Goal: Task Accomplishment & Management: Use online tool/utility

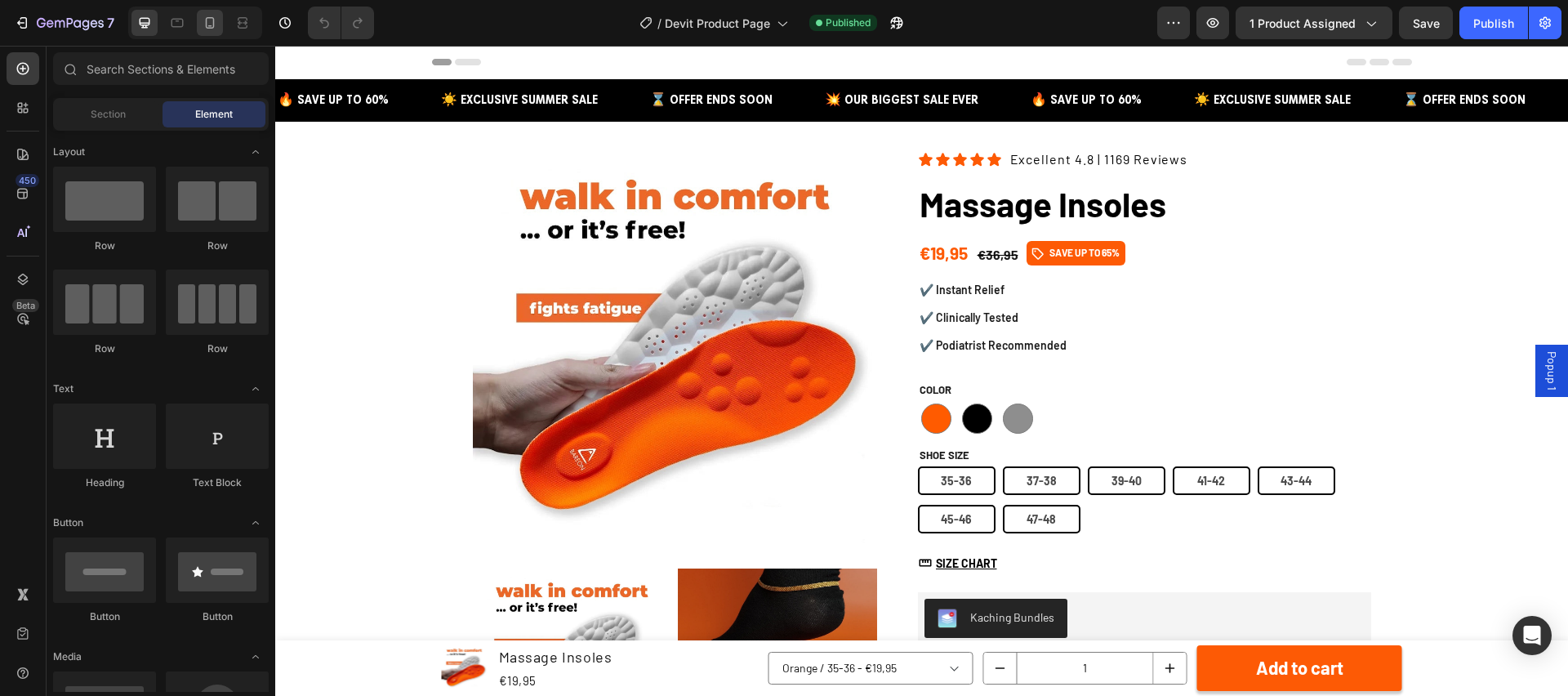
click at [206, 22] on icon at bounding box center [210, 23] width 16 height 16
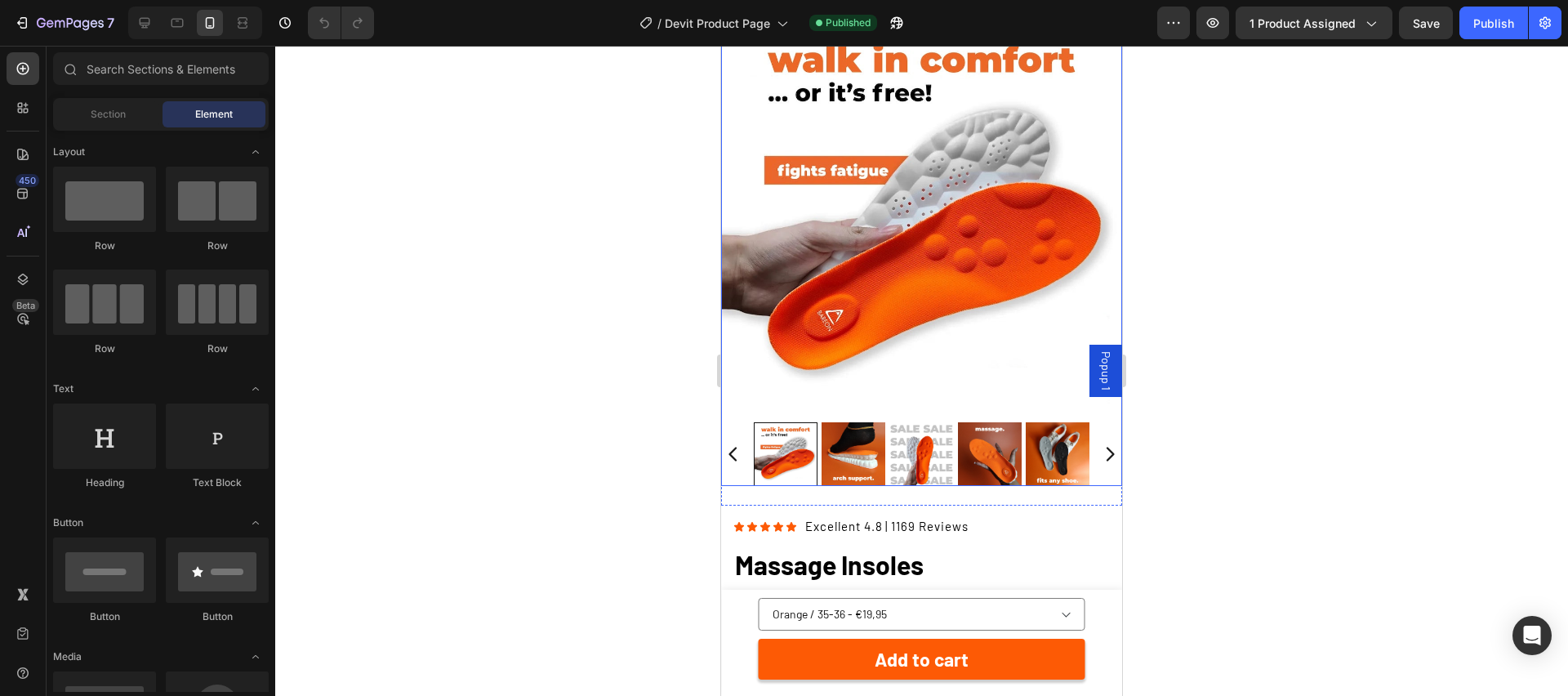
scroll to position [125, 0]
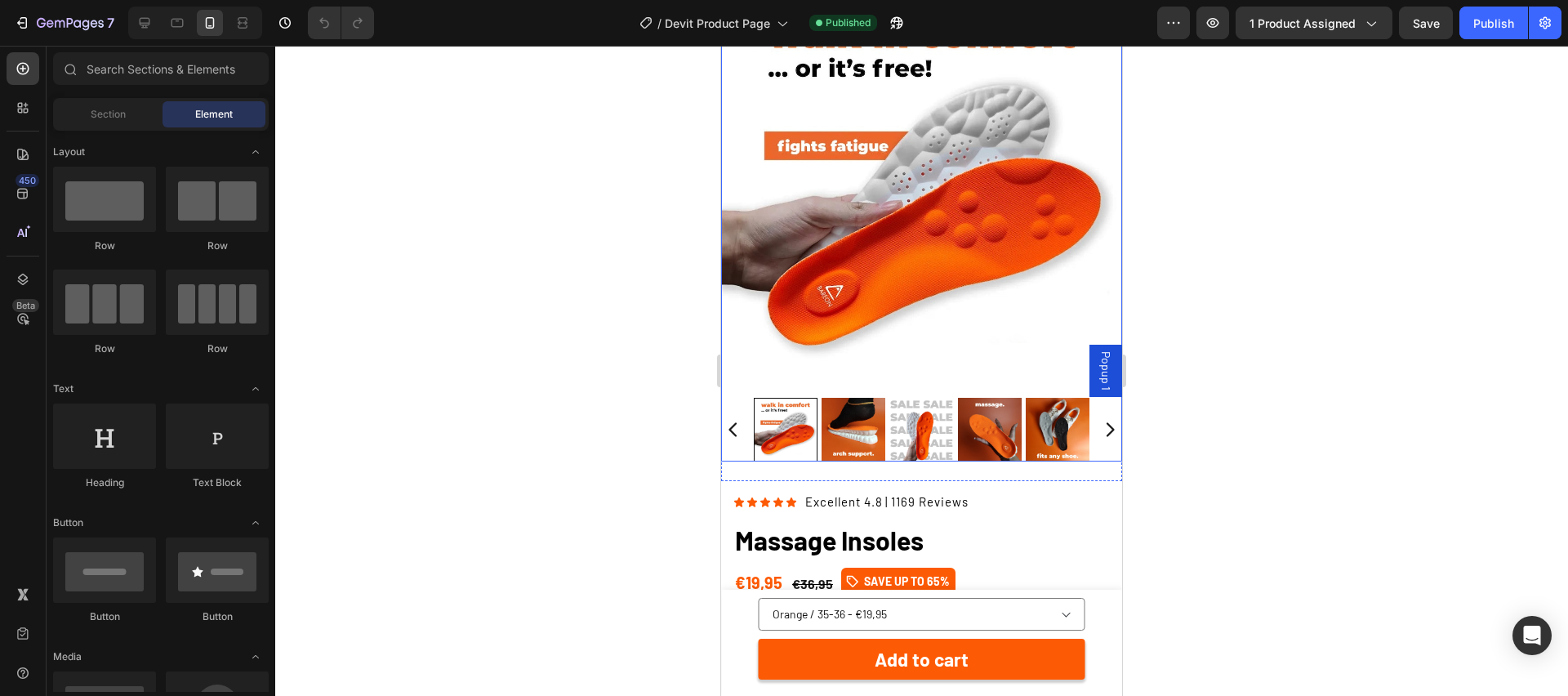
click at [849, 202] on img at bounding box center [922, 190] width 401 height 401
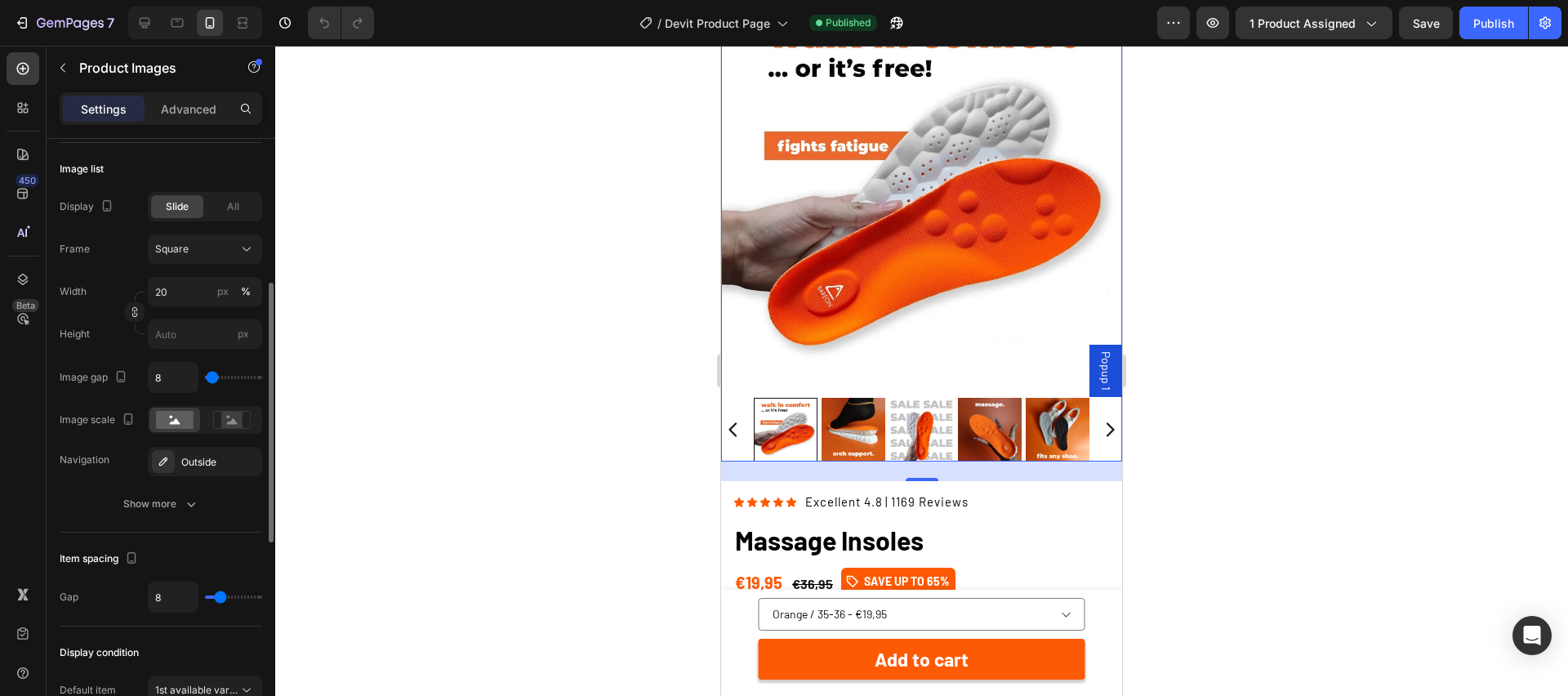
scroll to position [532, 0]
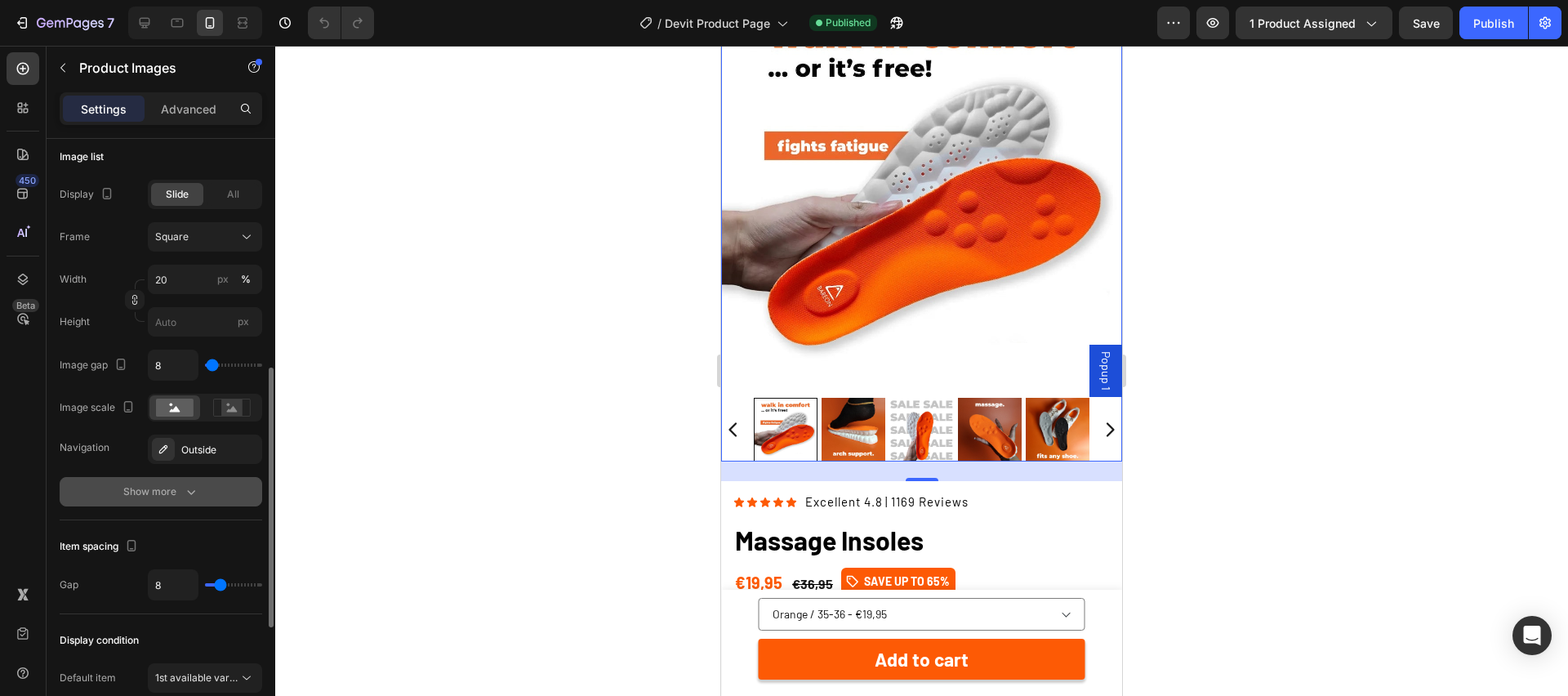
click at [198, 496] on button "Show more" at bounding box center [161, 491] width 203 height 29
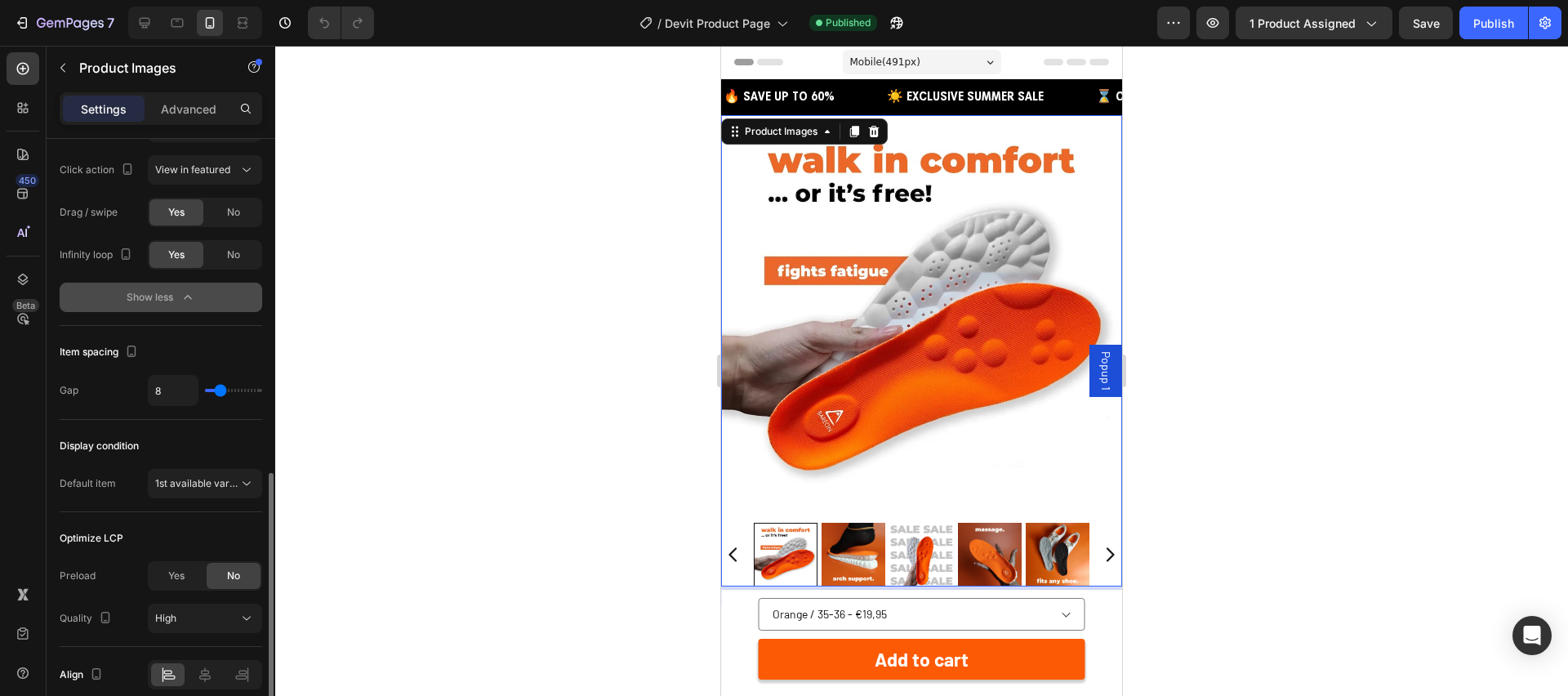
scroll to position [922, 0]
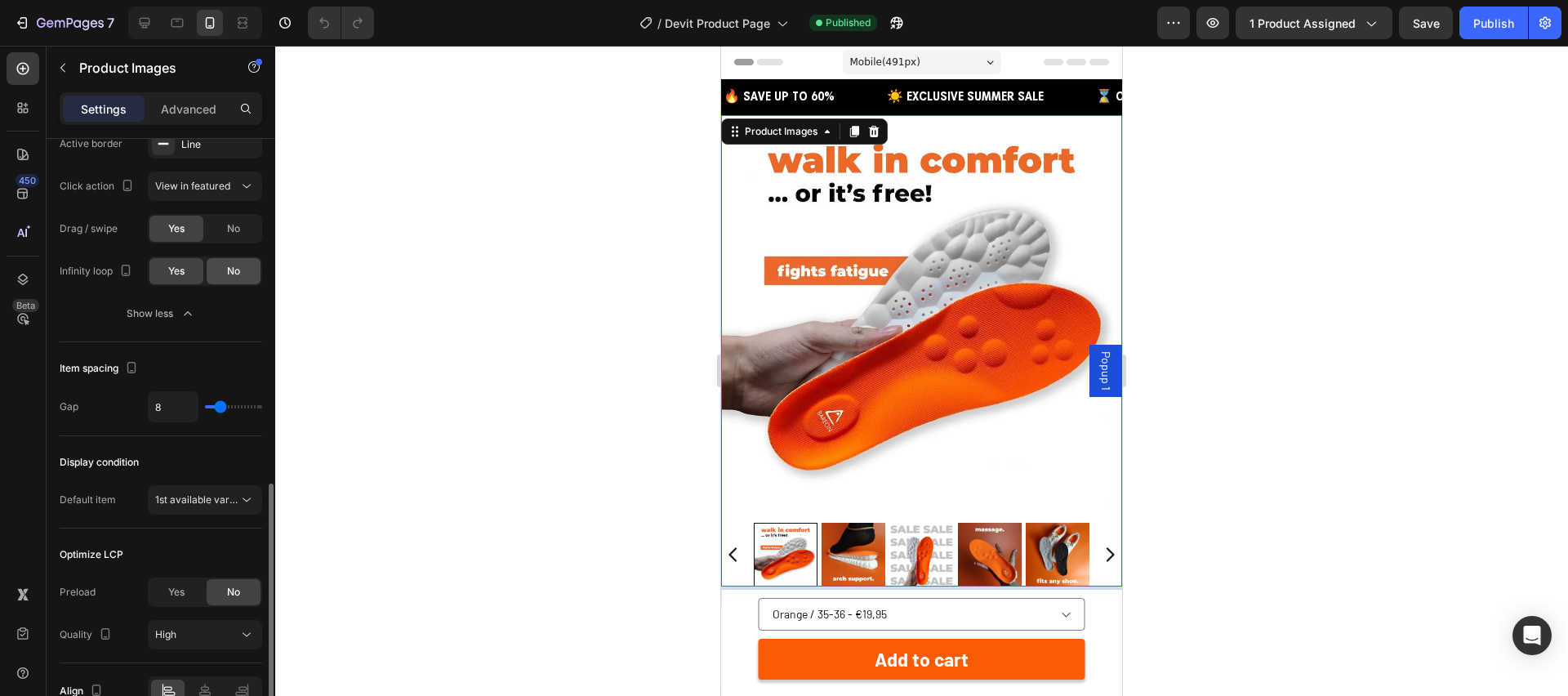
click at [242, 264] on div "No" at bounding box center [233, 271] width 54 height 26
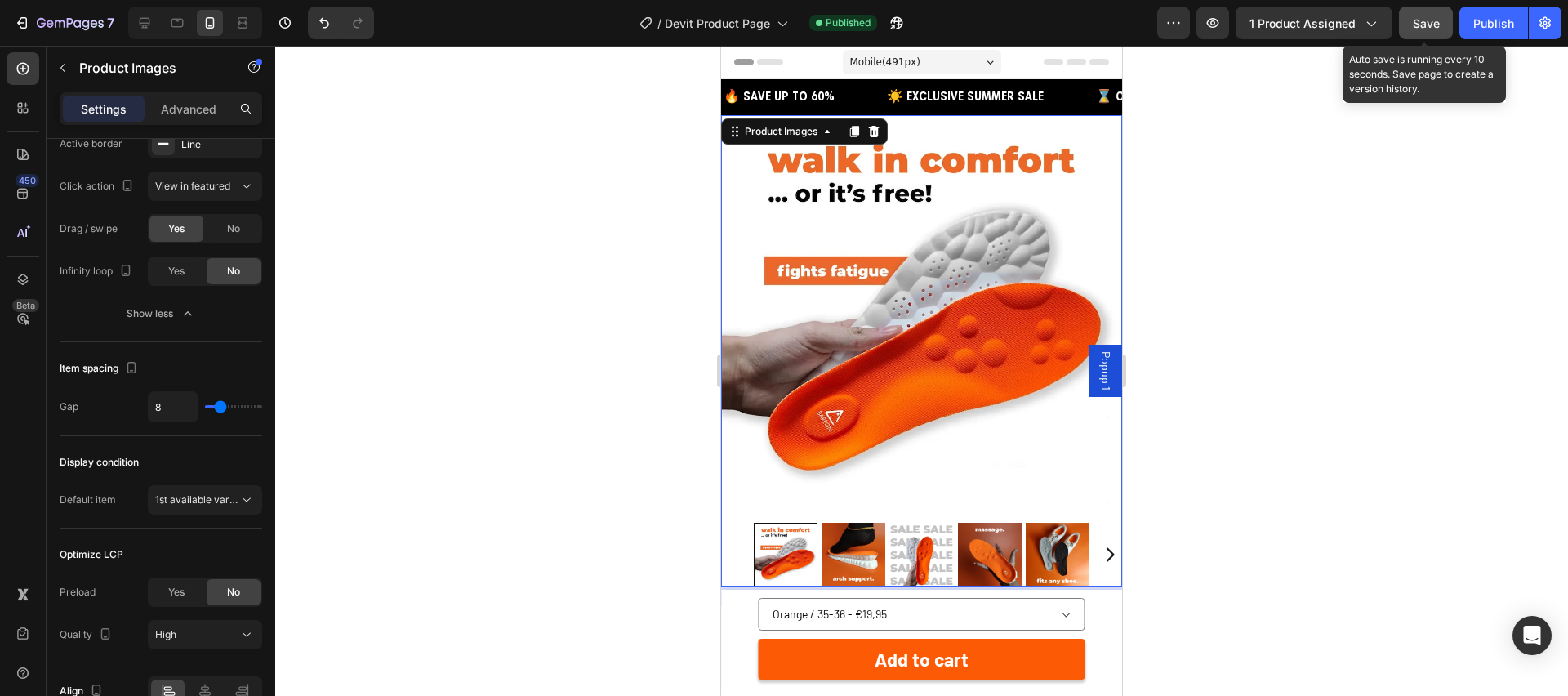
click at [1415, 27] on span "Save" at bounding box center [1426, 23] width 27 height 14
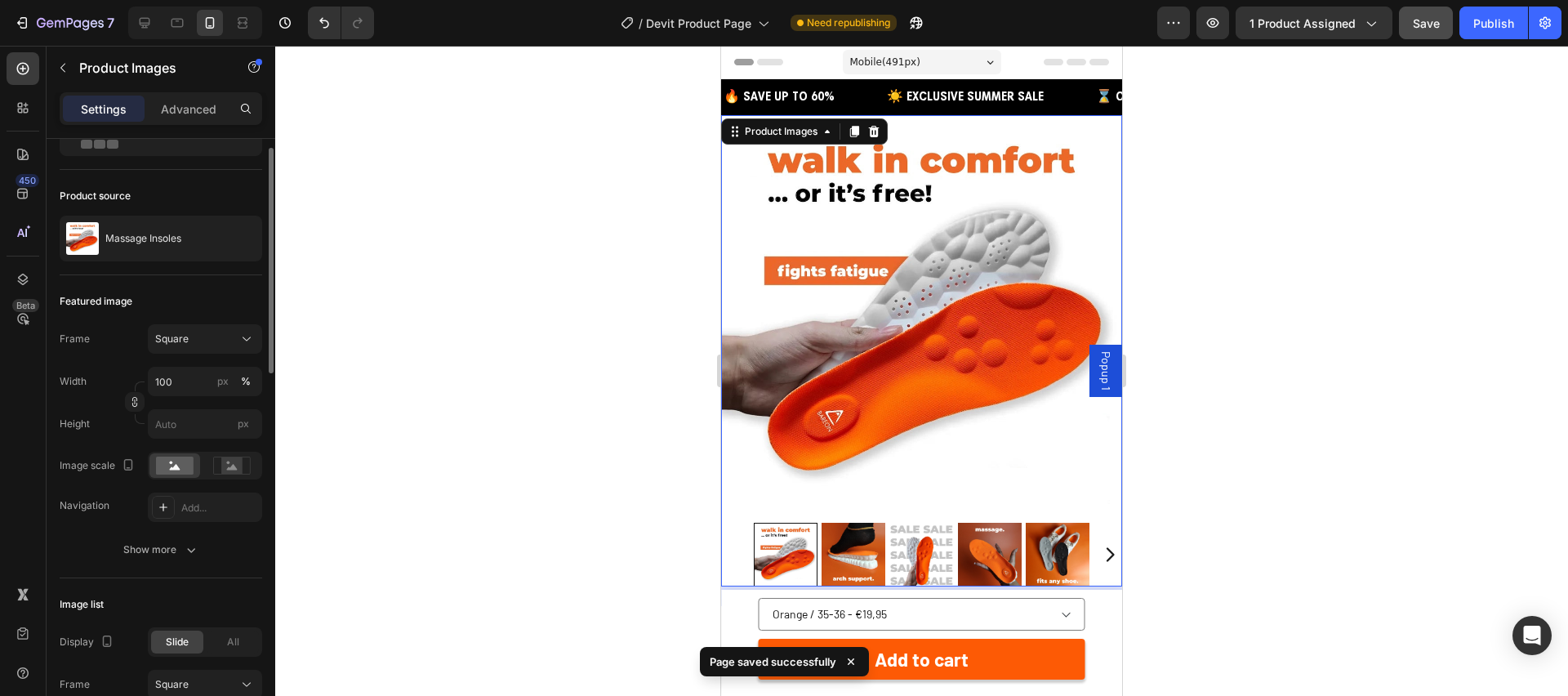
scroll to position [57, 0]
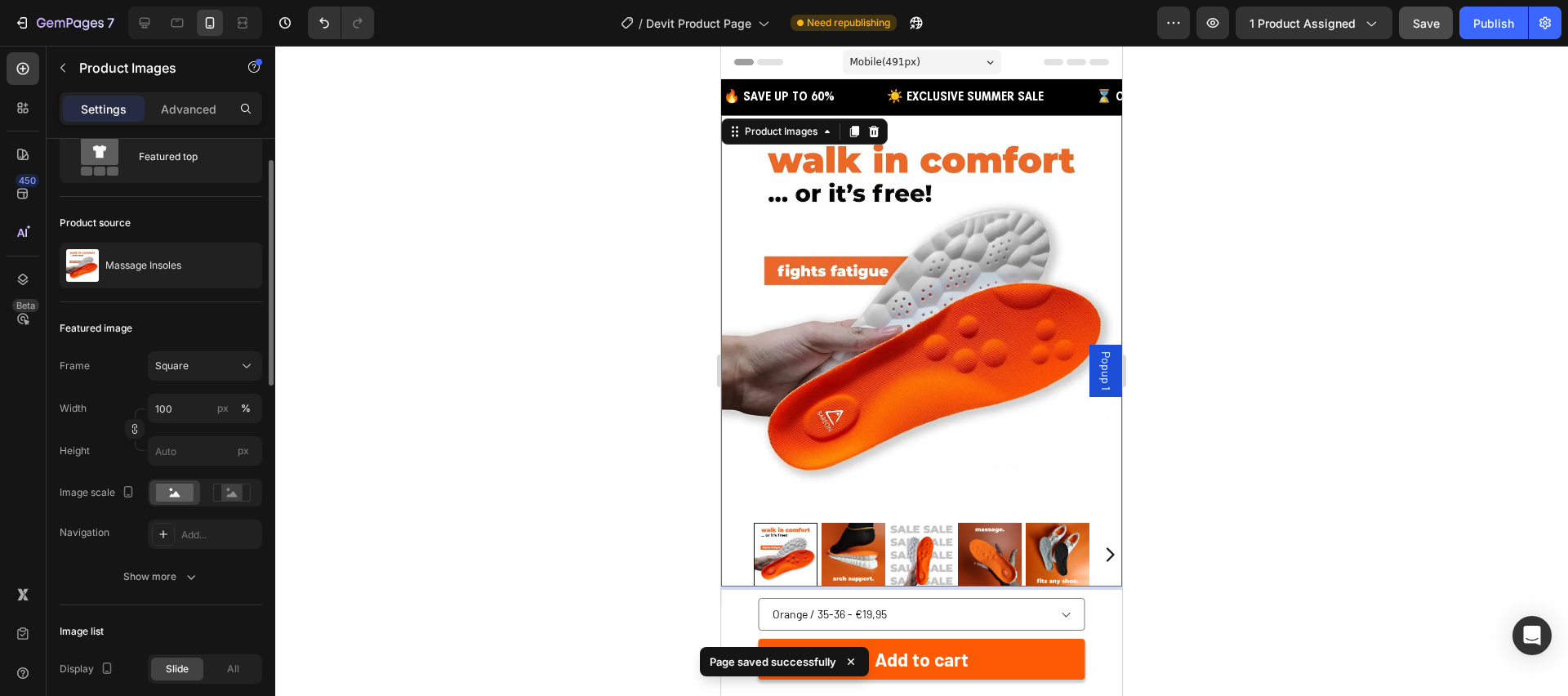
click at [779, 542] on div at bounding box center [786, 554] width 64 height 64
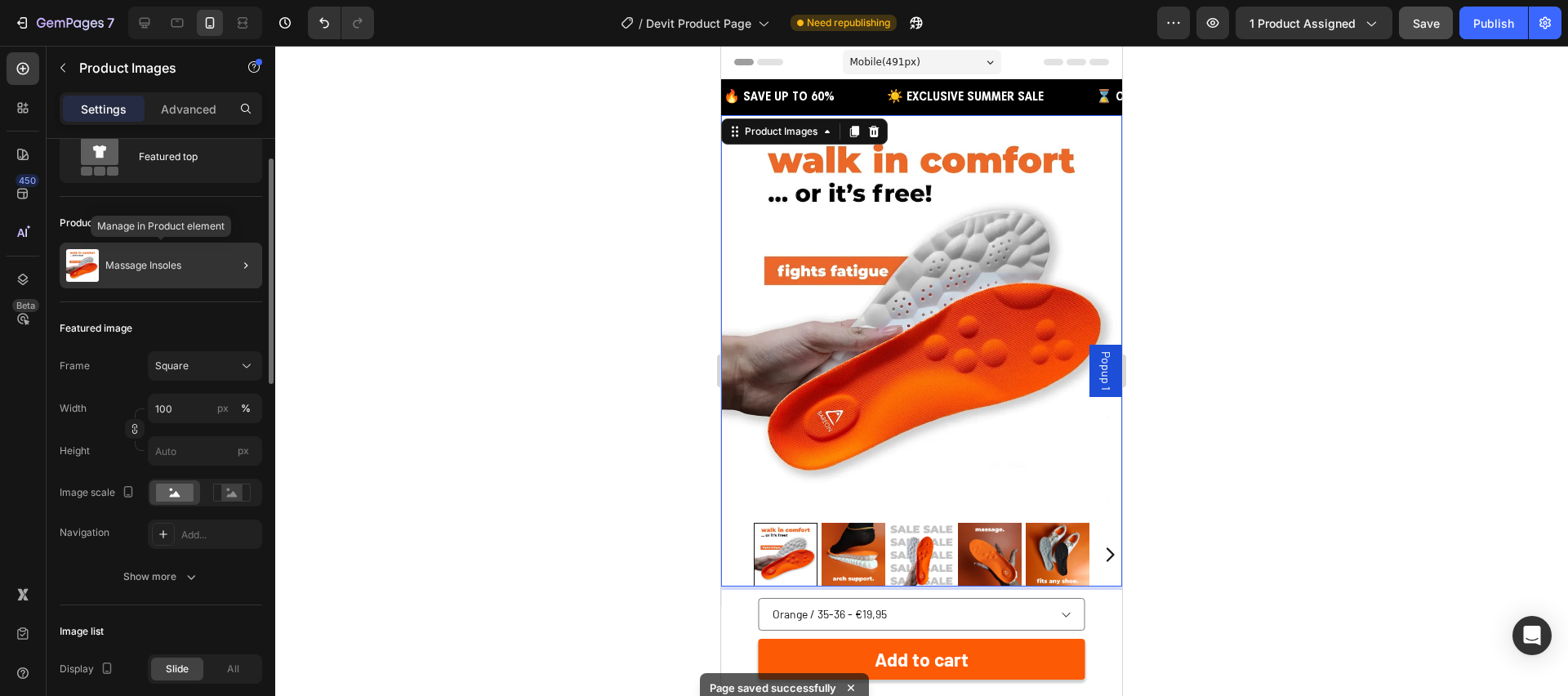
scroll to position [0, 0]
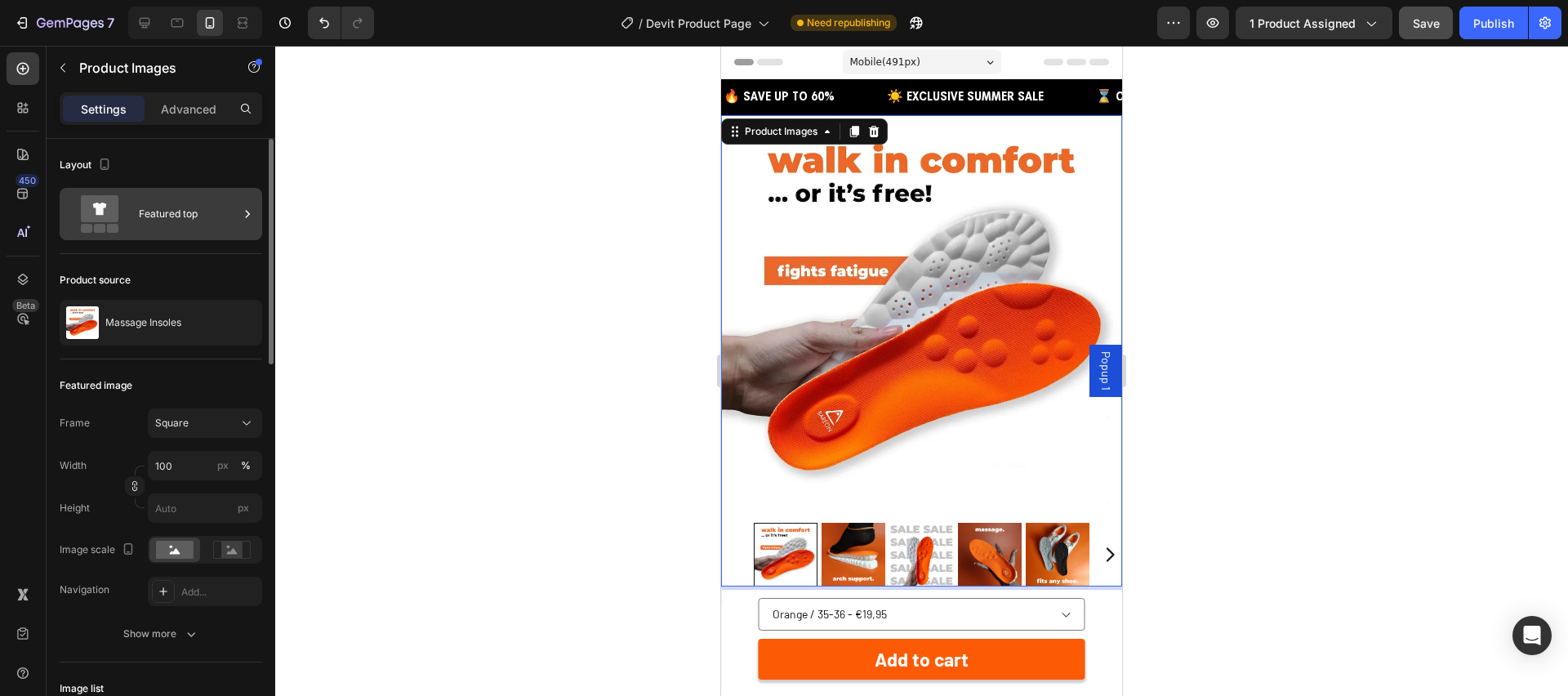
click at [174, 225] on div "Featured top" at bounding box center [189, 214] width 100 height 38
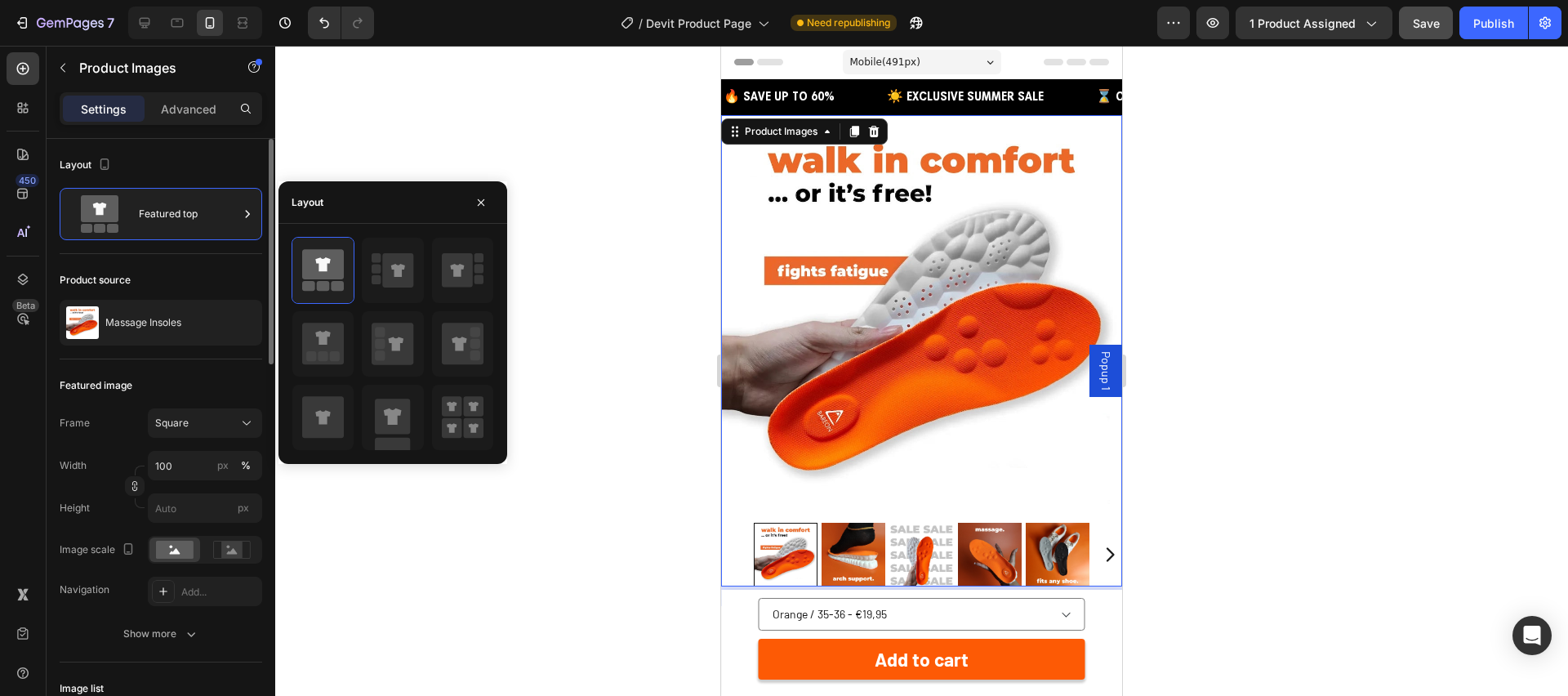
click at [158, 279] on div "Product source" at bounding box center [161, 279] width 203 height 26
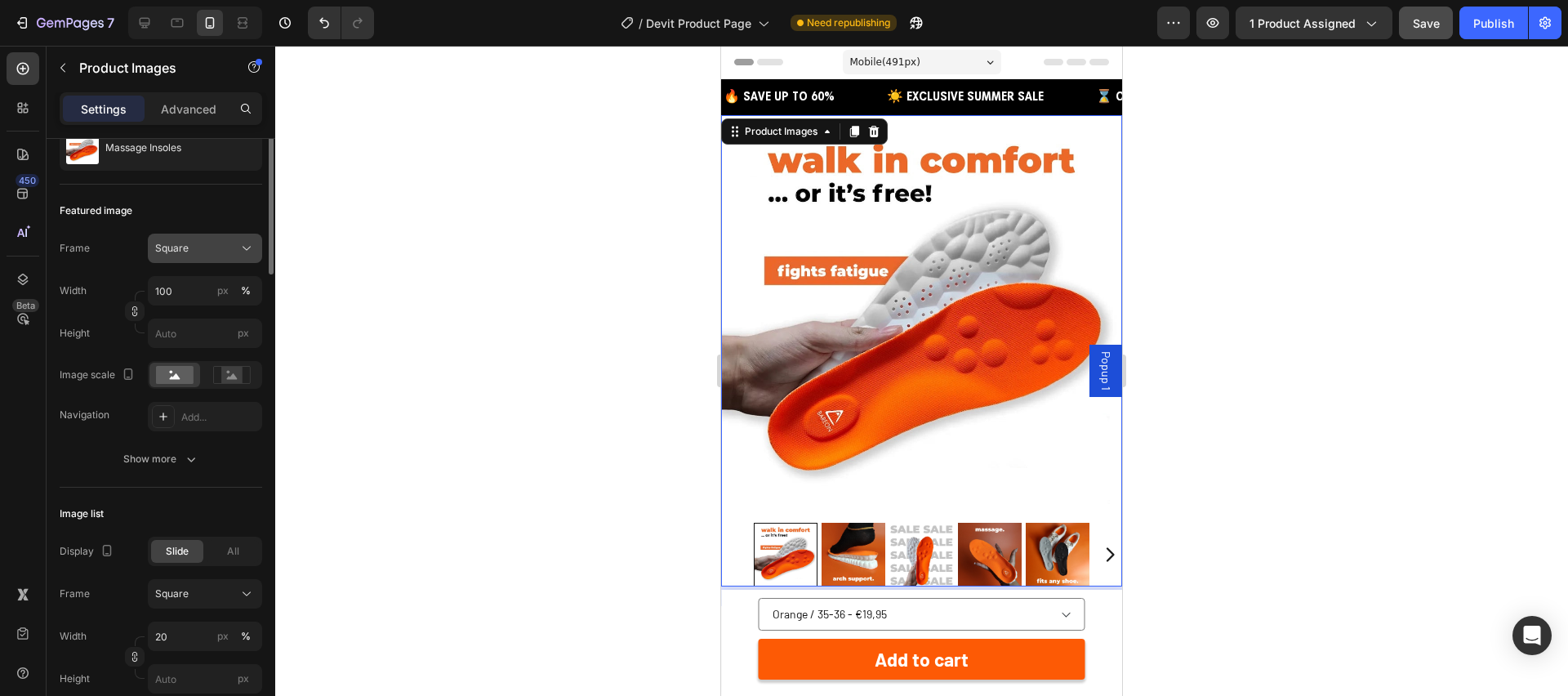
scroll to position [197, 0]
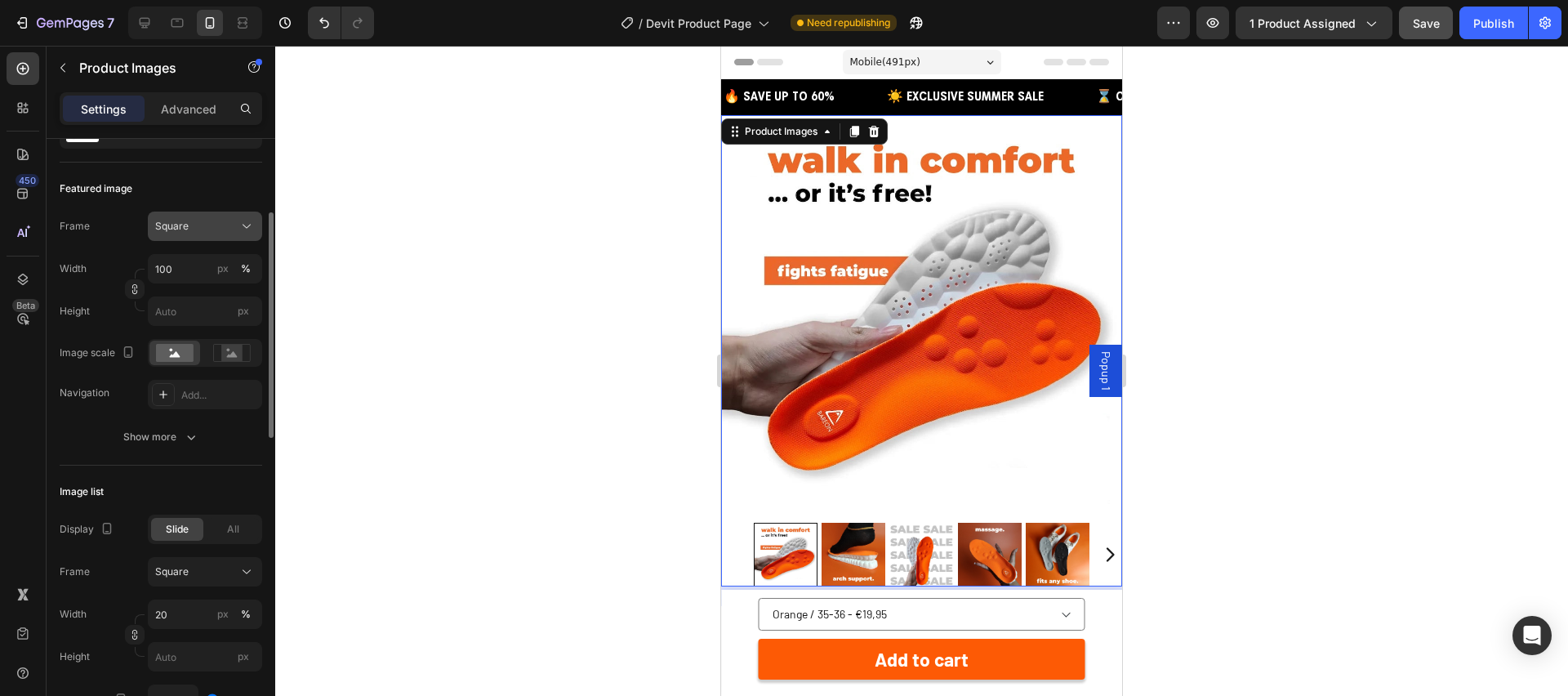
click at [191, 227] on div "Square" at bounding box center [195, 226] width 80 height 15
click at [184, 436] on icon "button" at bounding box center [190, 436] width 16 height 16
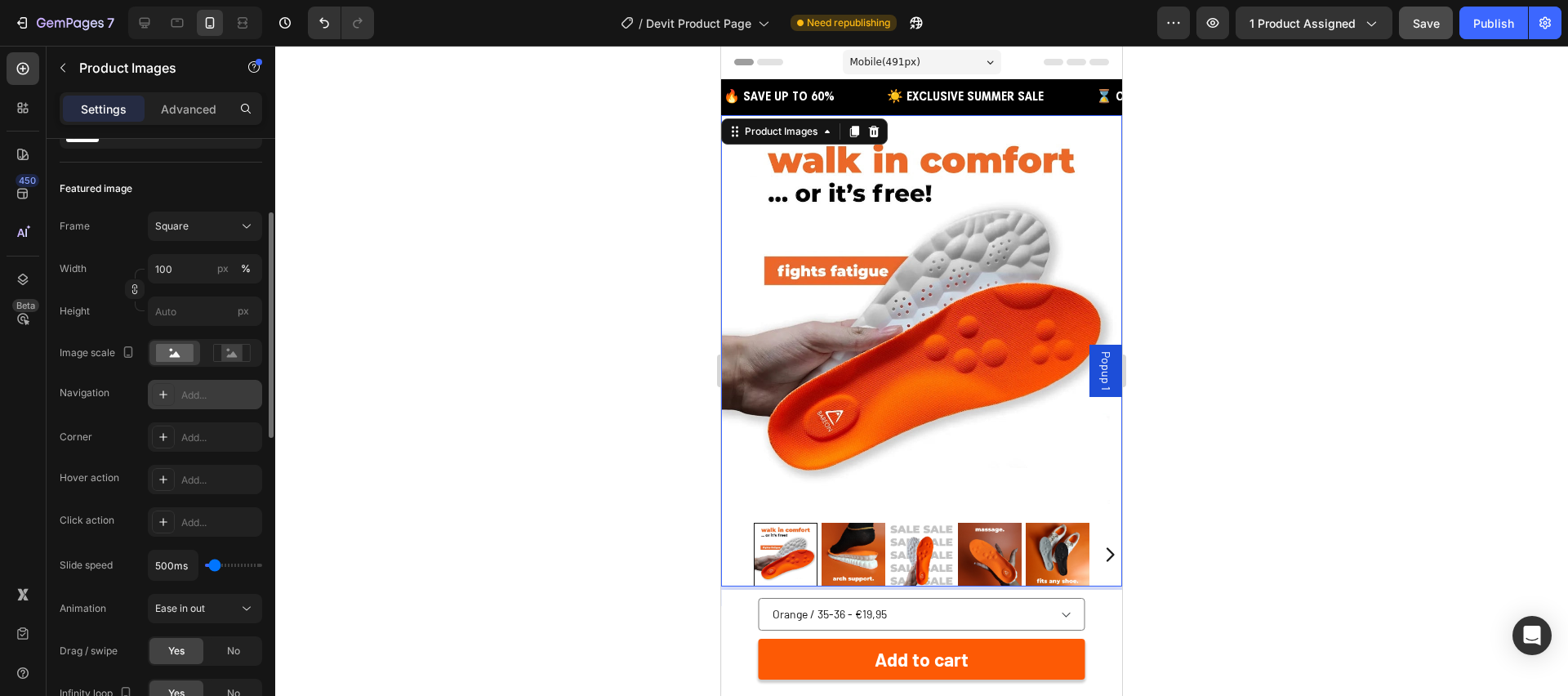
click at [214, 390] on div "Add..." at bounding box center [220, 396] width 77 height 15
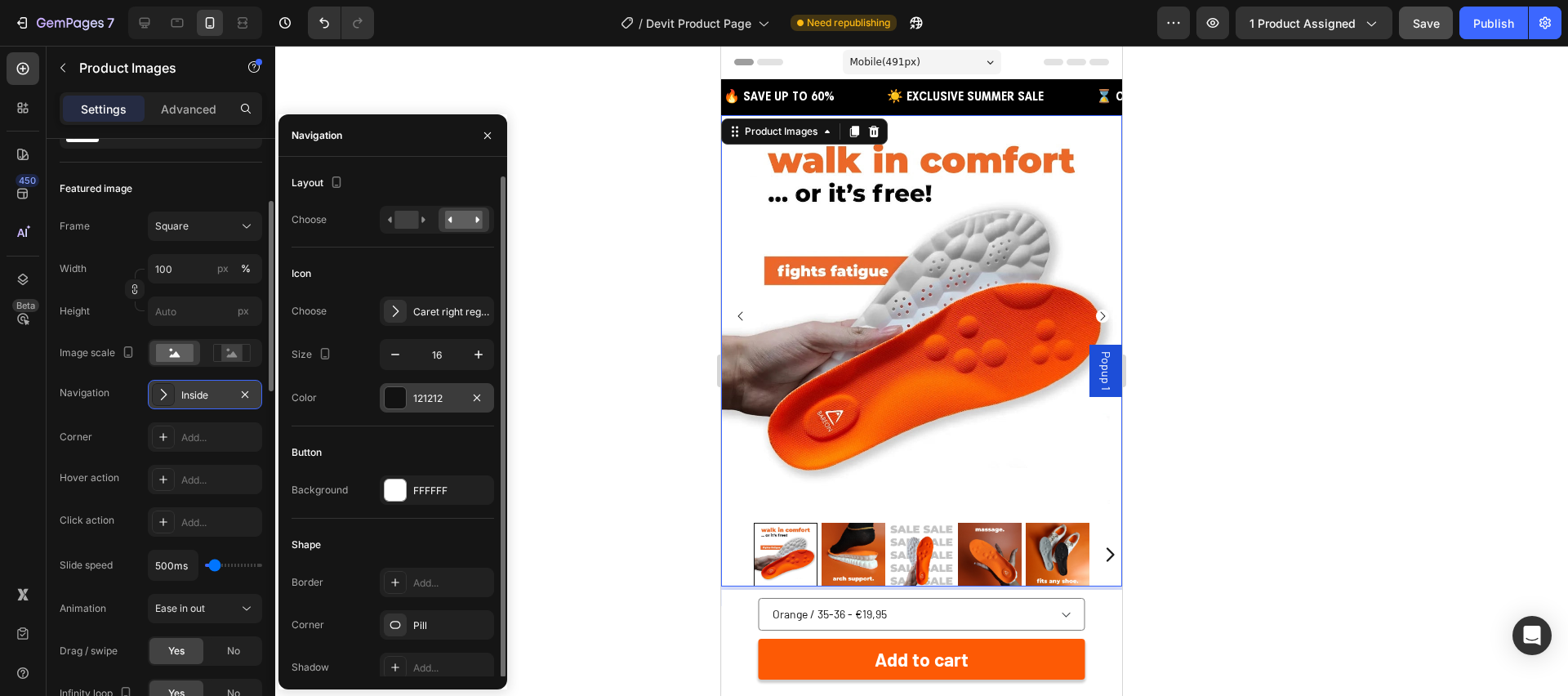
scroll to position [6, 0]
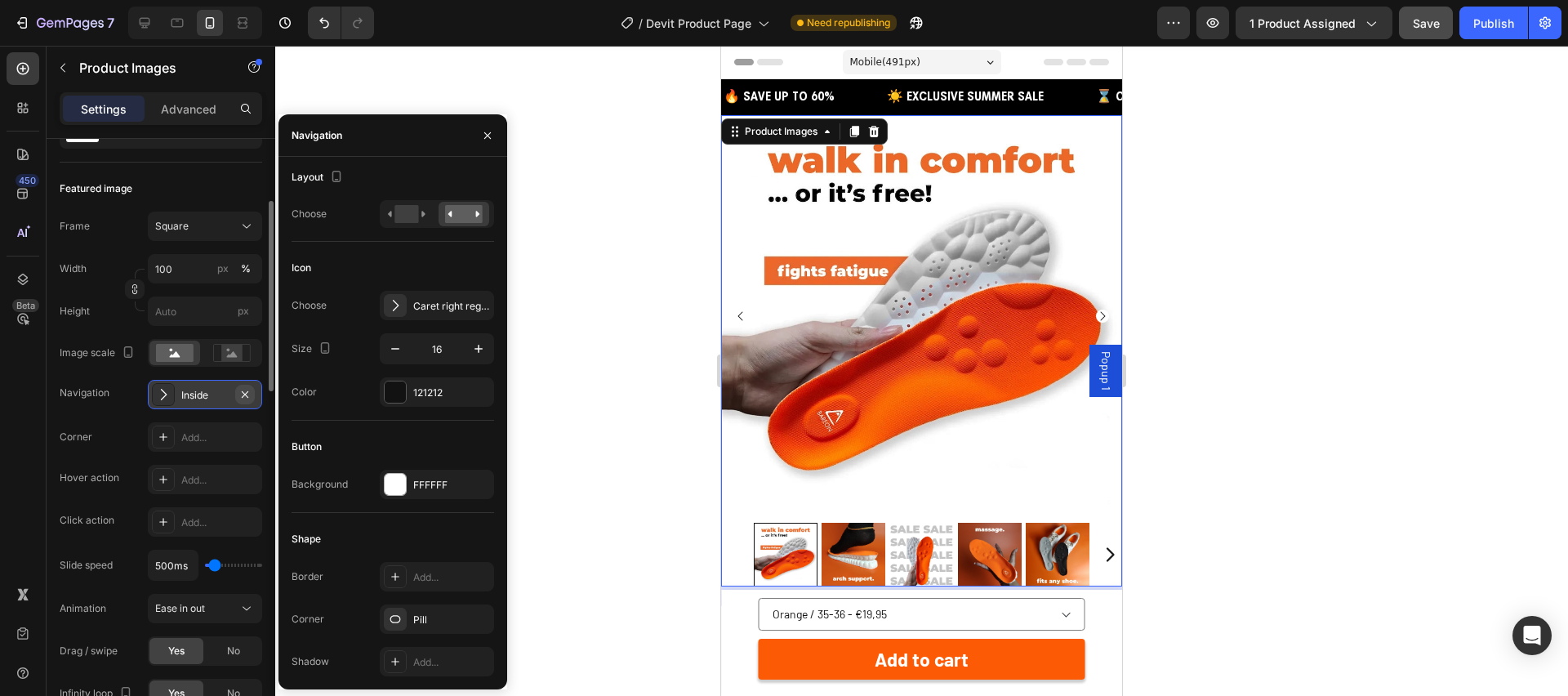
click at [242, 392] on icon "button" at bounding box center [245, 395] width 13 height 13
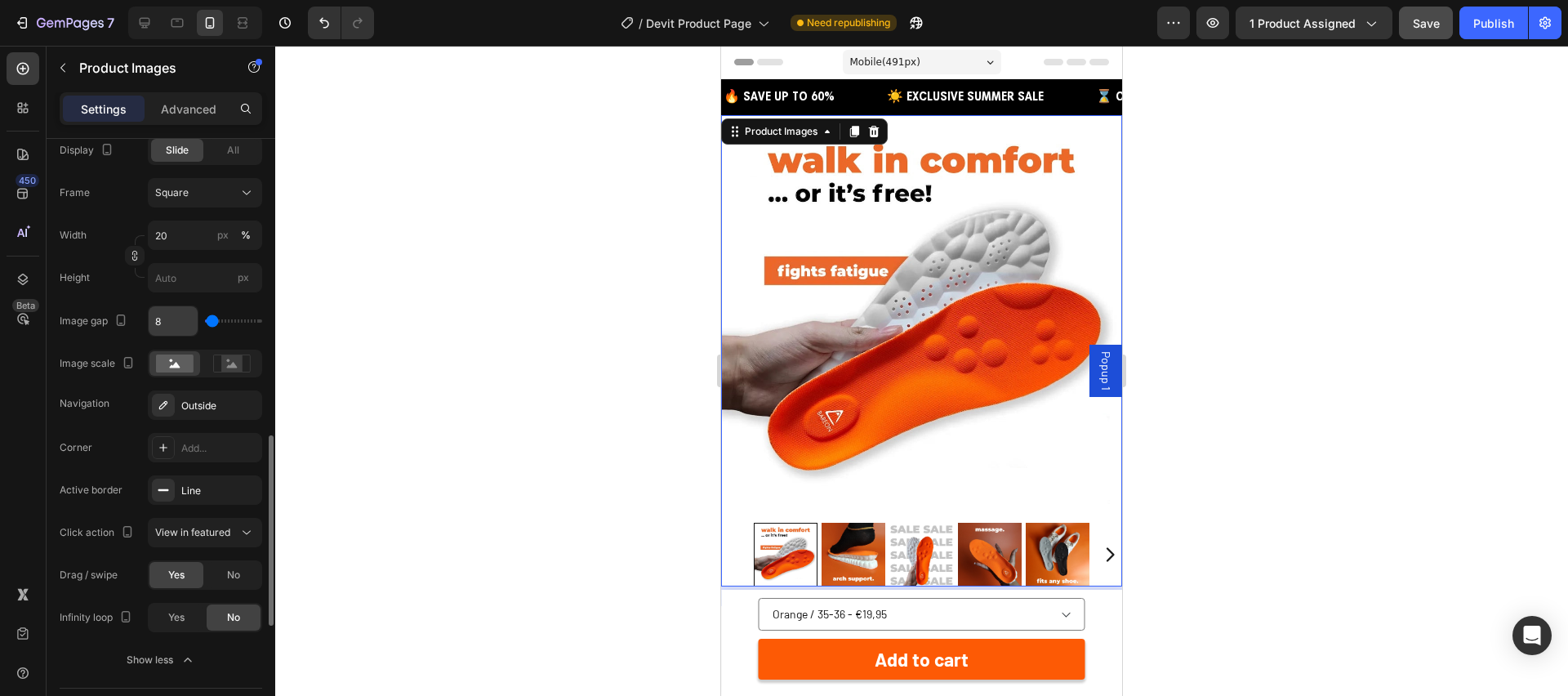
scroll to position [896, 0]
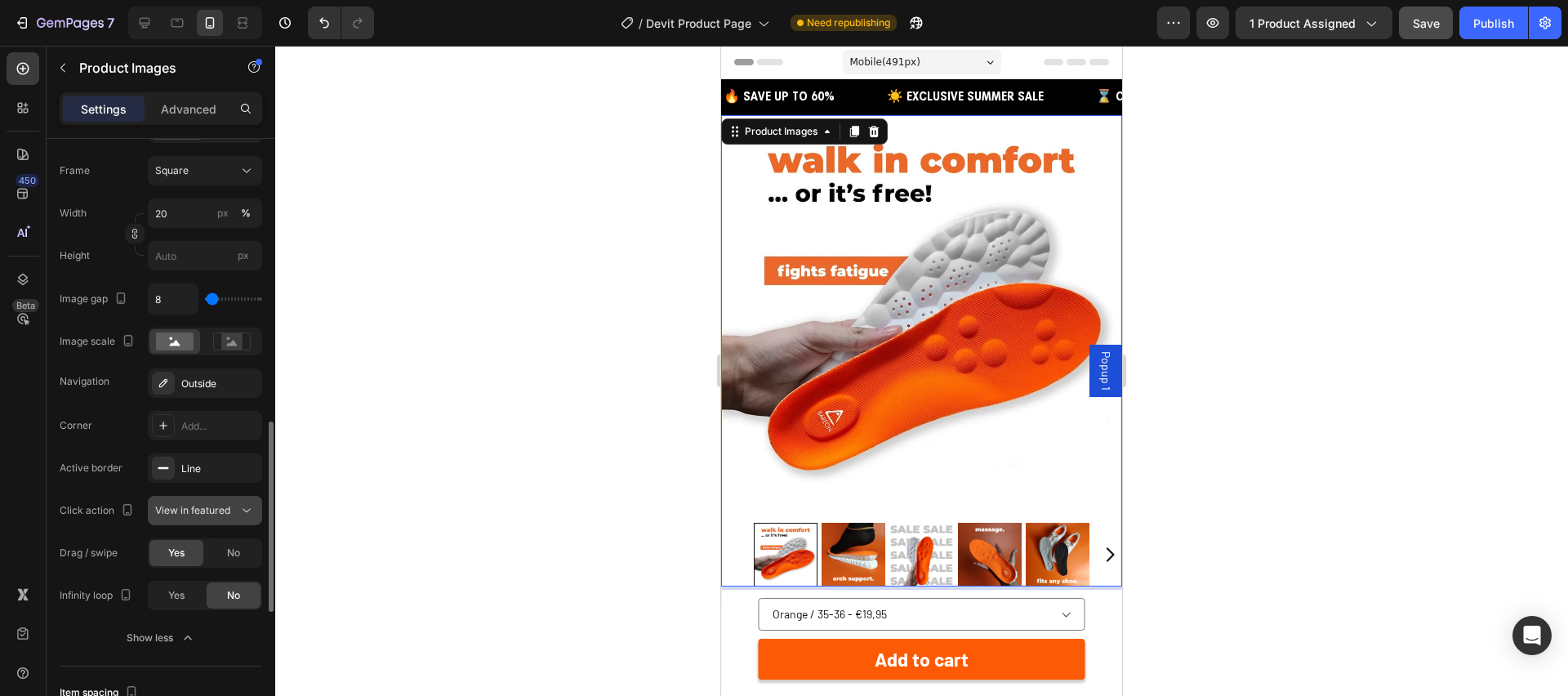
click at [198, 503] on span "View in featured" at bounding box center [193, 511] width 75 height 15
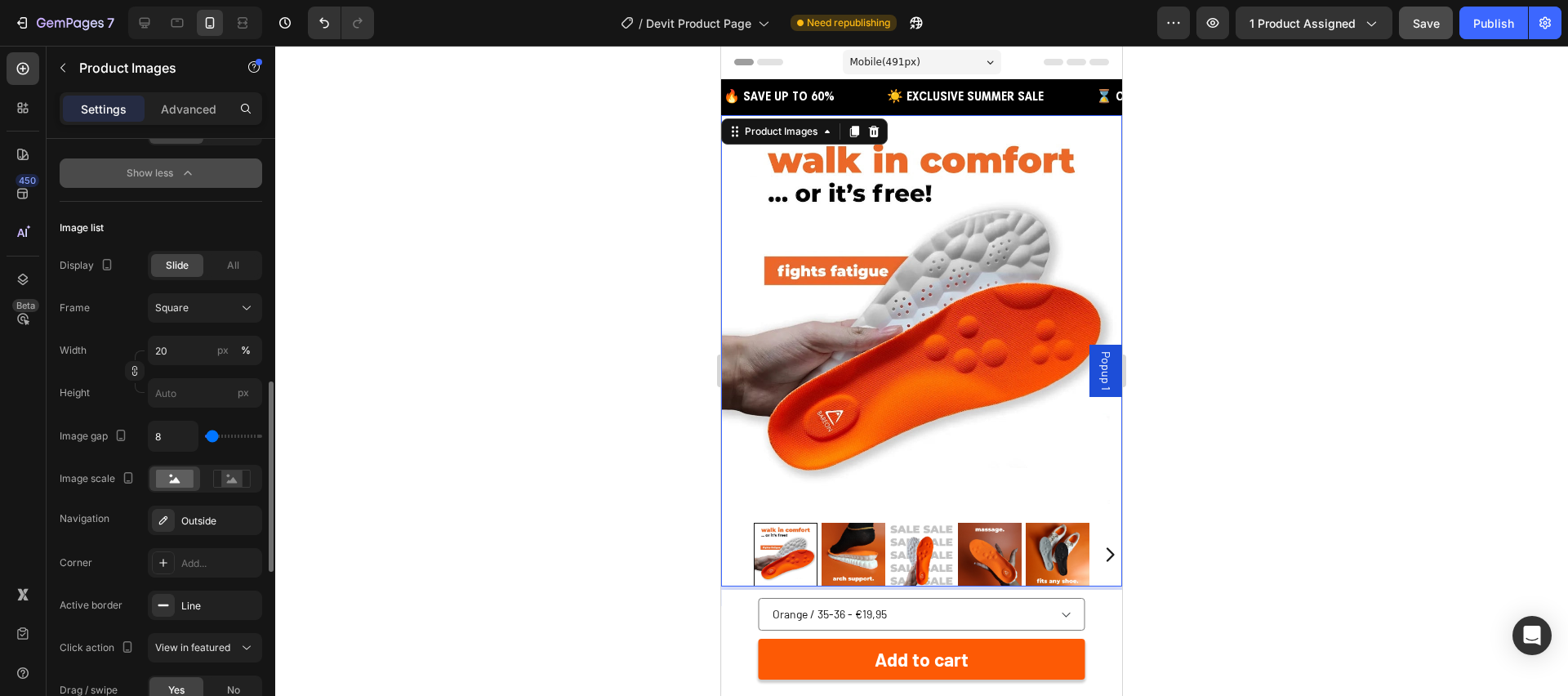
scroll to position [762, 0]
click at [231, 261] on span "All" at bounding box center [233, 263] width 13 height 15
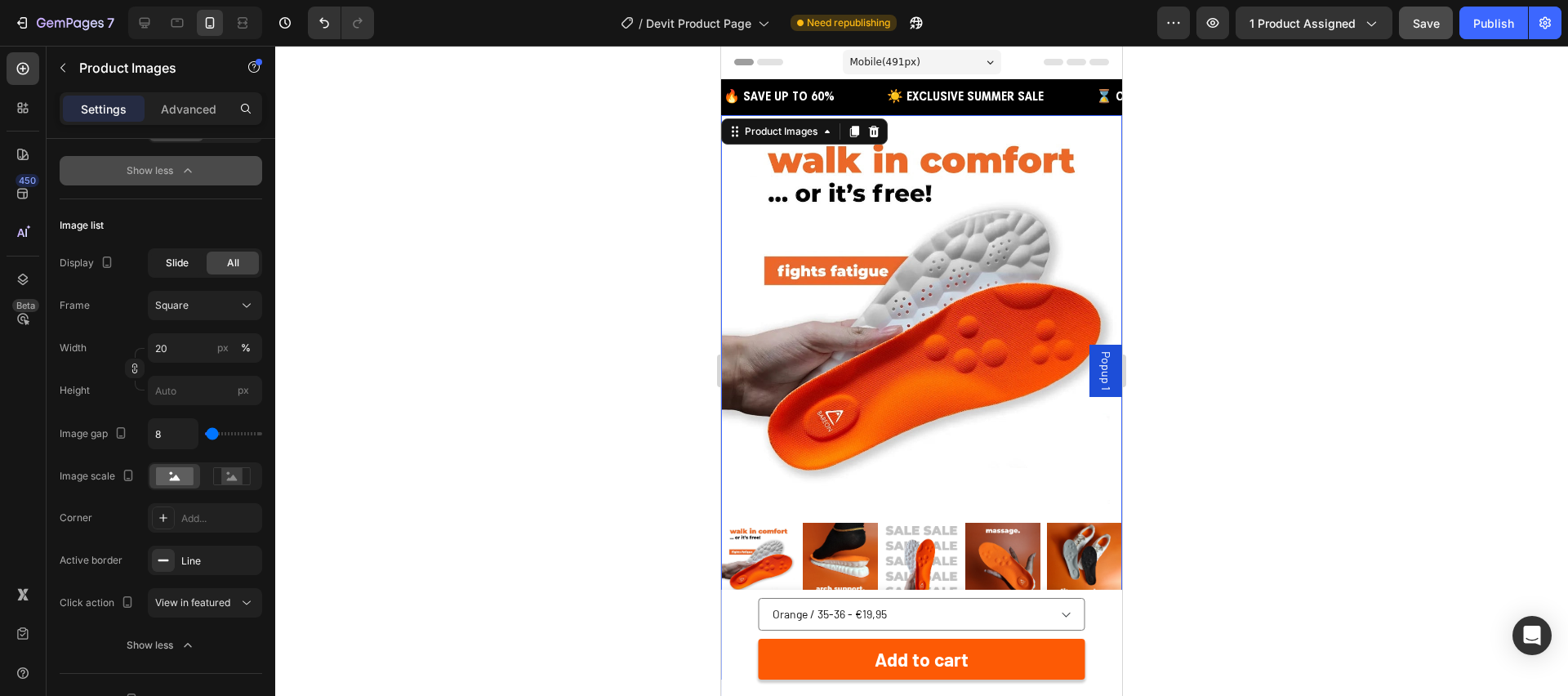
click at [174, 267] on span "Slide" at bounding box center [177, 263] width 23 height 15
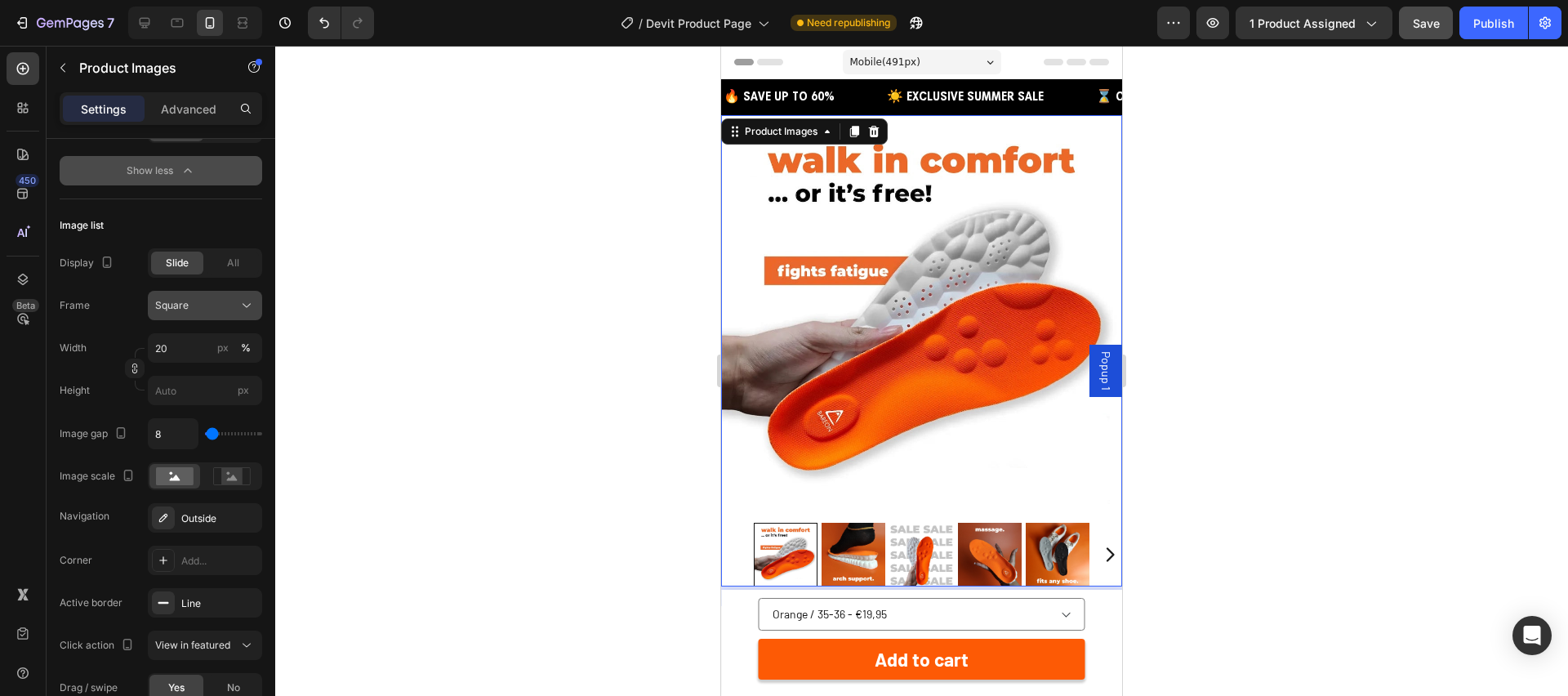
click at [217, 309] on div "Square" at bounding box center [195, 306] width 80 height 15
click at [228, 304] on div "Square" at bounding box center [195, 306] width 80 height 15
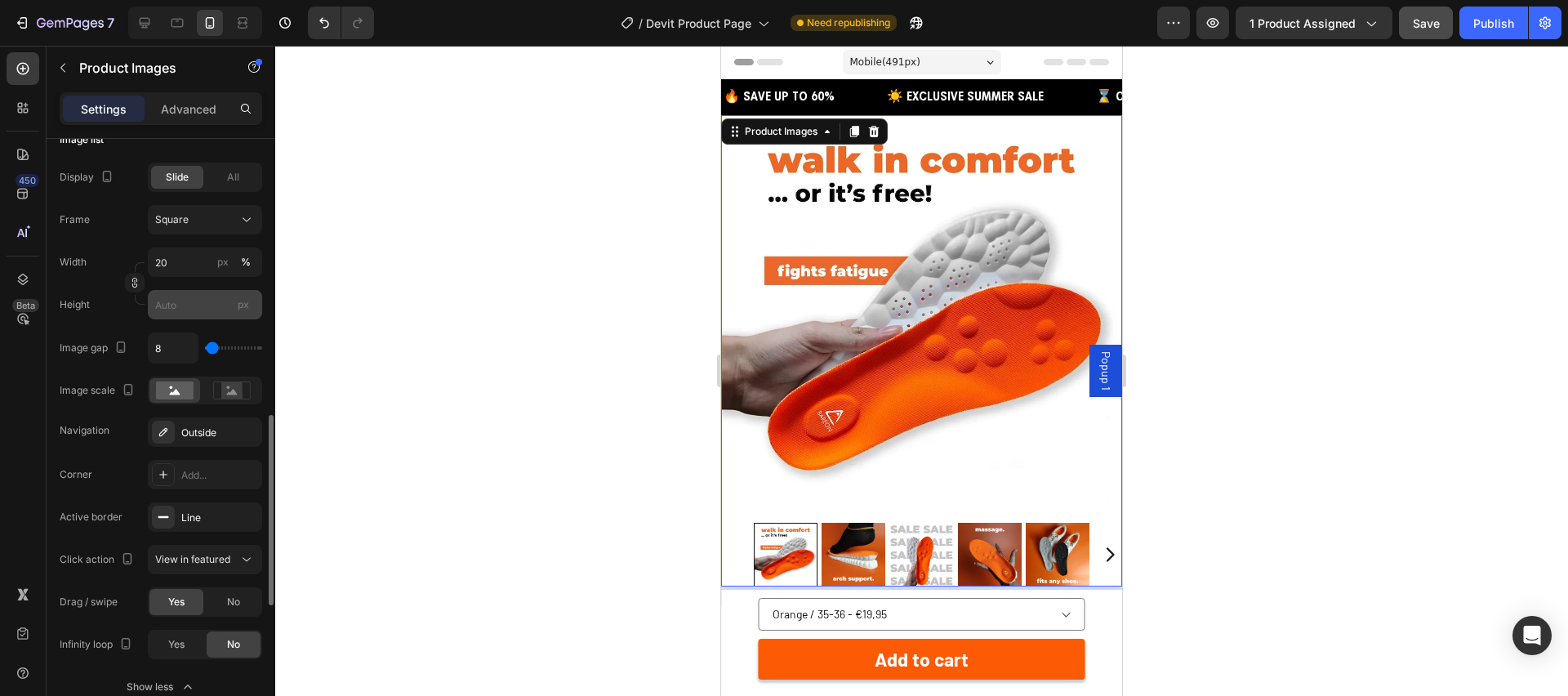
scroll to position [856, 0]
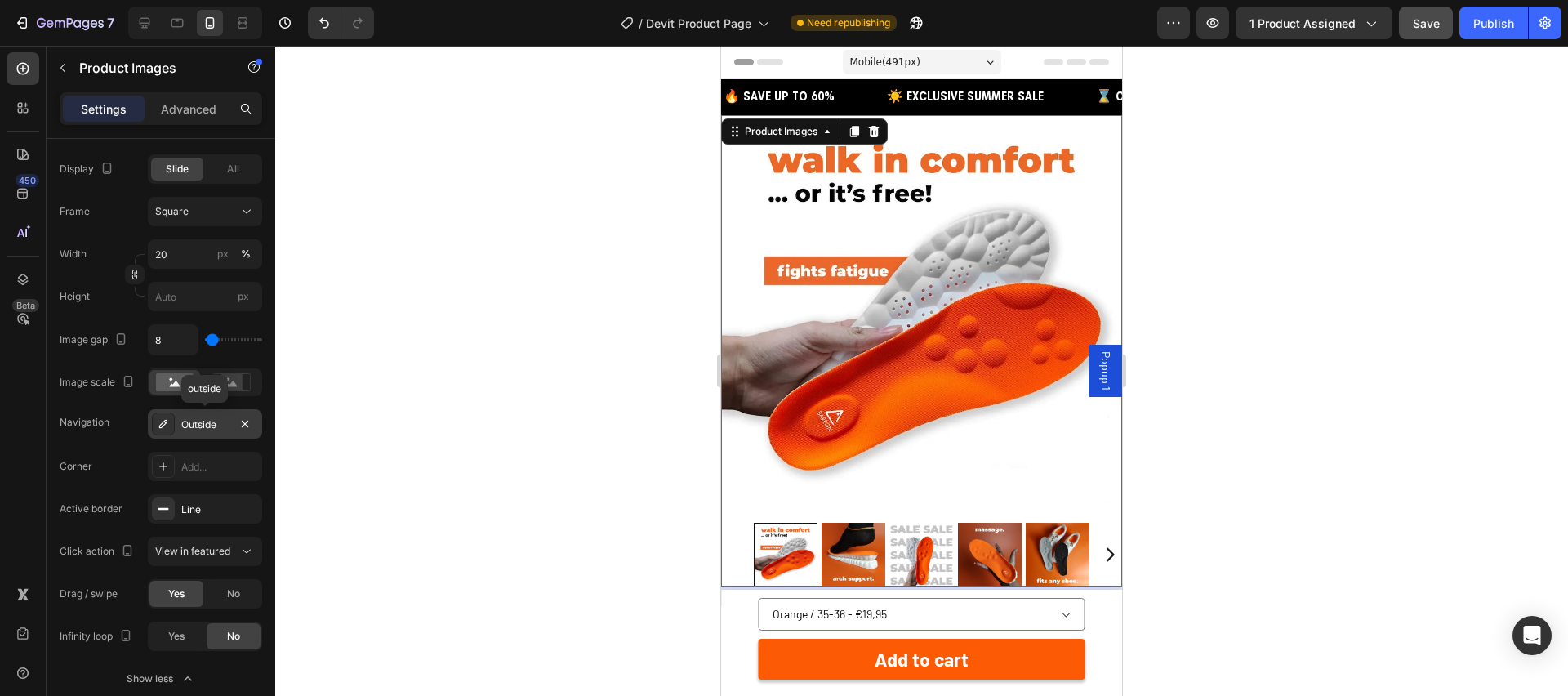
click at [204, 424] on div "Outside" at bounding box center [205, 425] width 47 height 15
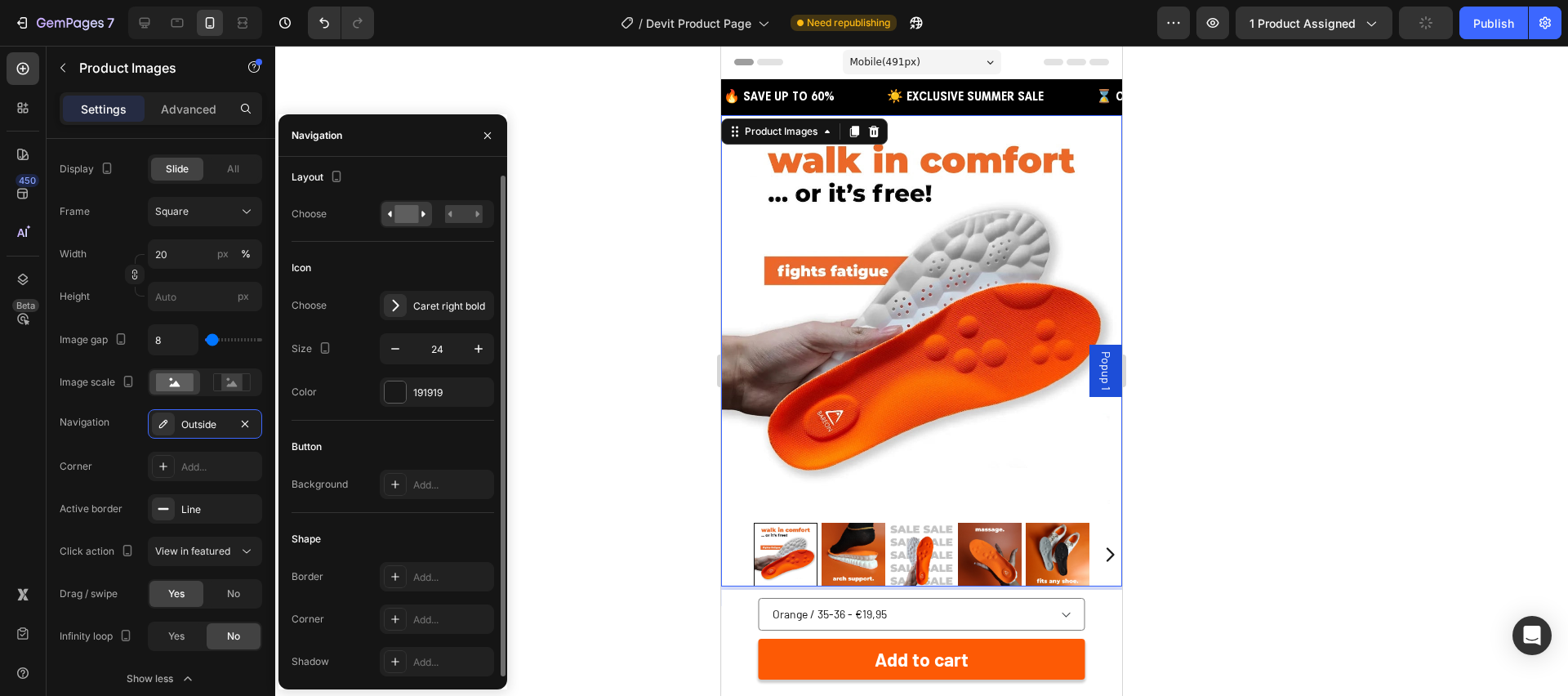
scroll to position [0, 0]
click at [77, 449] on div "Display Slide All Frame Square Width 20 px % Height px Image gap 8 Image scale …" at bounding box center [161, 423] width 203 height 539
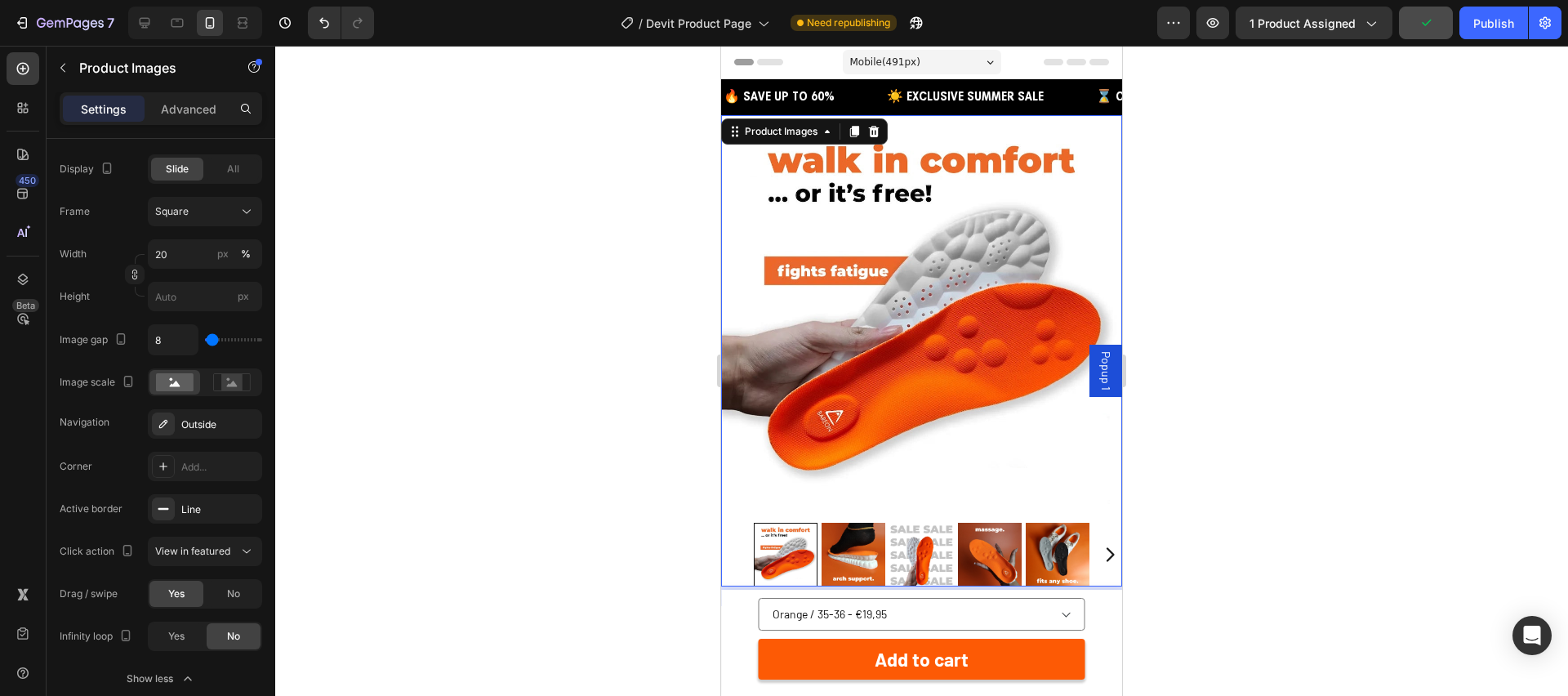
click at [902, 291] on img at bounding box center [922, 315] width 401 height 401
click at [1425, 18] on span "Save" at bounding box center [1426, 23] width 27 height 14
click at [897, 204] on img at bounding box center [922, 315] width 401 height 401
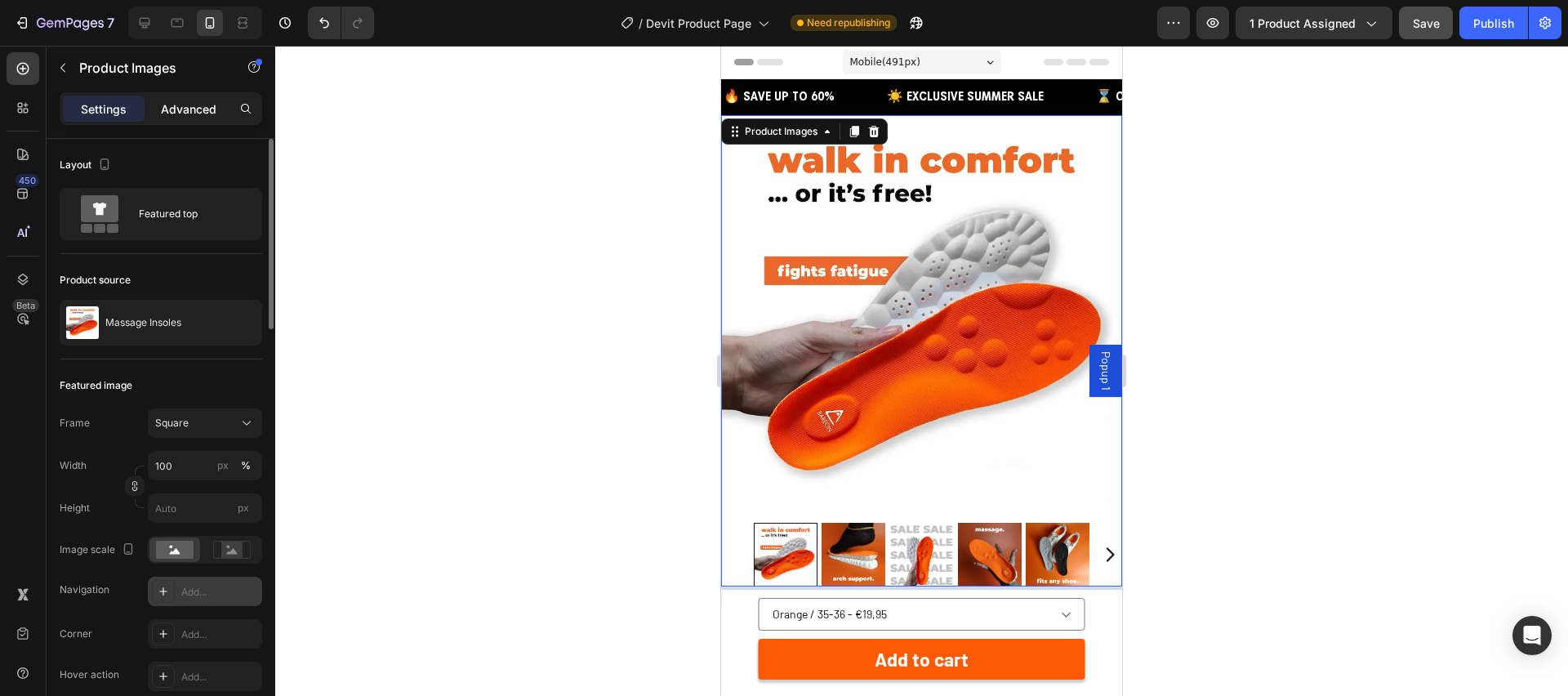
click at [171, 109] on p "Advanced" at bounding box center [189, 109] width 55 height 17
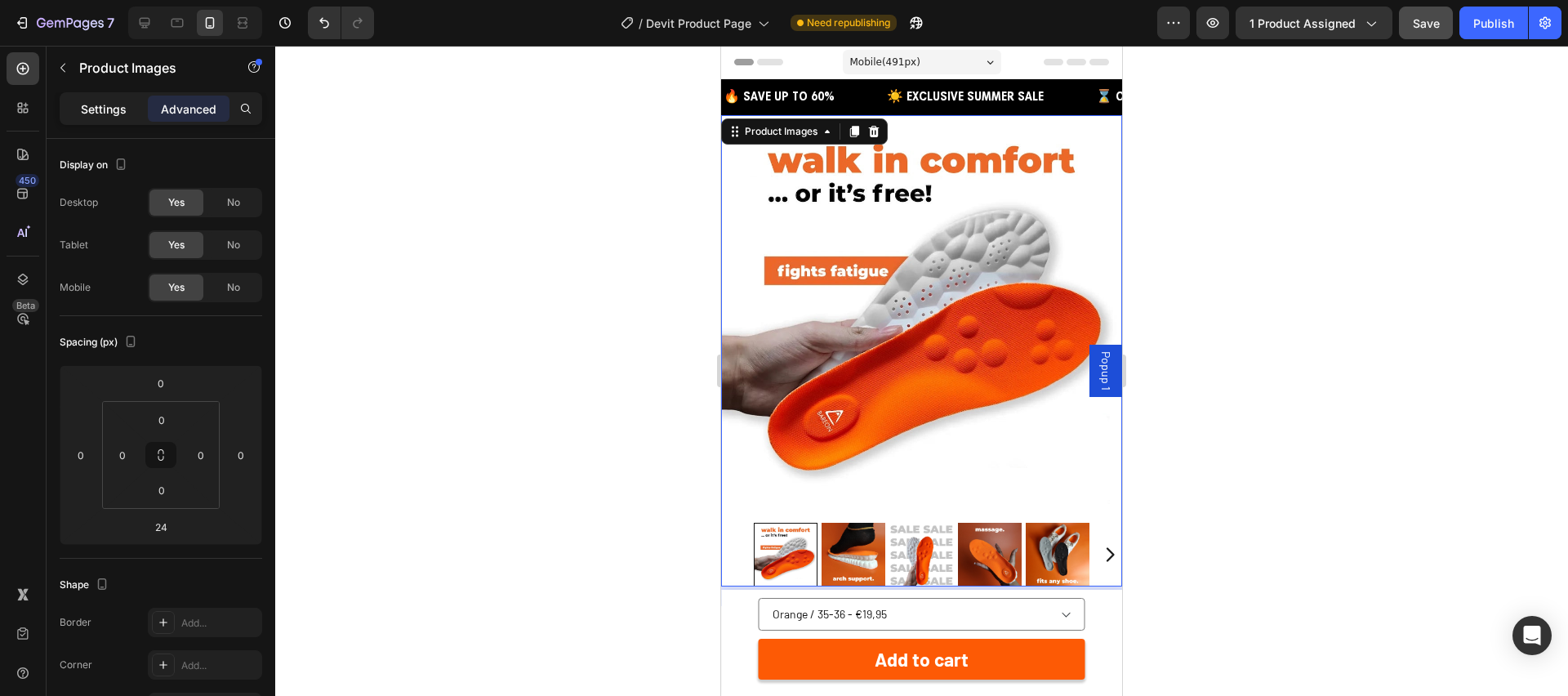
click at [116, 109] on p "Settings" at bounding box center [103, 109] width 46 height 17
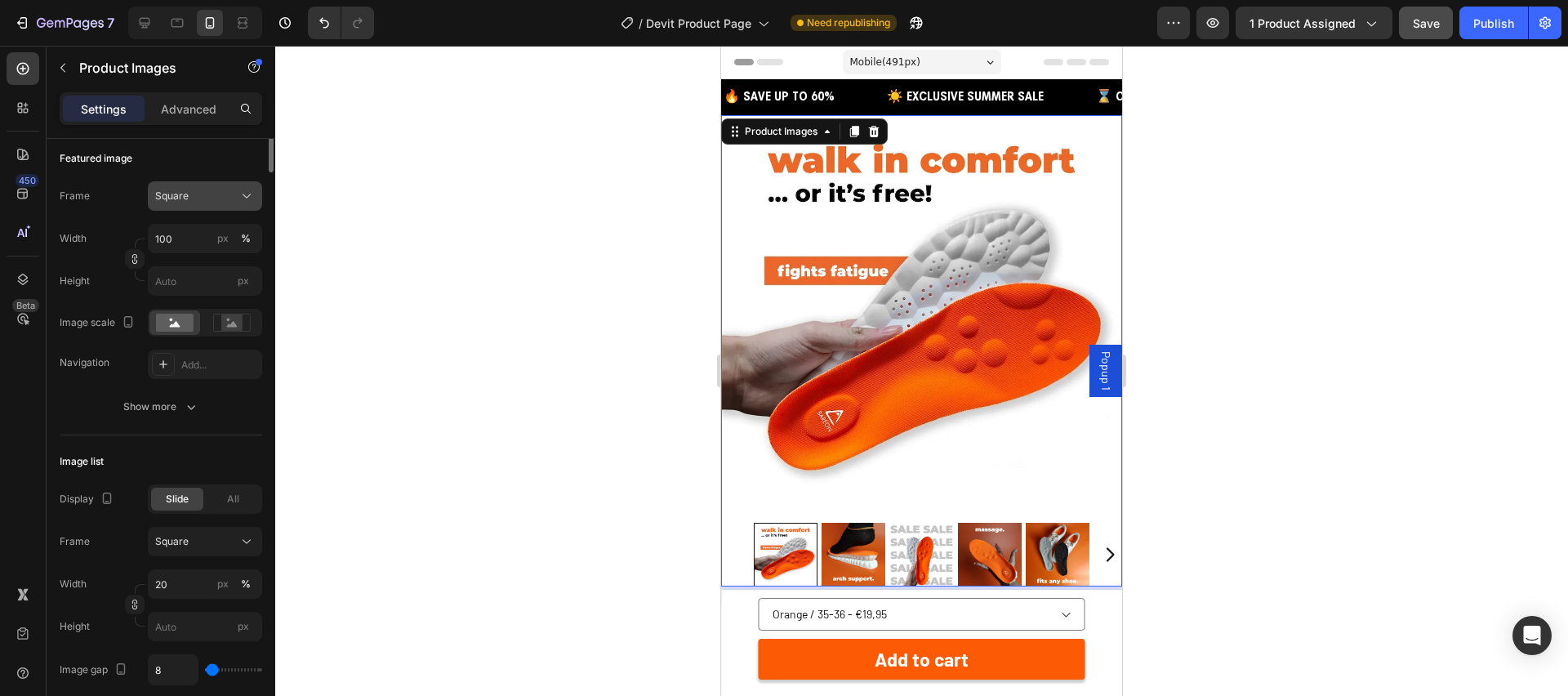
scroll to position [242, 0]
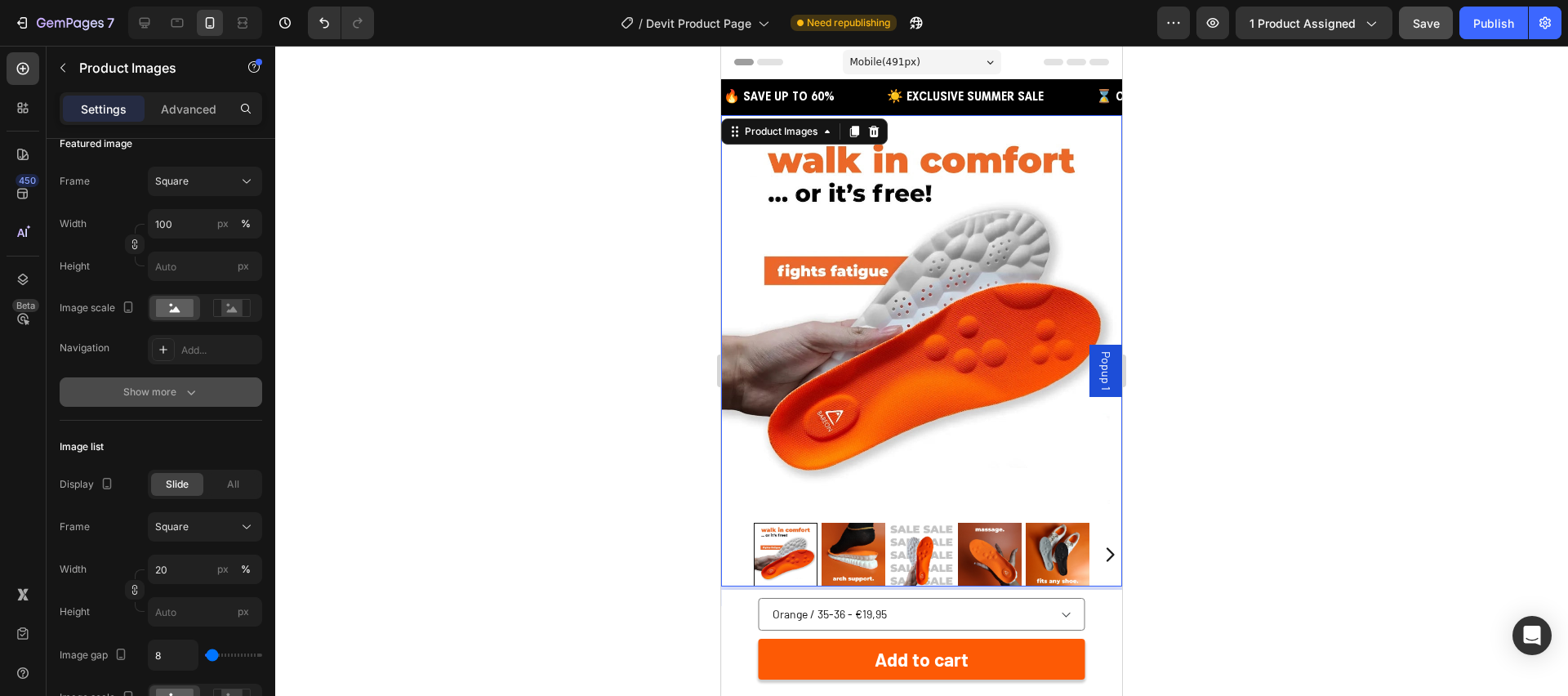
click at [146, 387] on div "Show more" at bounding box center [161, 392] width 76 height 16
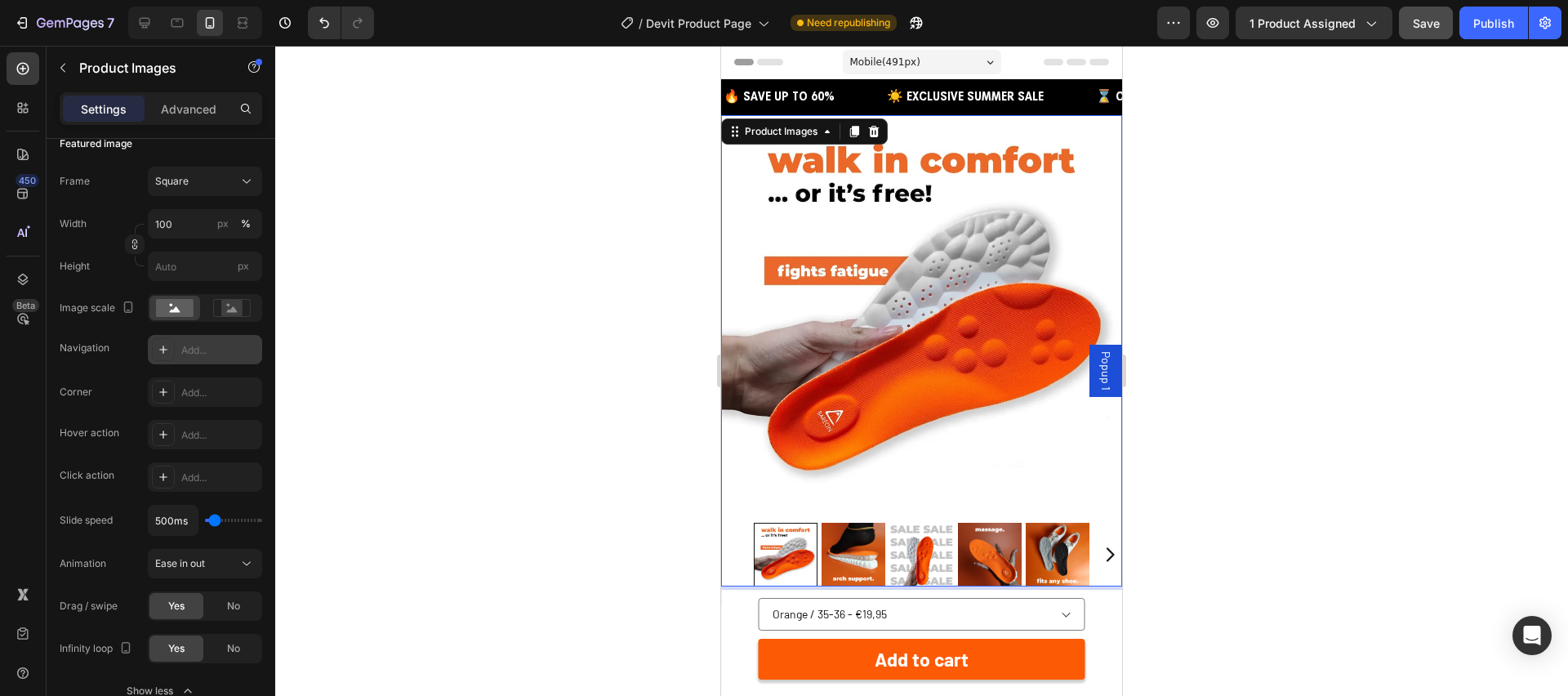
click at [198, 351] on div "Add..." at bounding box center [220, 351] width 77 height 15
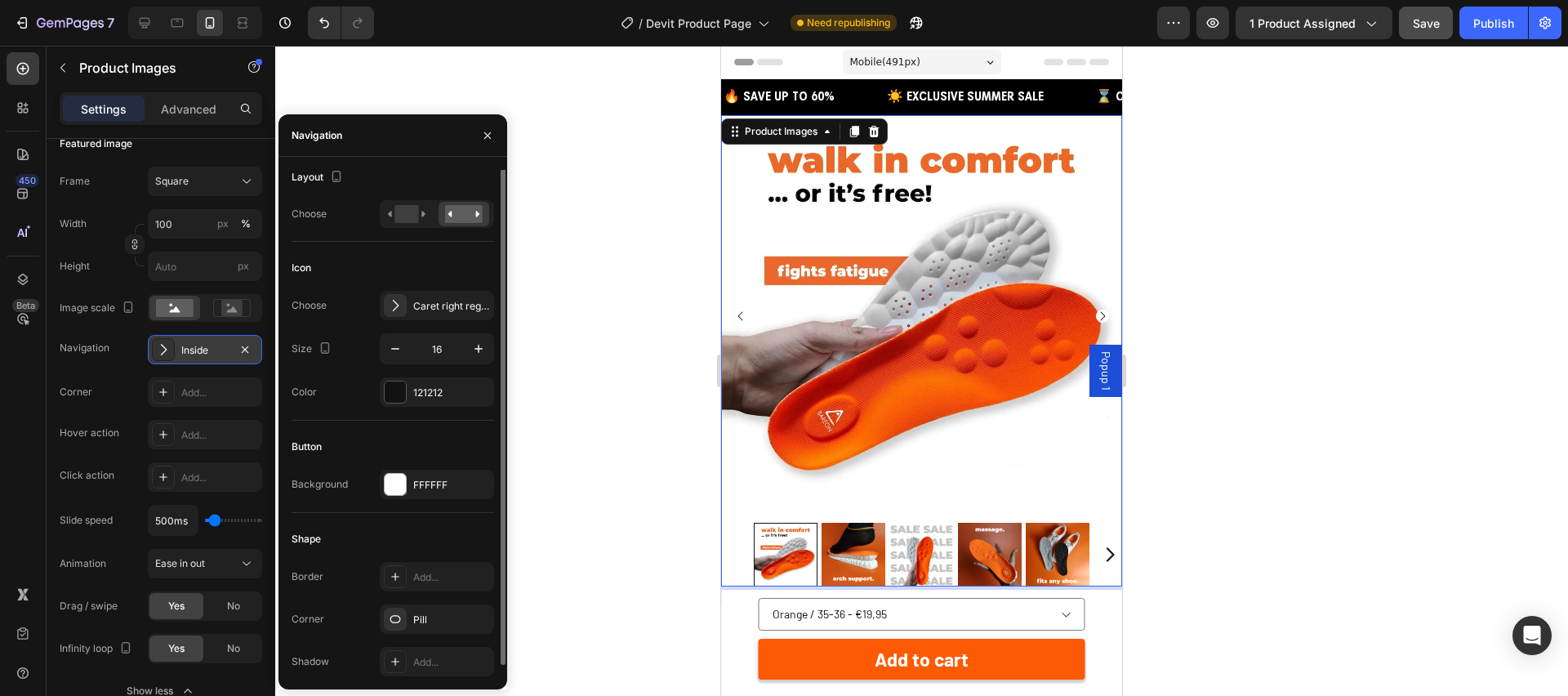
scroll to position [0, 0]
click at [247, 351] on icon "button" at bounding box center [245, 349] width 7 height 7
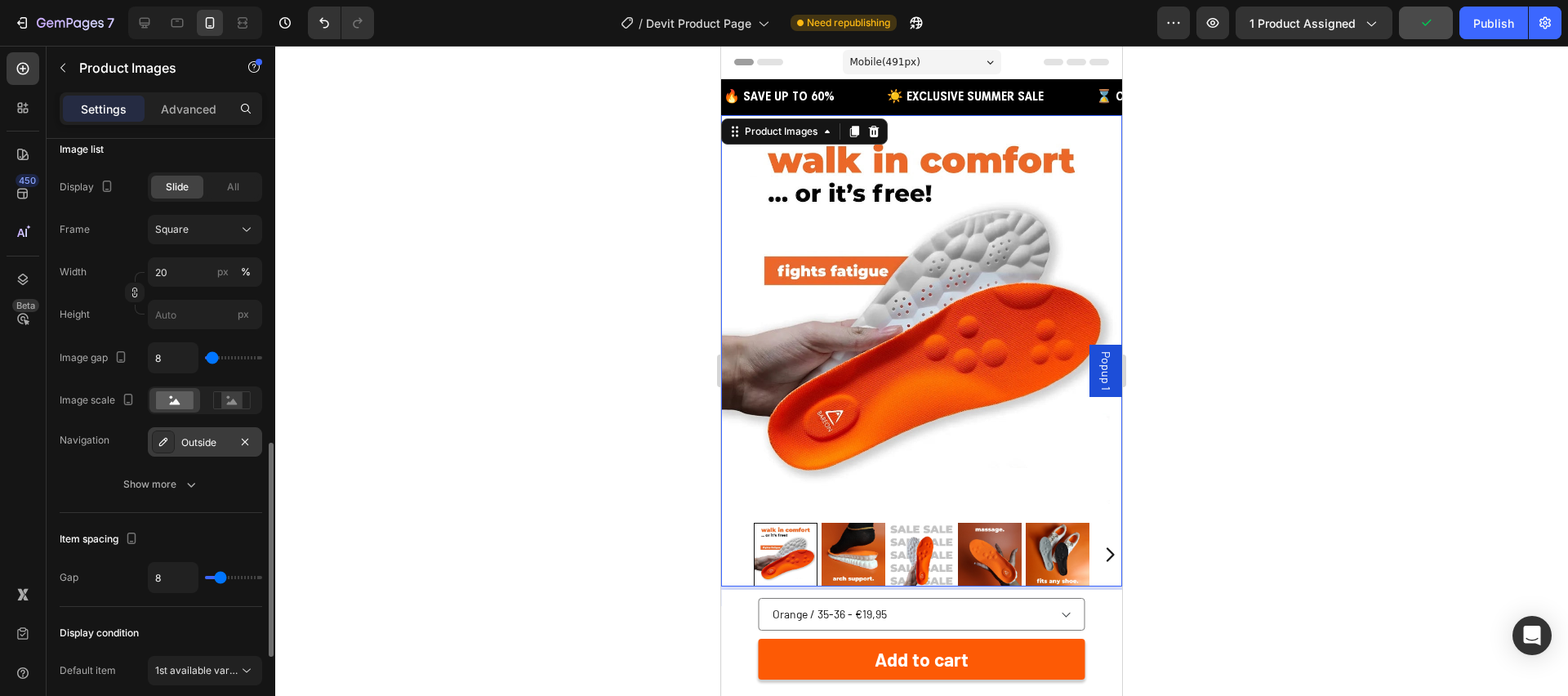
scroll to position [843, 0]
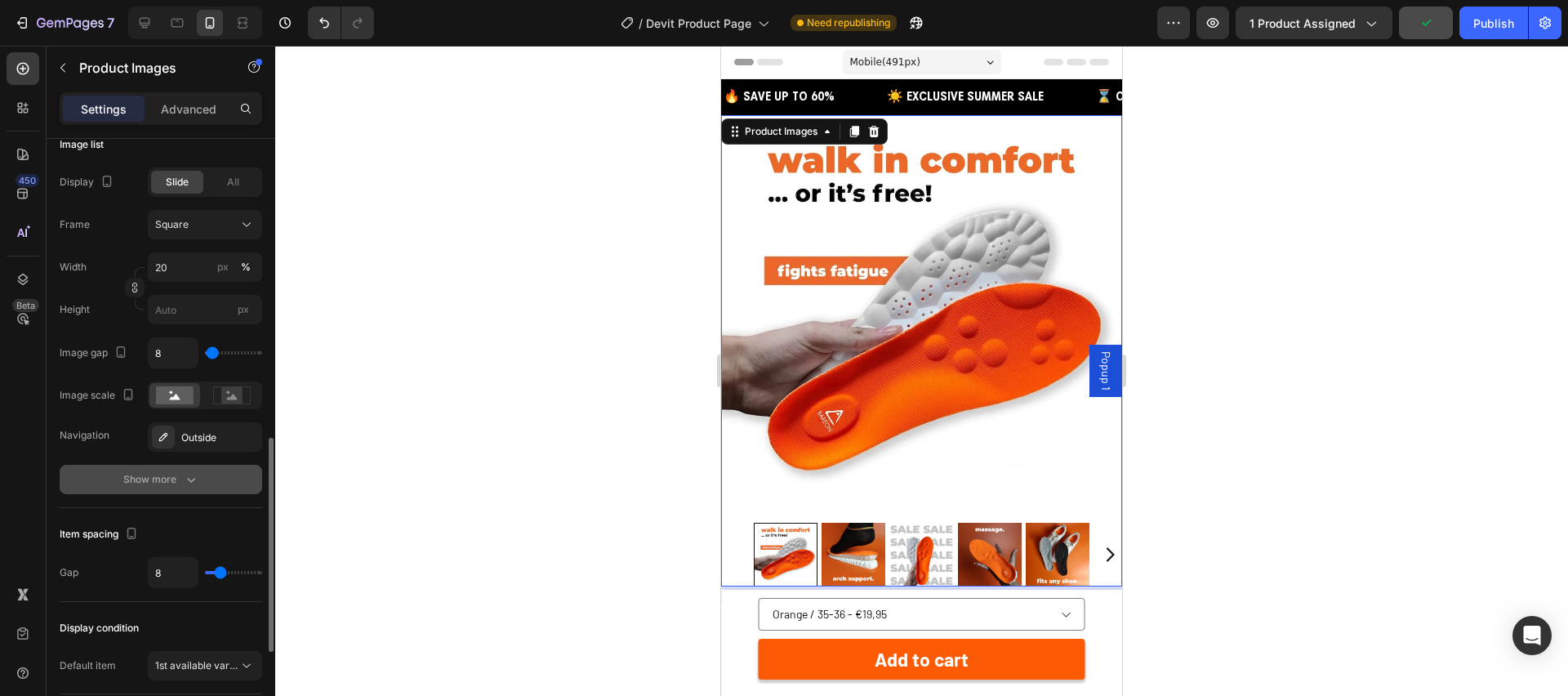
click at [173, 485] on div "Show more" at bounding box center [161, 479] width 76 height 16
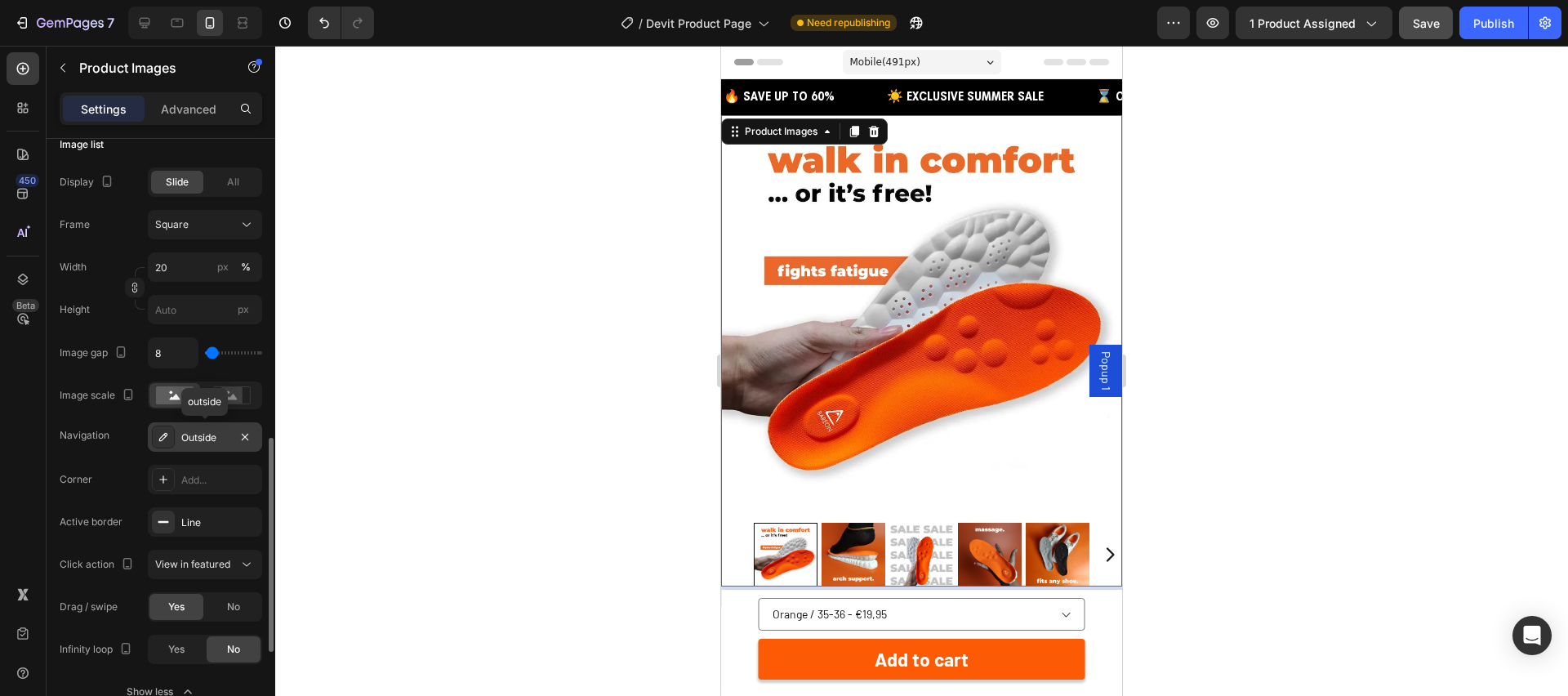
click at [206, 442] on div "Outside" at bounding box center [205, 438] width 47 height 15
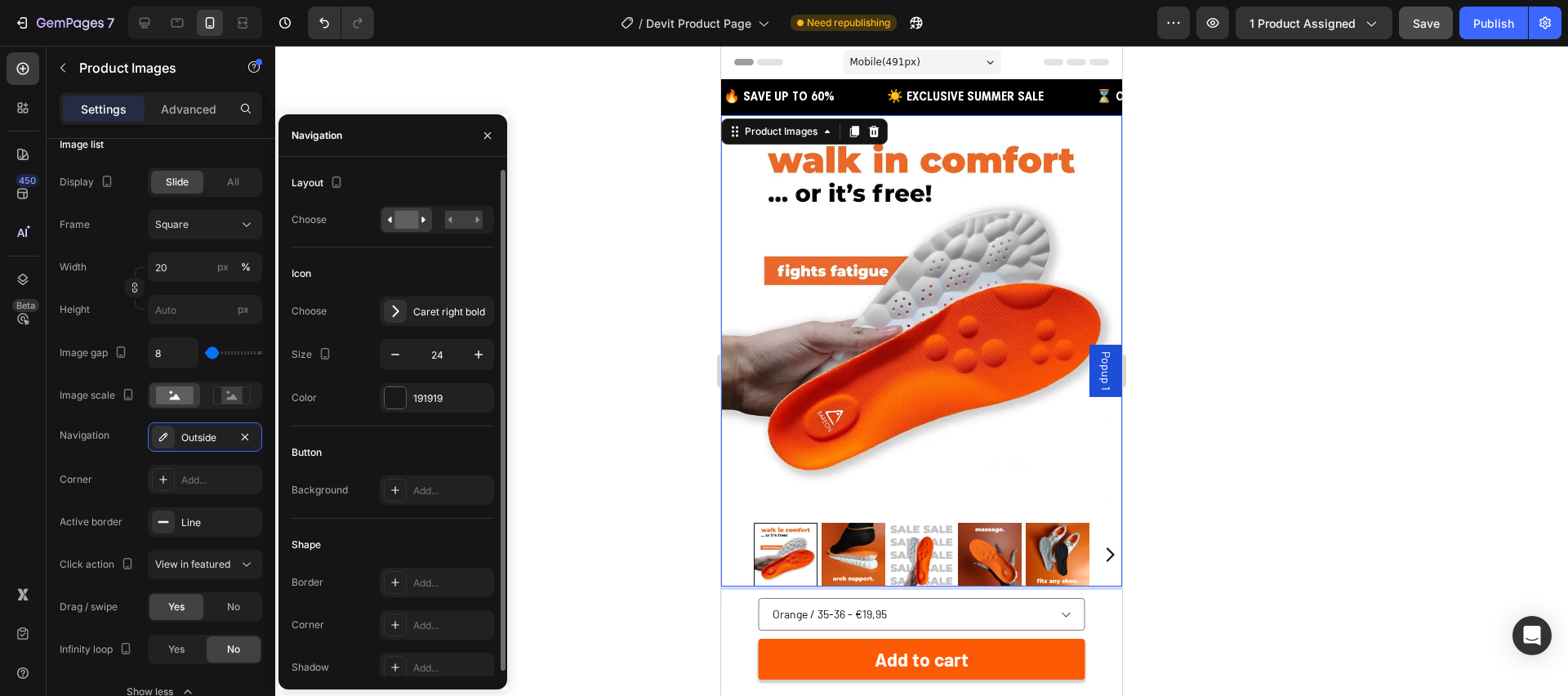
scroll to position [6, 0]
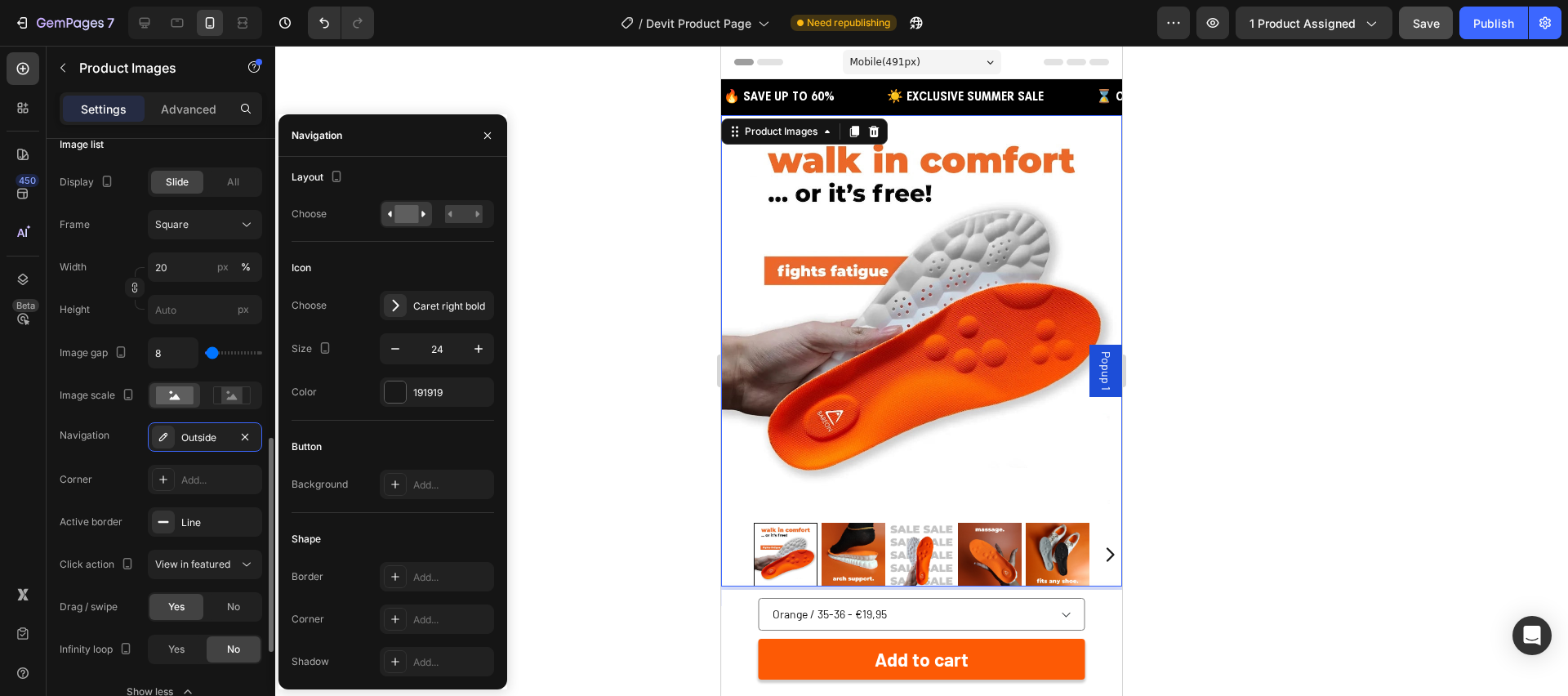
click at [104, 527] on div "Active border" at bounding box center [91, 522] width 63 height 15
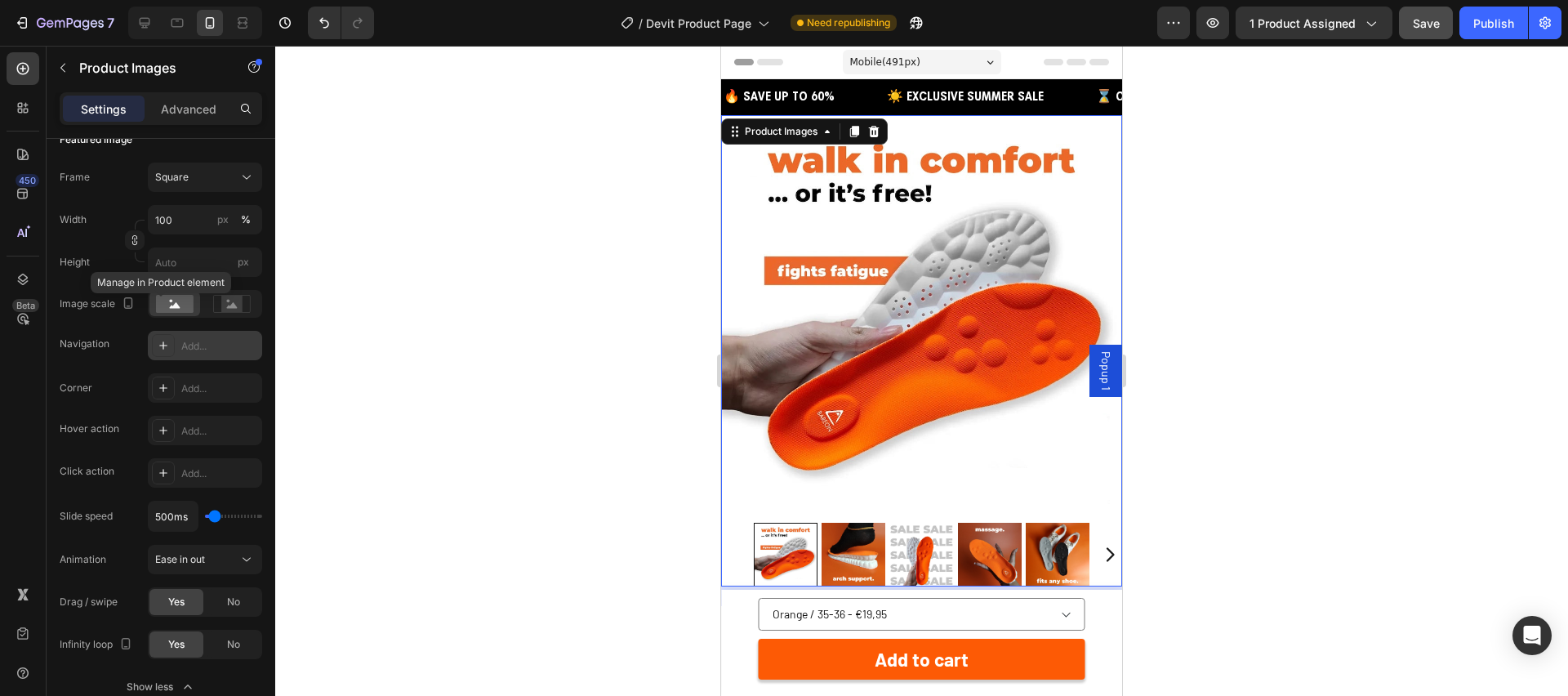
scroll to position [0, 0]
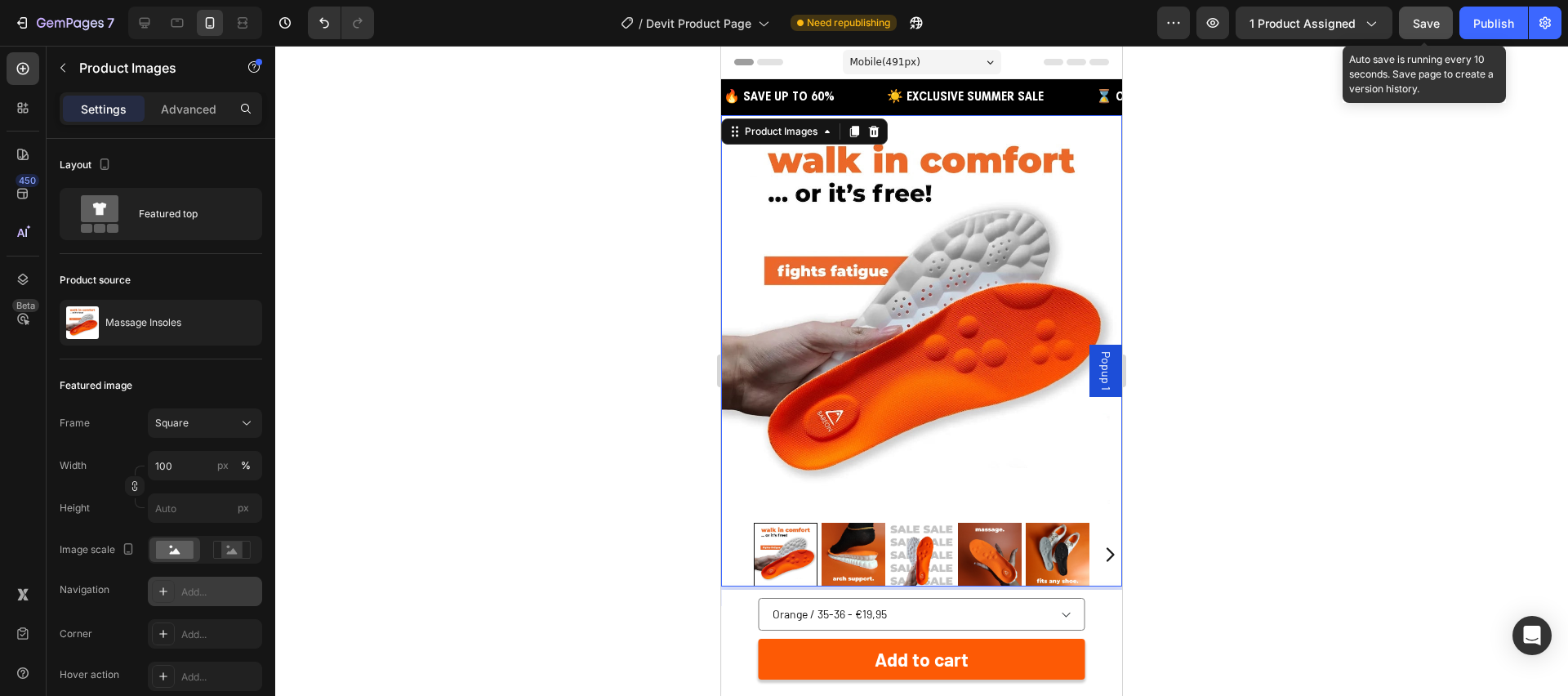
click at [1439, 19] on span "Save" at bounding box center [1426, 23] width 27 height 14
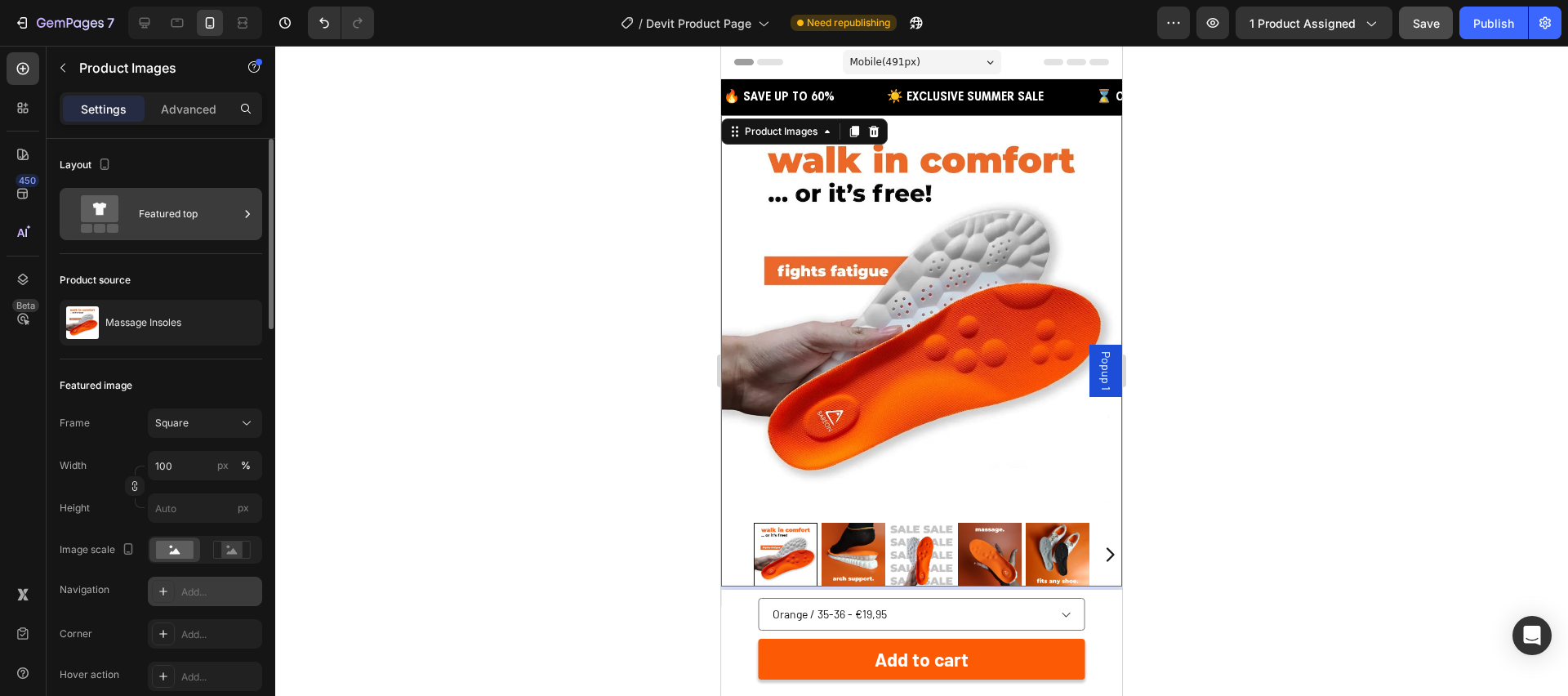
click at [183, 221] on div "Featured top" at bounding box center [189, 214] width 100 height 38
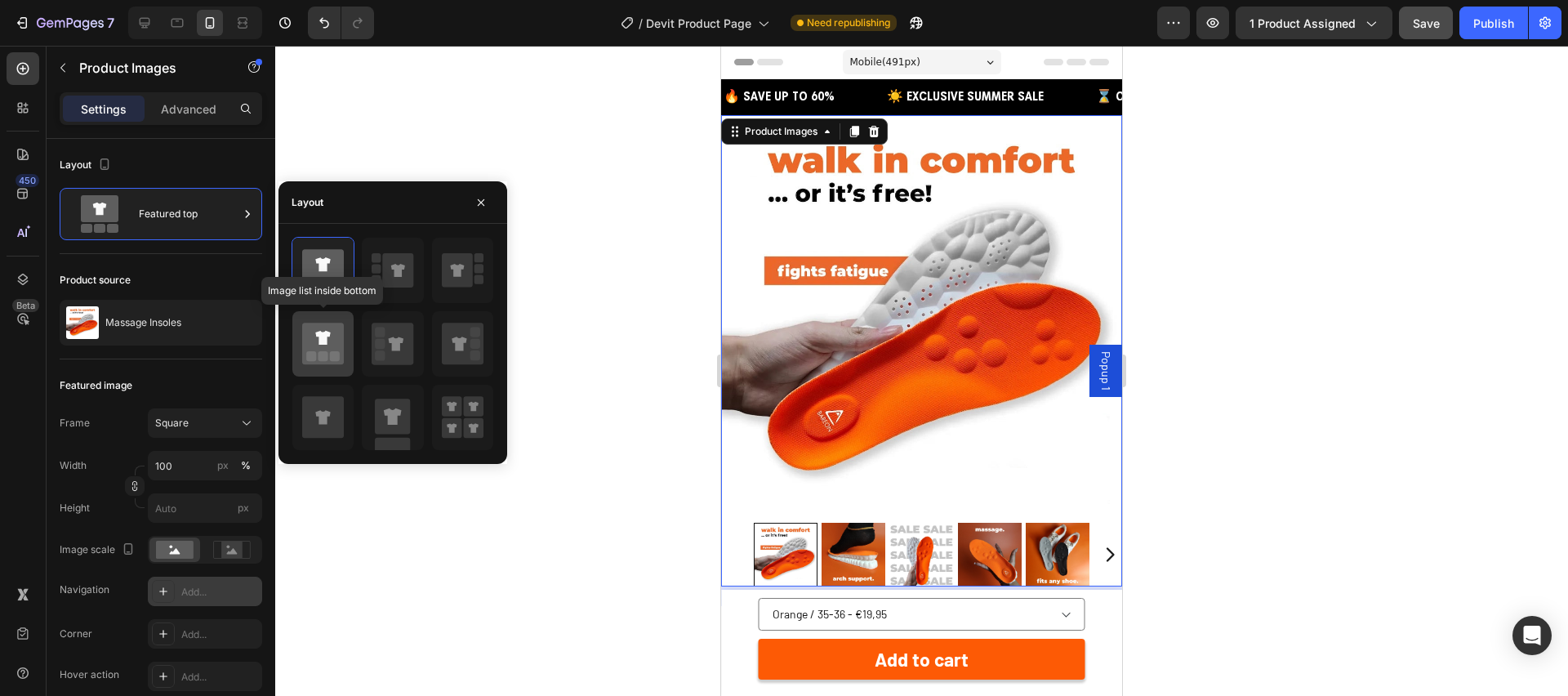
click at [321, 348] on icon at bounding box center [323, 344] width 42 height 42
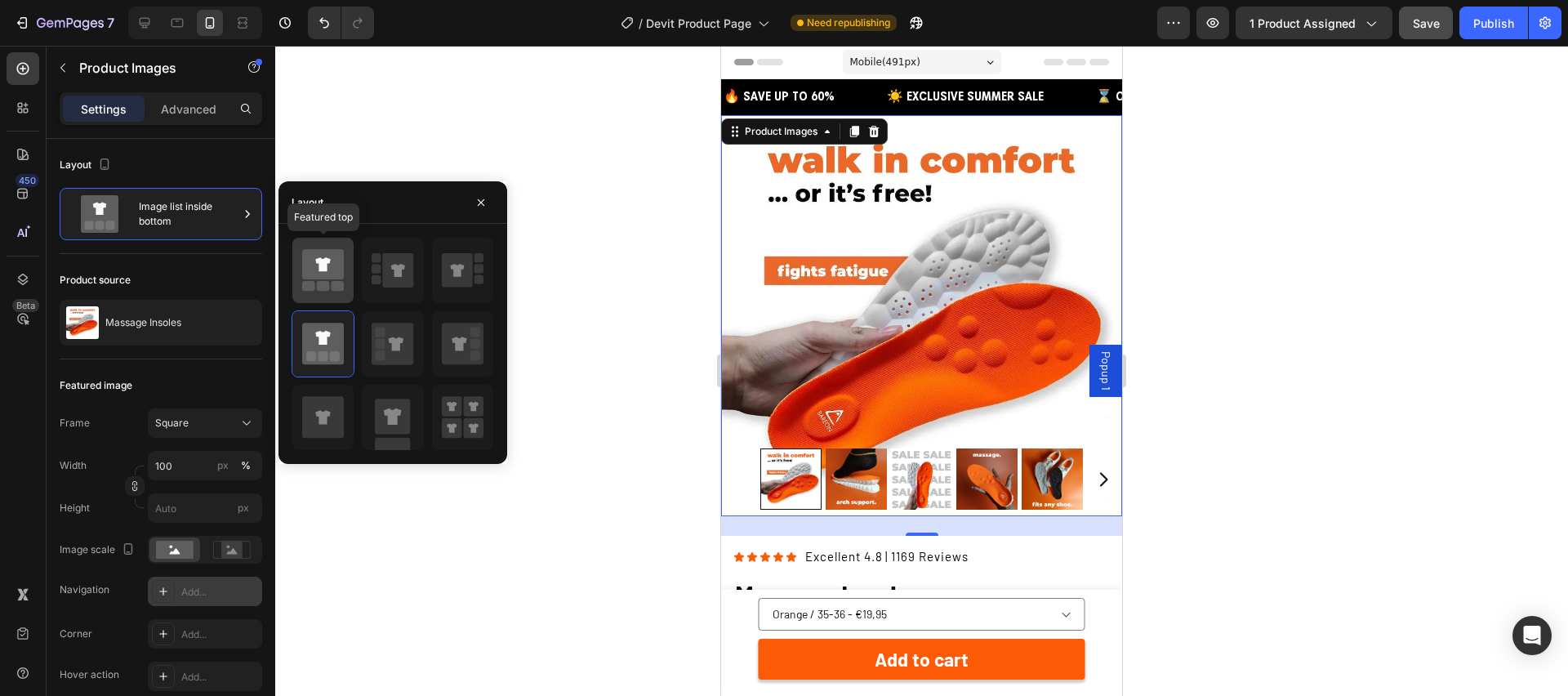
click at [330, 254] on icon at bounding box center [323, 264] width 42 height 30
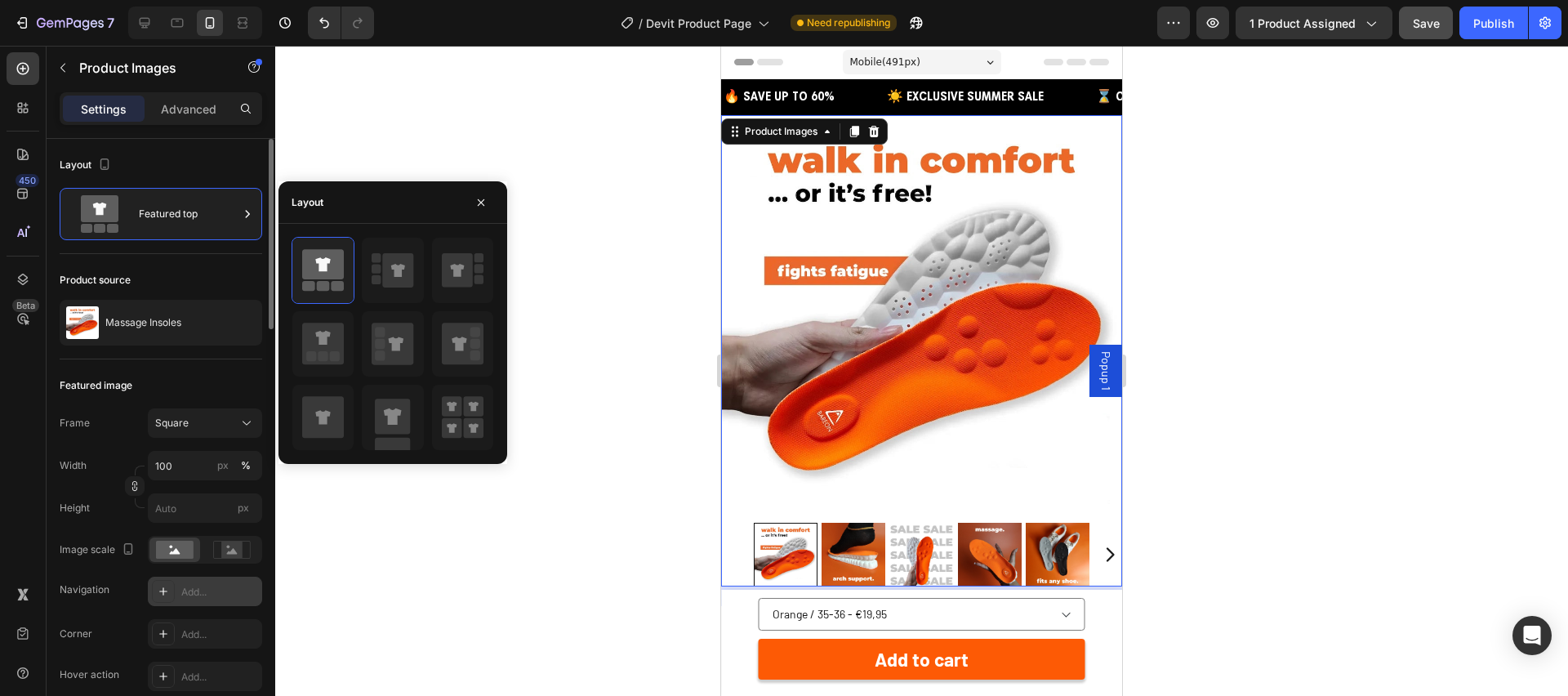
click at [219, 377] on div "Featured image" at bounding box center [161, 385] width 203 height 26
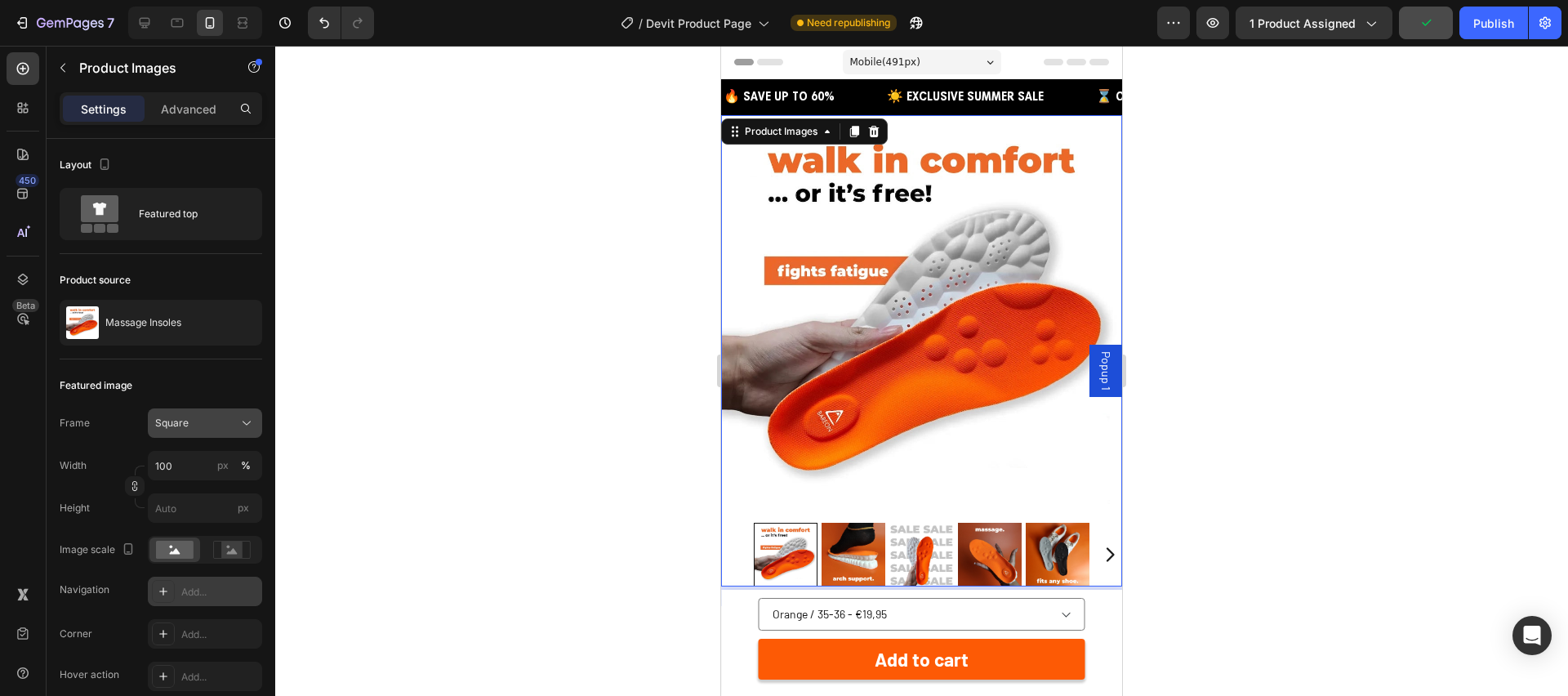
click at [217, 423] on div "Square" at bounding box center [195, 423] width 80 height 15
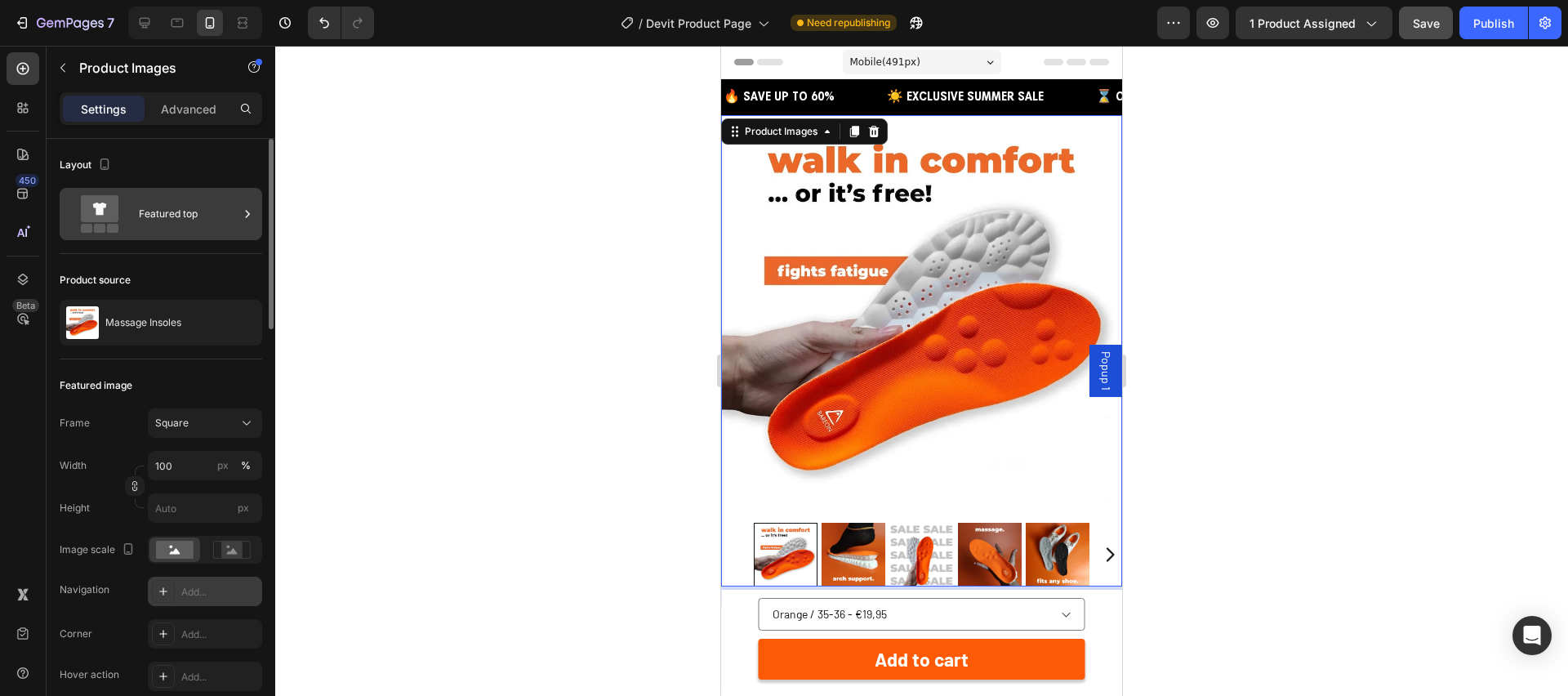
click at [180, 225] on div "Featured top" at bounding box center [189, 214] width 100 height 38
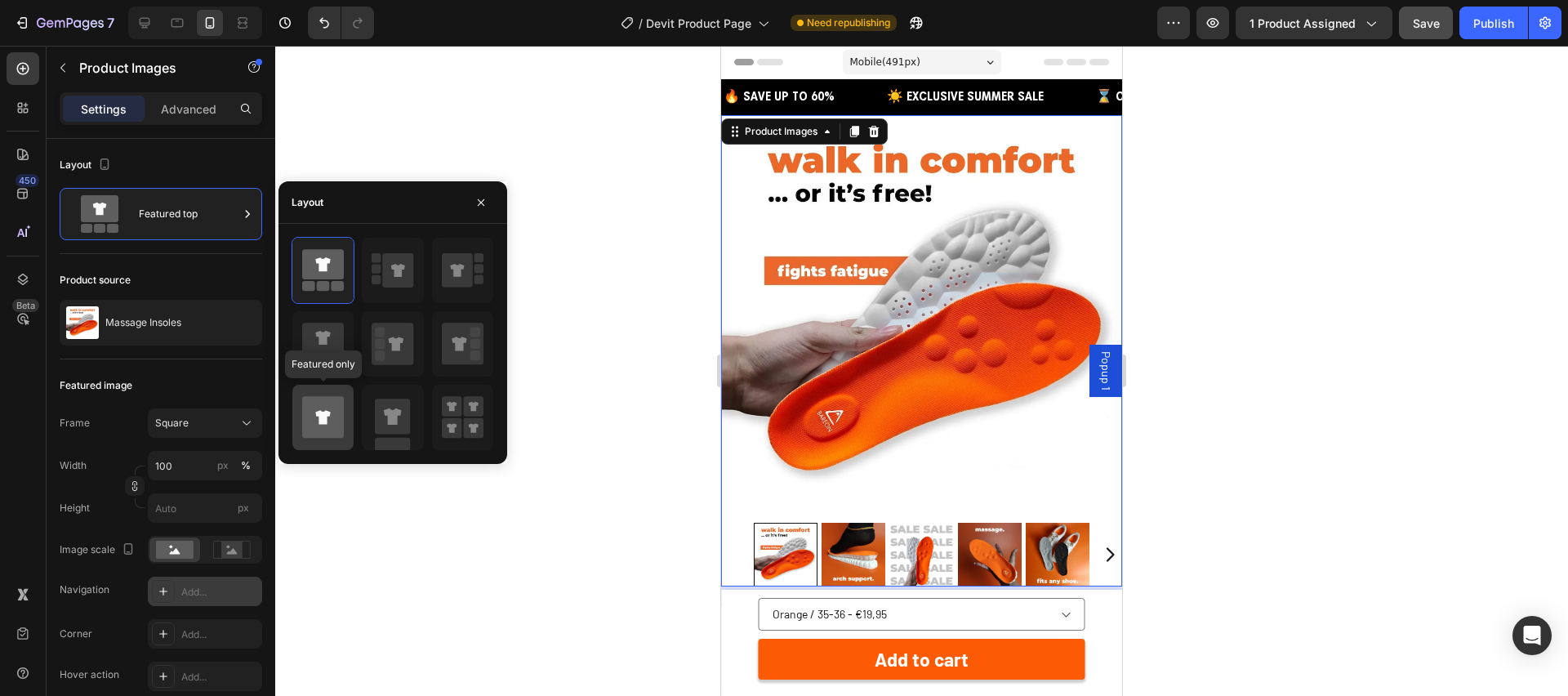
click at [332, 419] on icon at bounding box center [323, 417] width 42 height 42
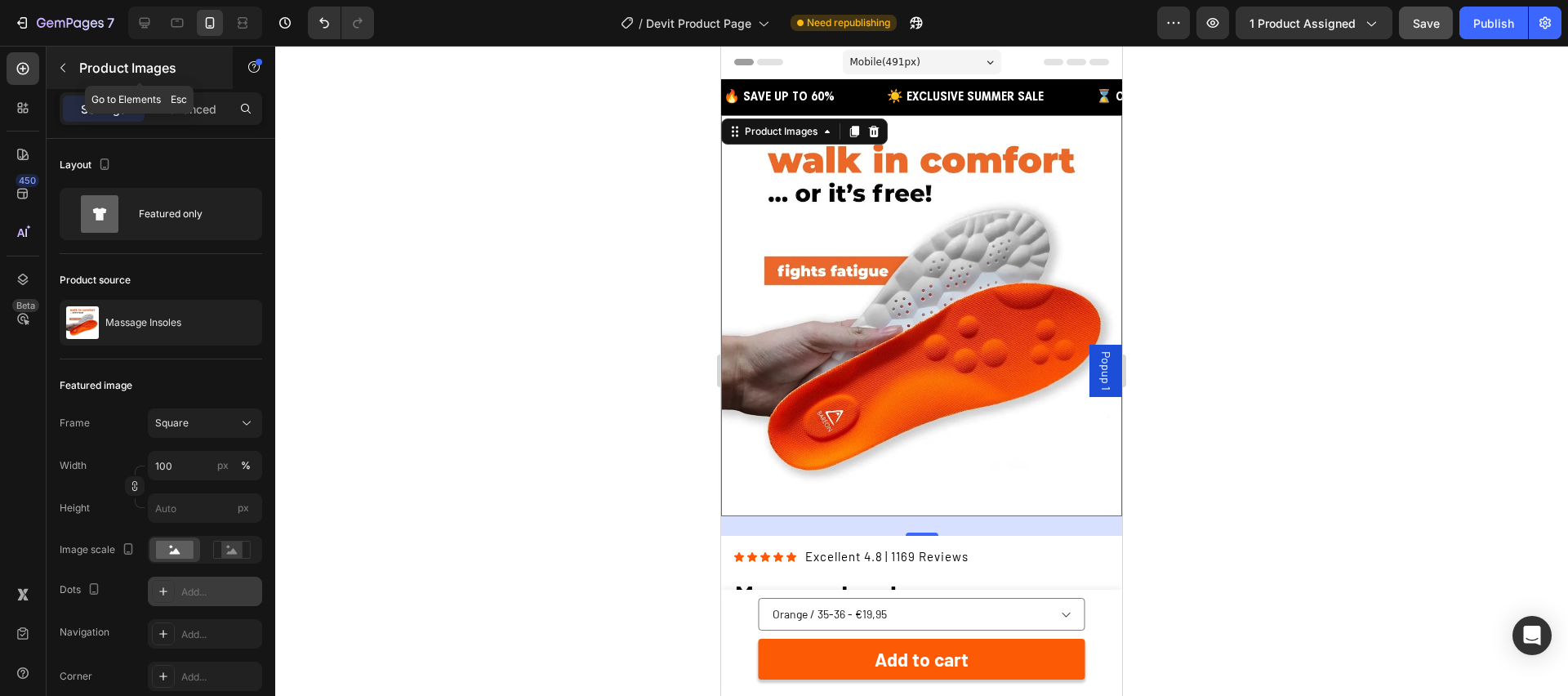
click at [57, 66] on icon "button" at bounding box center [63, 68] width 13 height 13
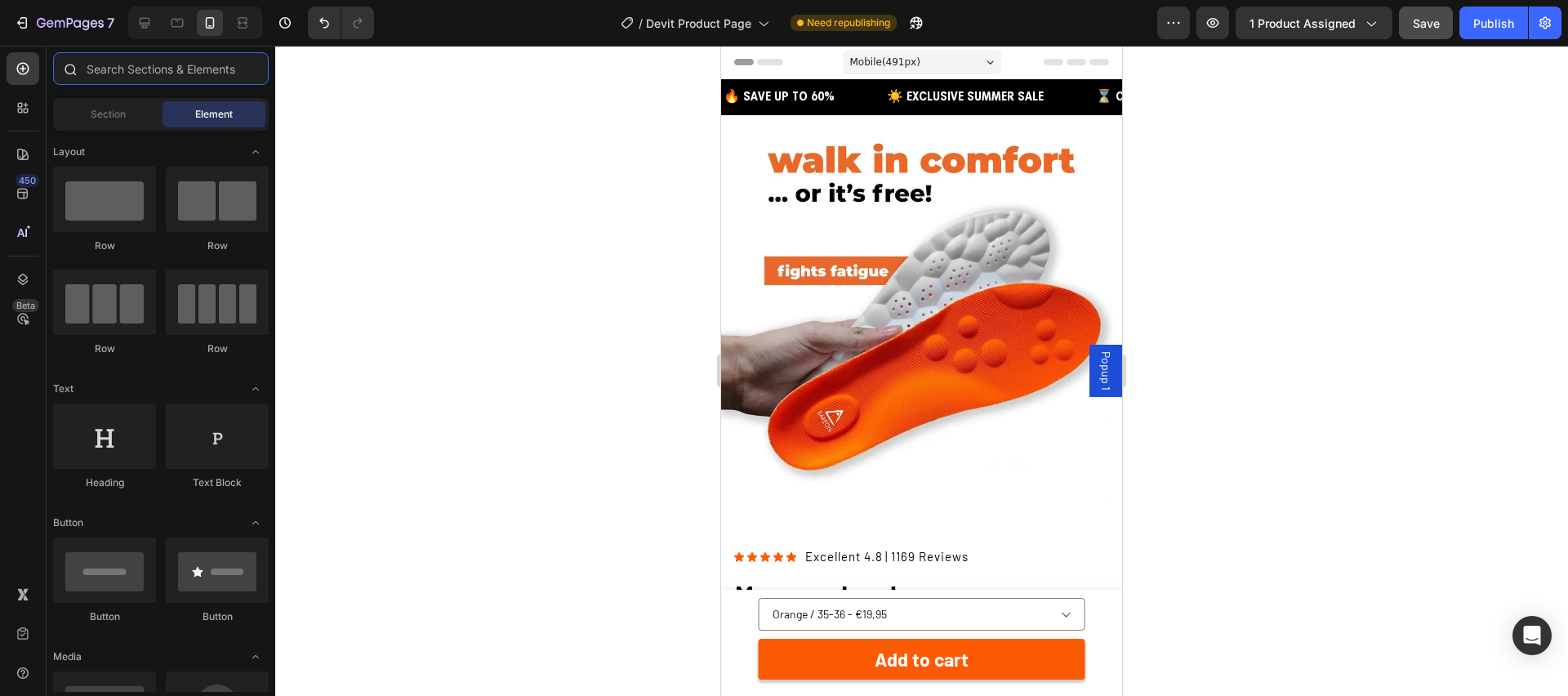
click at [106, 75] on input "text" at bounding box center [160, 68] width 215 height 33
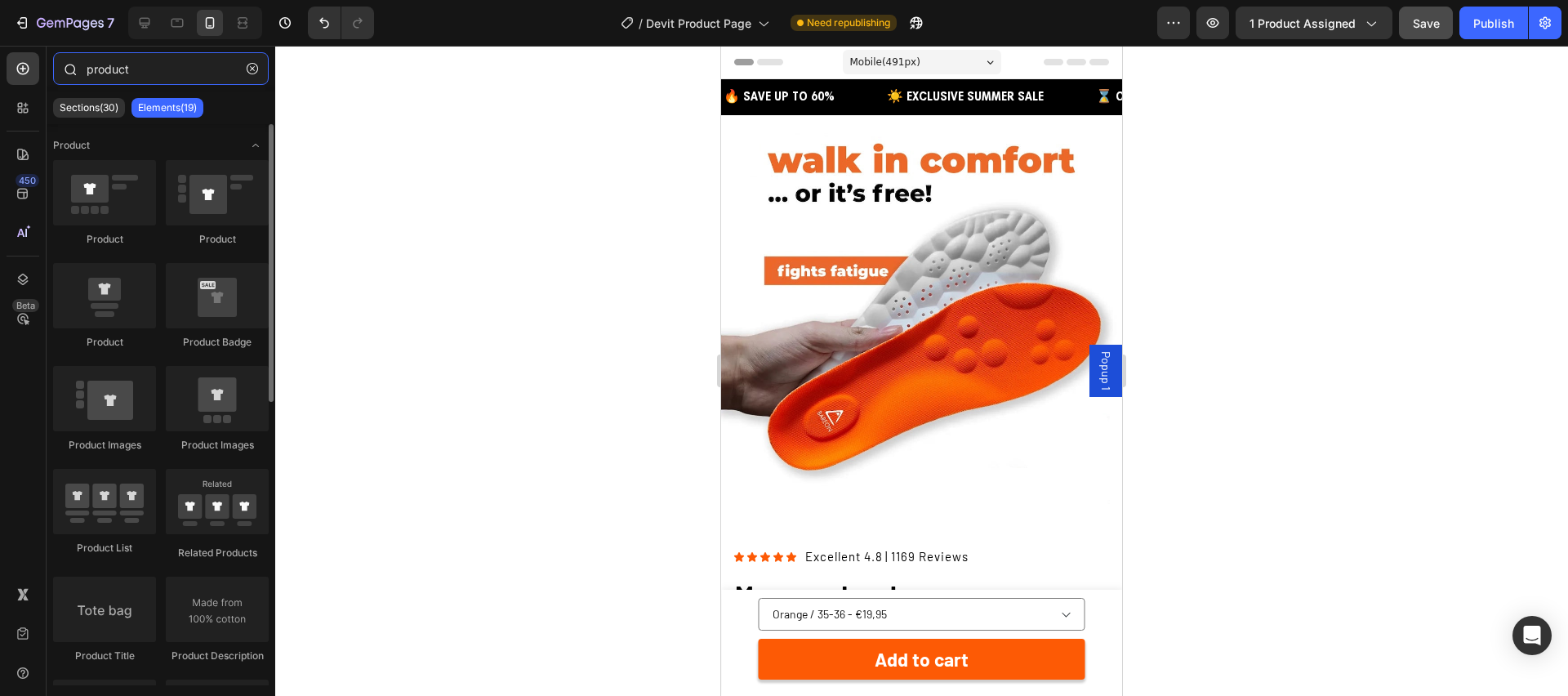
click at [145, 60] on input "product" at bounding box center [160, 68] width 215 height 33
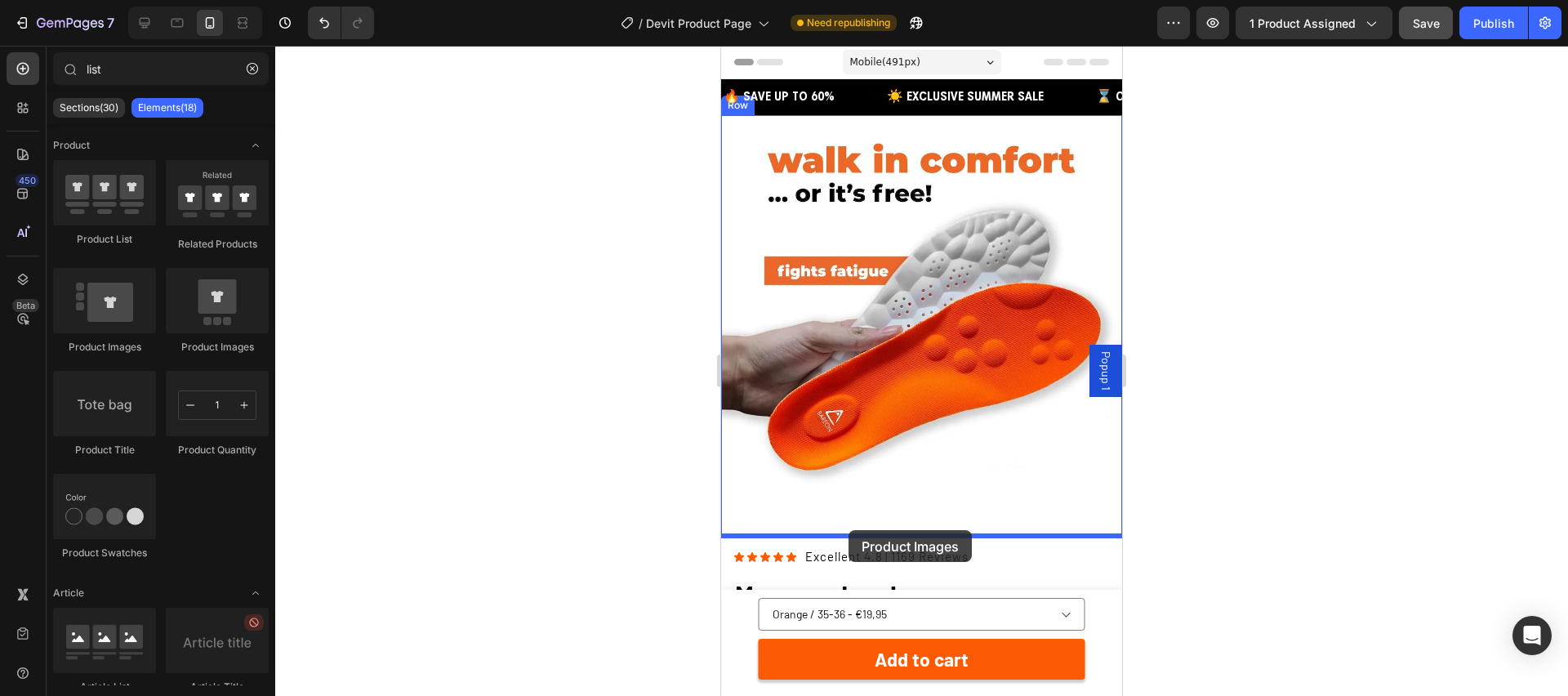
drag, startPoint x: 922, startPoint y: 355, endPoint x: 850, endPoint y: 532, distance: 191.1
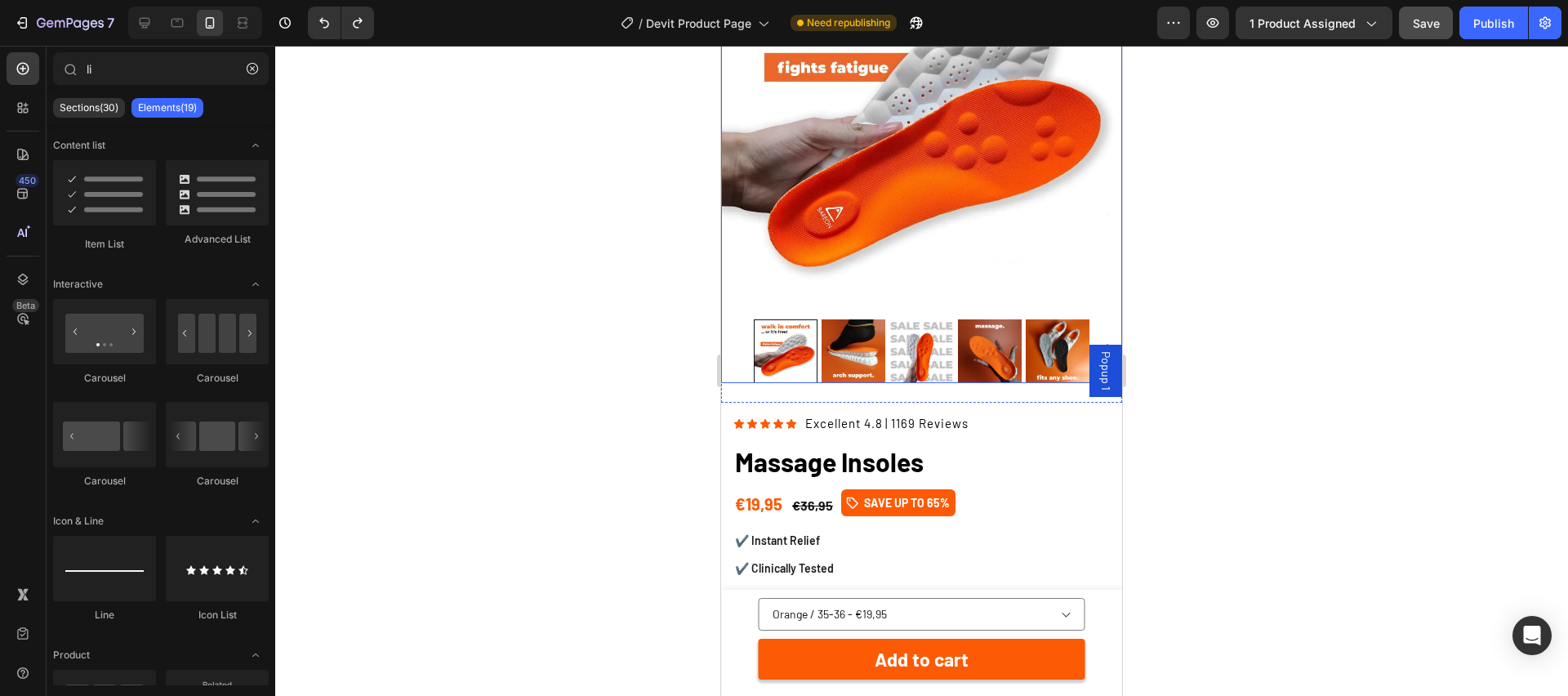
scroll to position [230, 0]
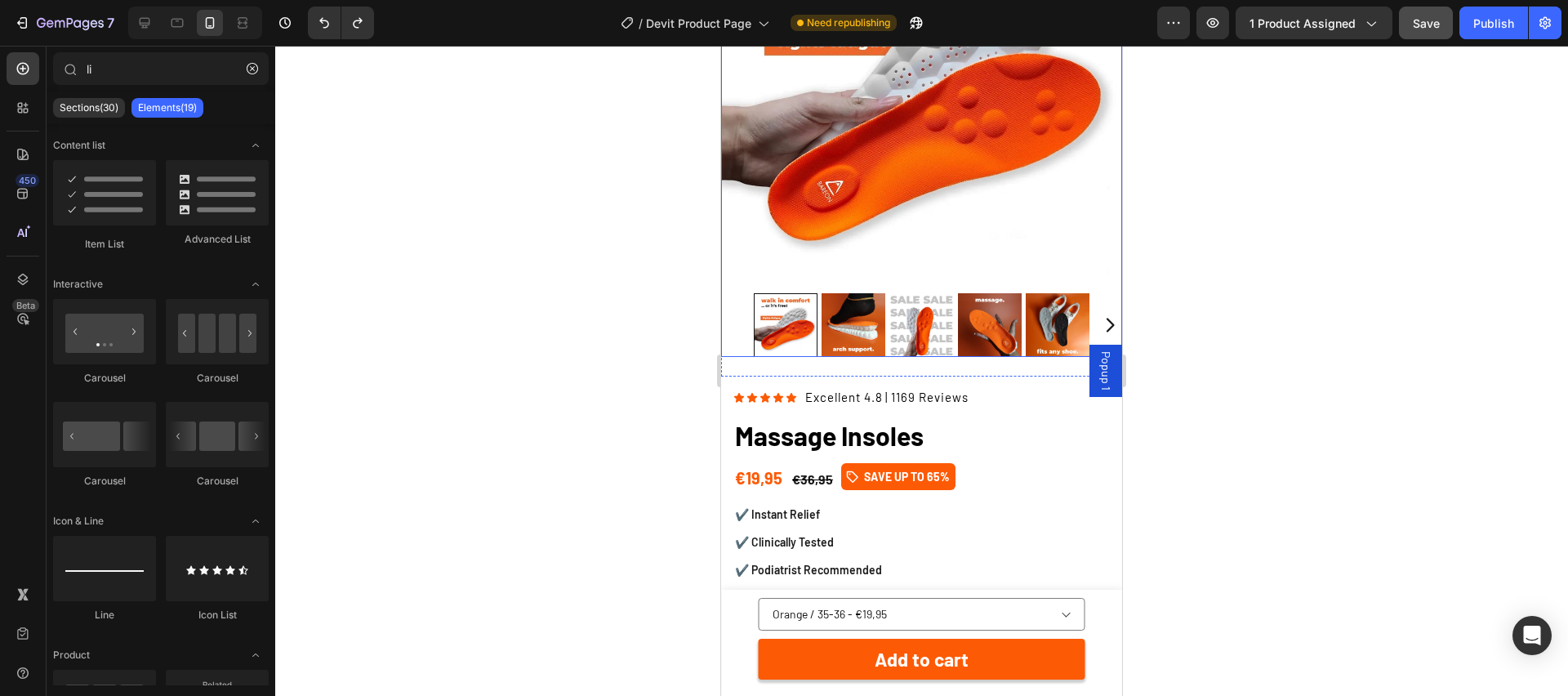
click at [742, 241] on img at bounding box center [922, 86] width 401 height 401
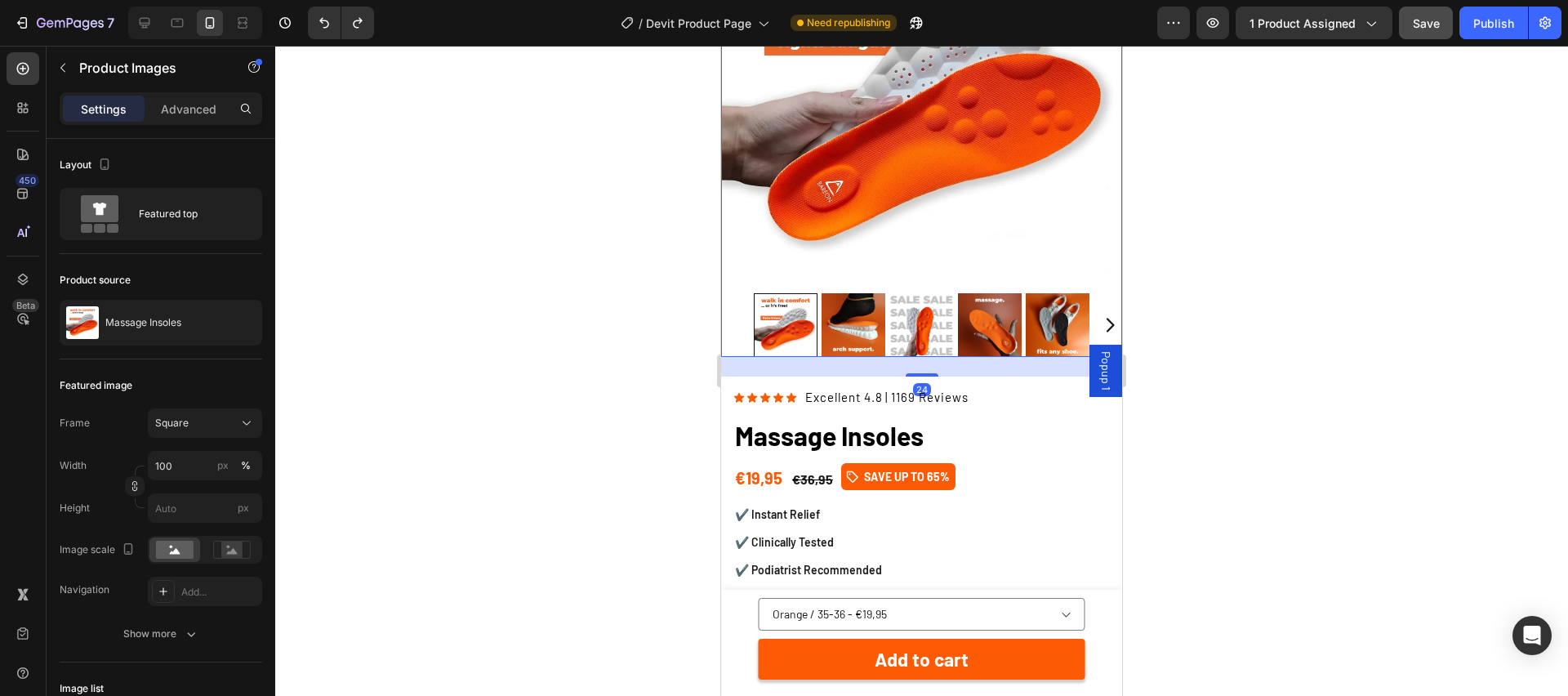
click at [817, 299] on div at bounding box center [786, 325] width 64 height 64
click at [65, 65] on icon "button" at bounding box center [63, 68] width 13 height 13
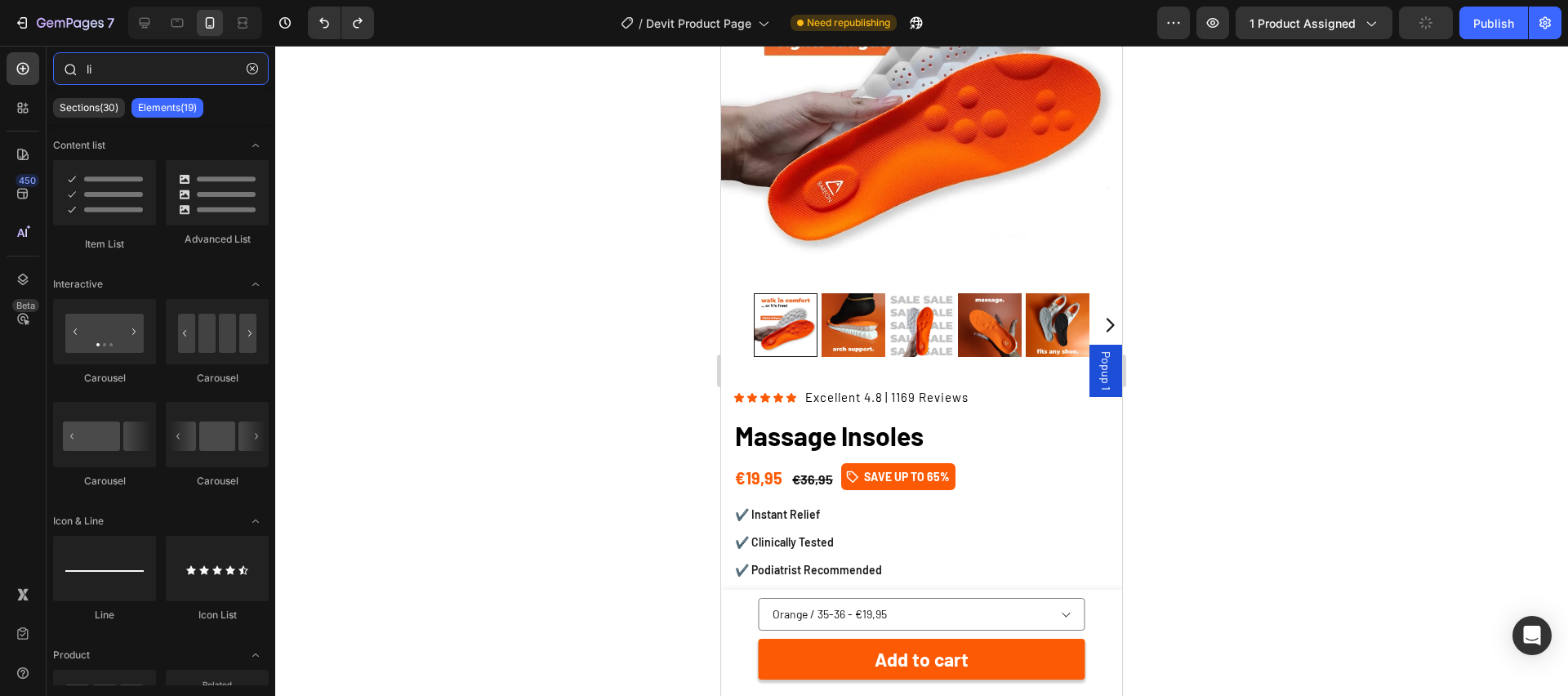
click at [150, 70] on input "li" at bounding box center [160, 68] width 215 height 33
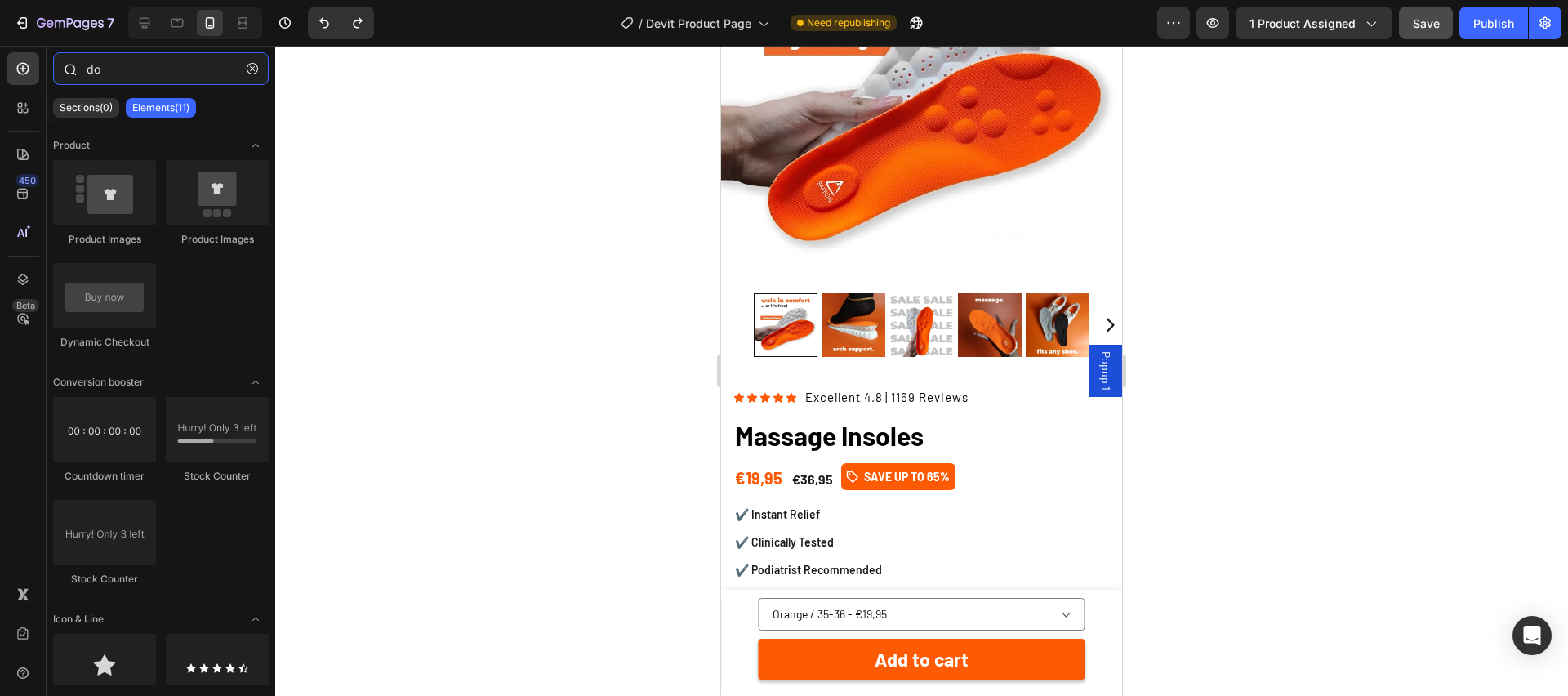
type input "d"
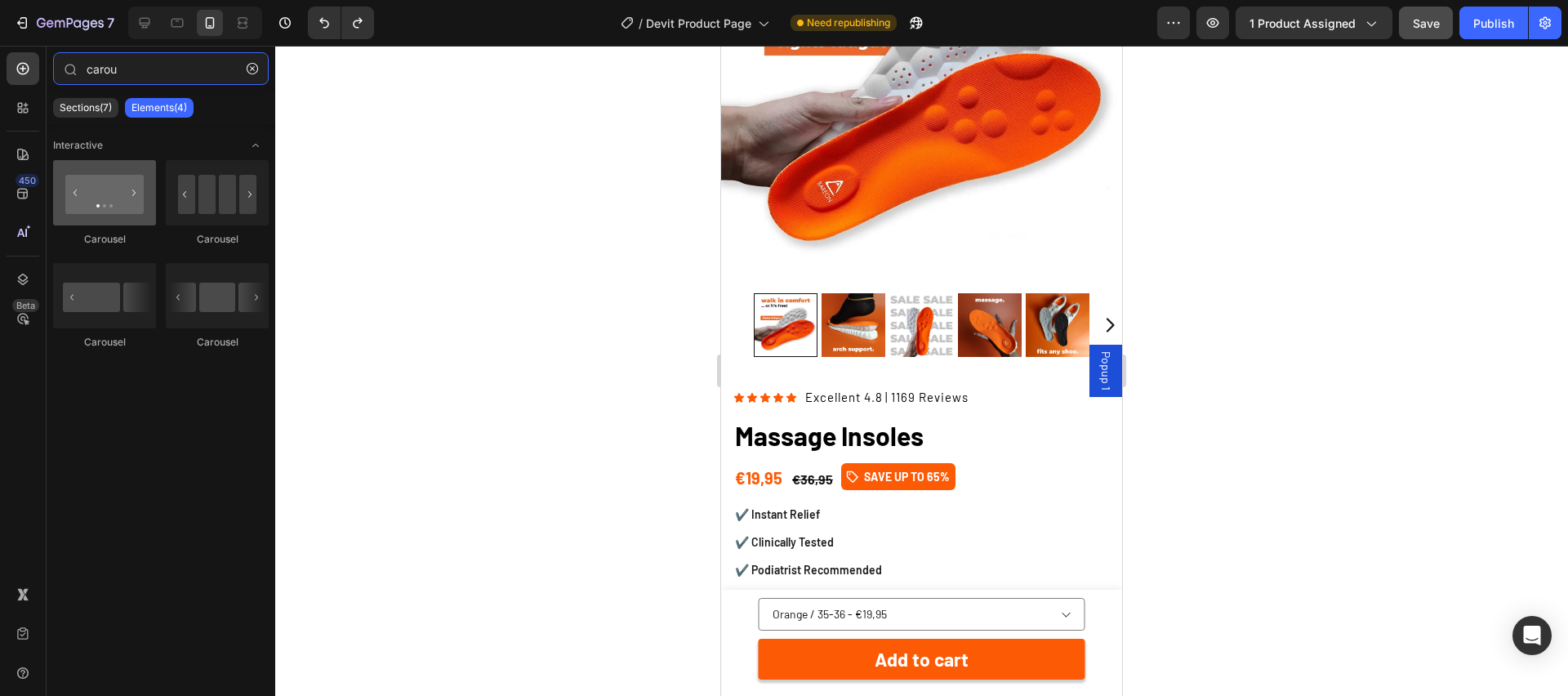
type input "carou"
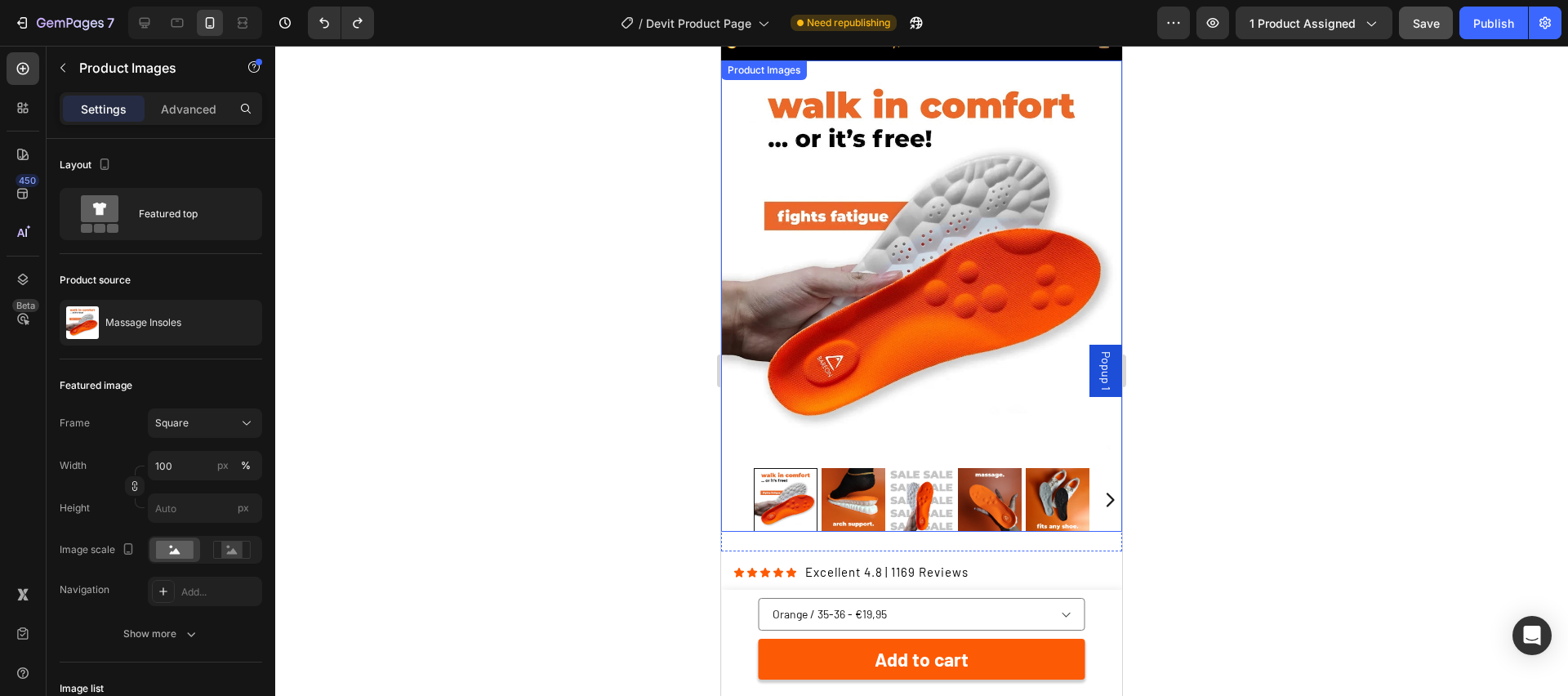
scroll to position [67, 0]
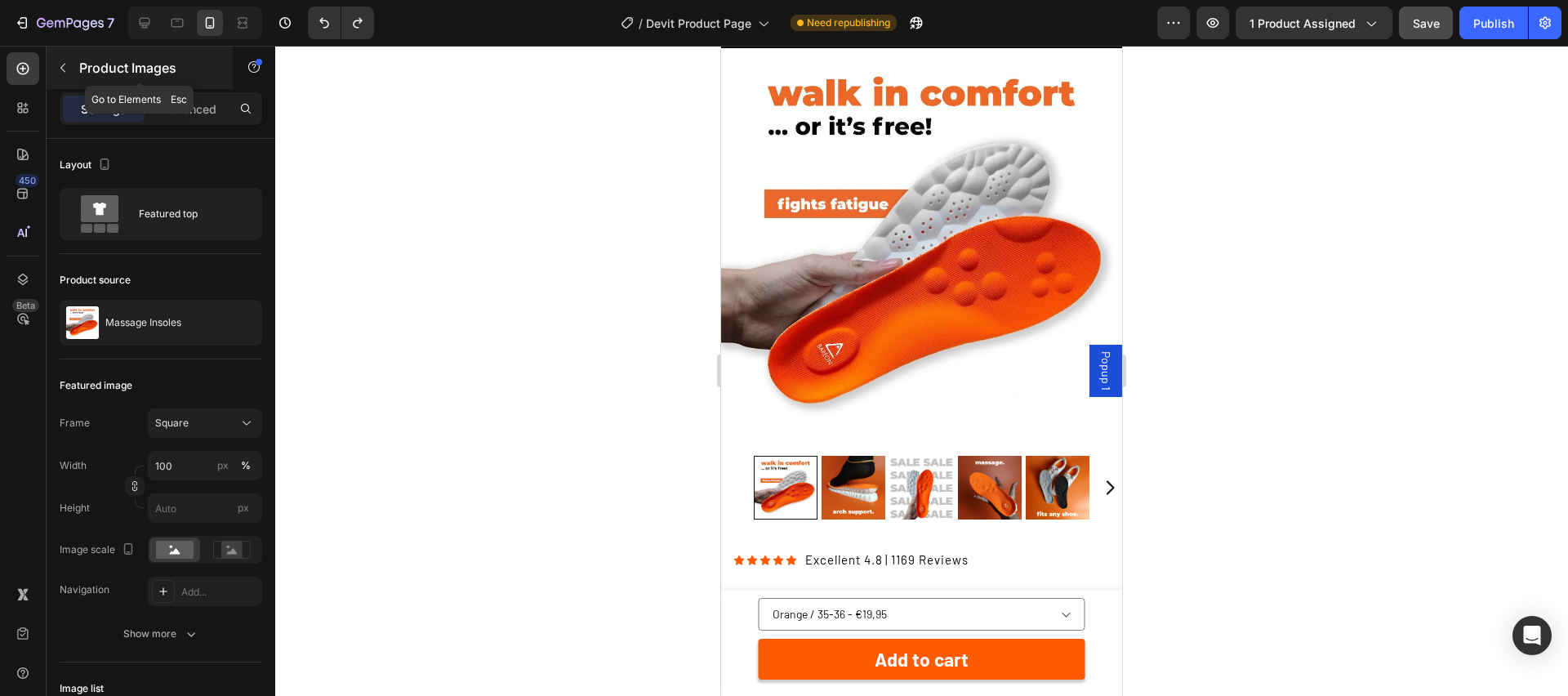
click at [56, 73] on icon "button" at bounding box center [63, 68] width 13 height 13
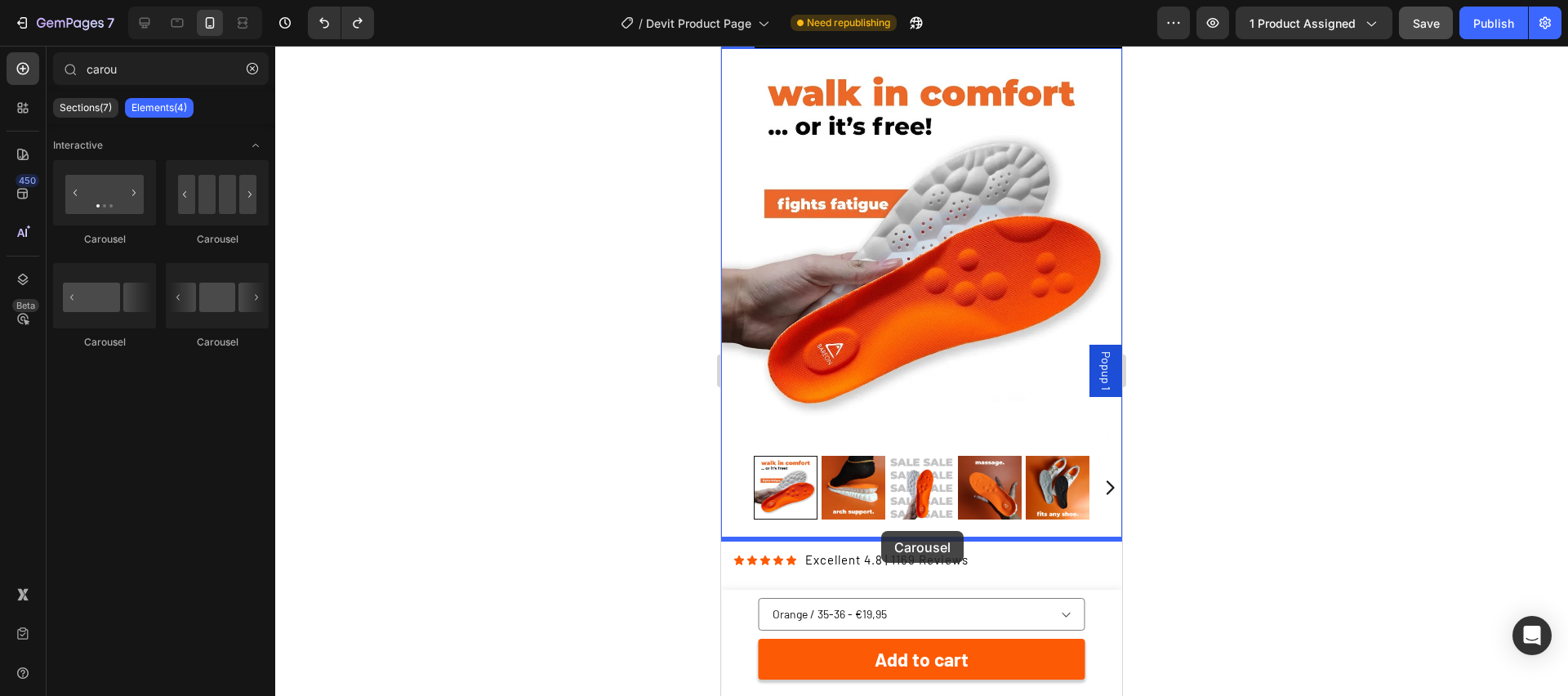
drag, startPoint x: 820, startPoint y: 250, endPoint x: 880, endPoint y: 527, distance: 283.4
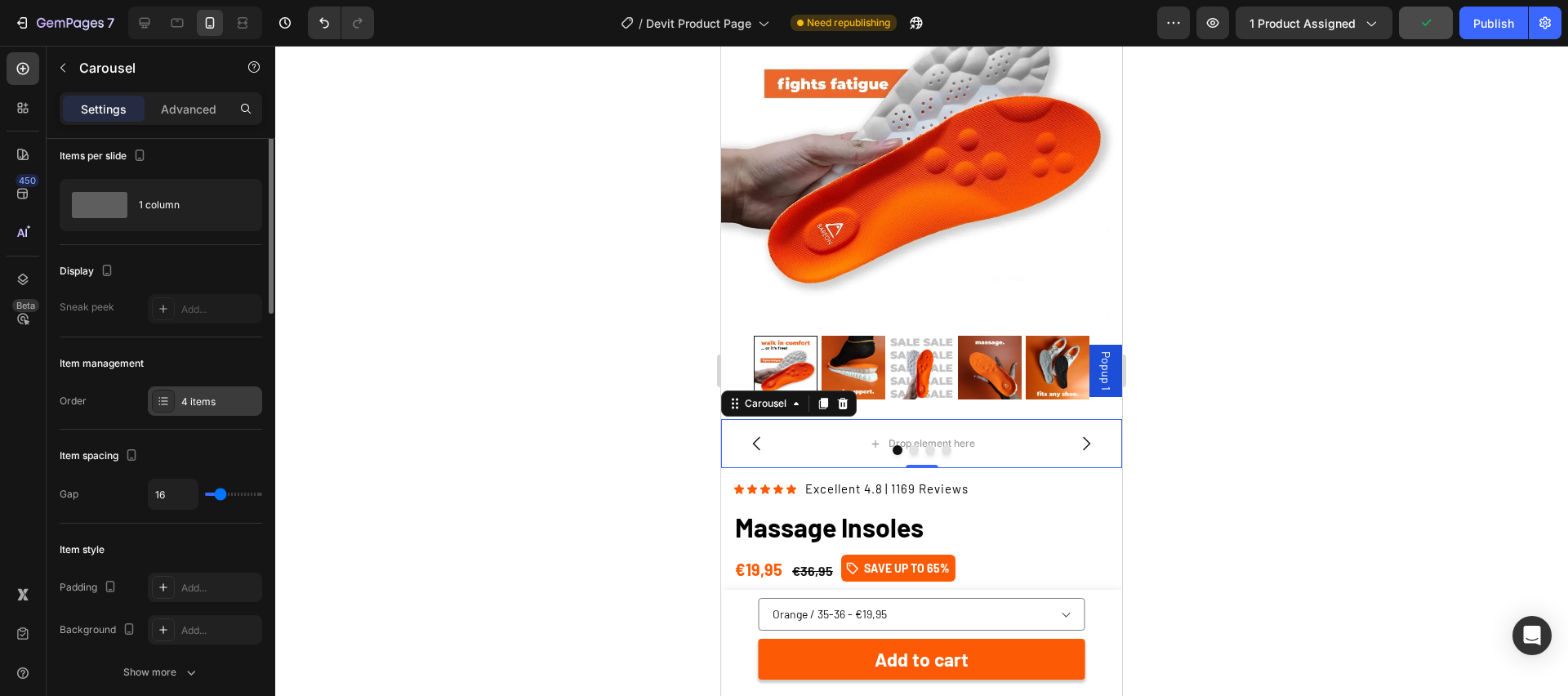
scroll to position [0, 0]
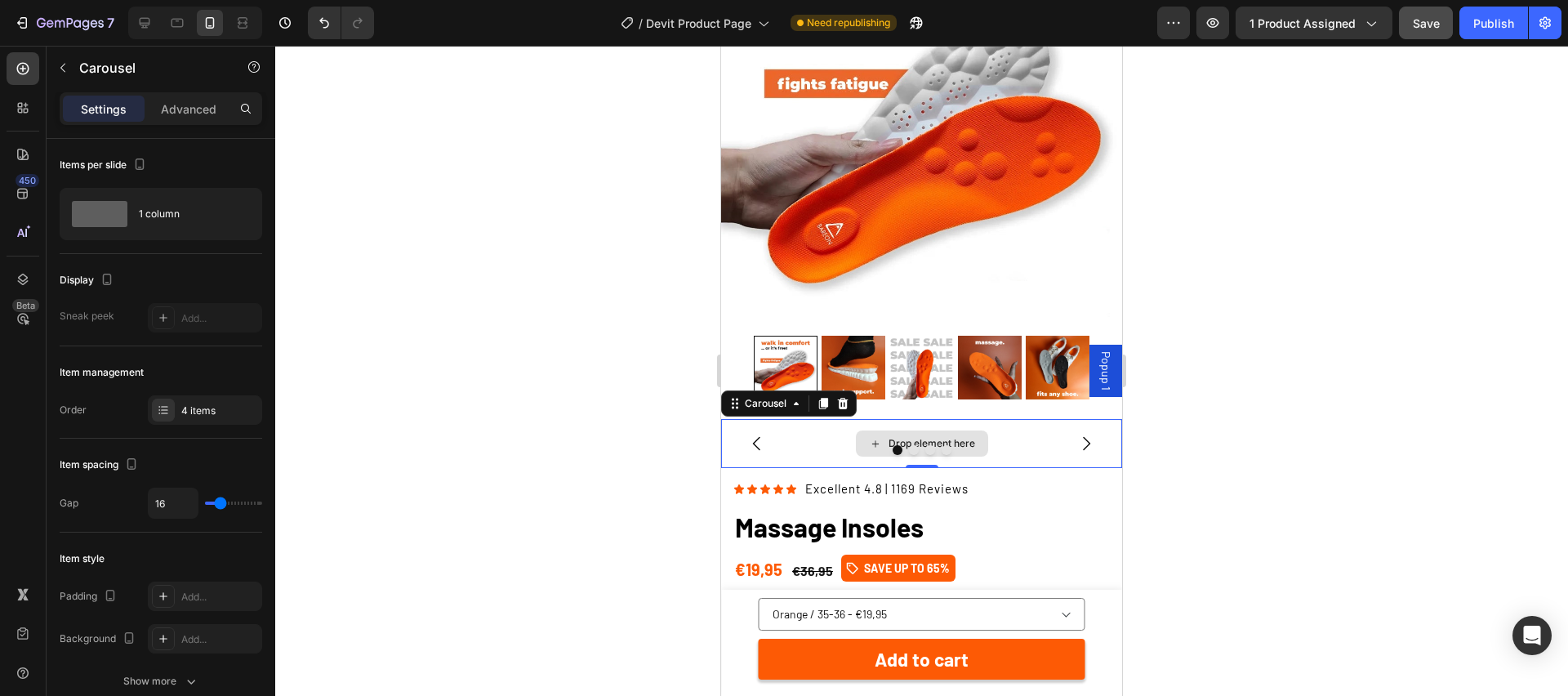
click at [1053, 433] on div "Drop element here" at bounding box center [922, 444] width 401 height 49
click at [841, 407] on icon at bounding box center [843, 403] width 13 height 13
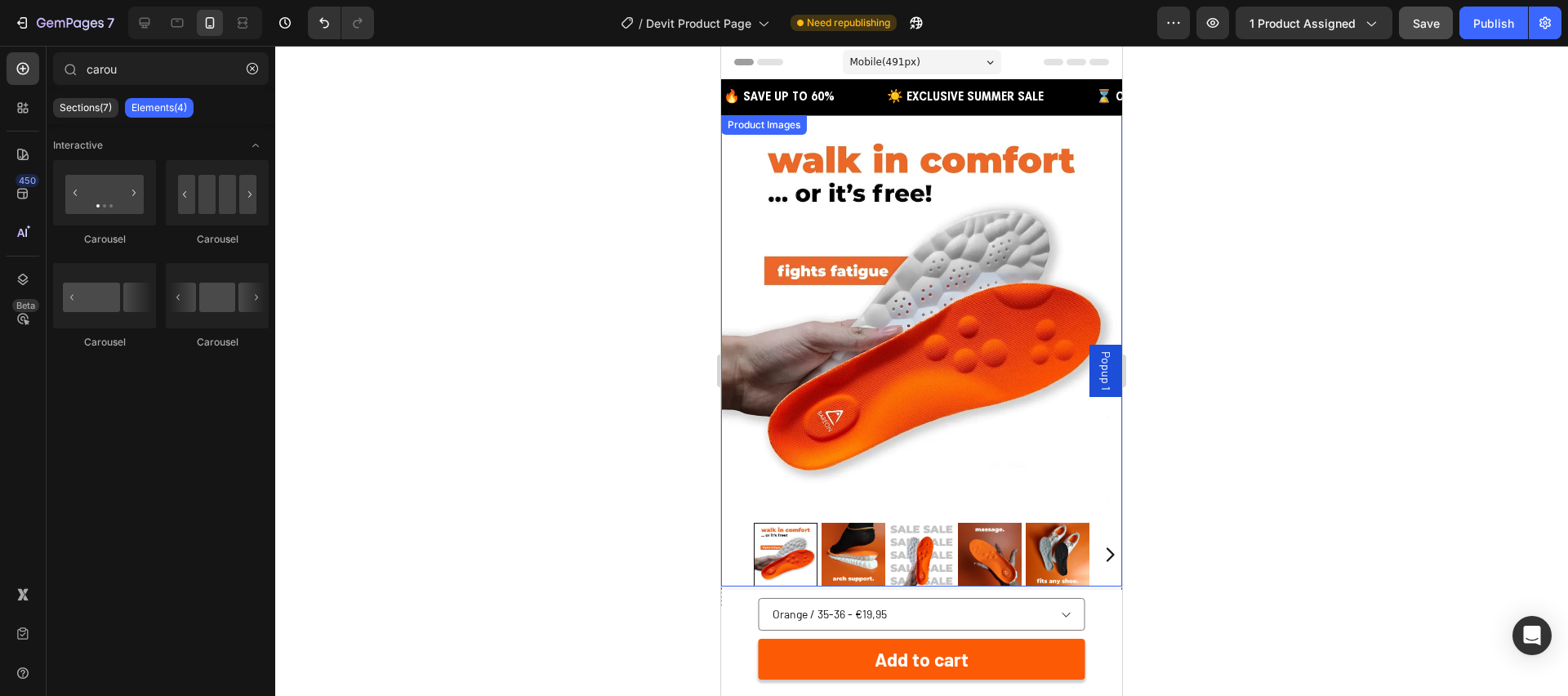
click at [991, 281] on img at bounding box center [922, 315] width 401 height 401
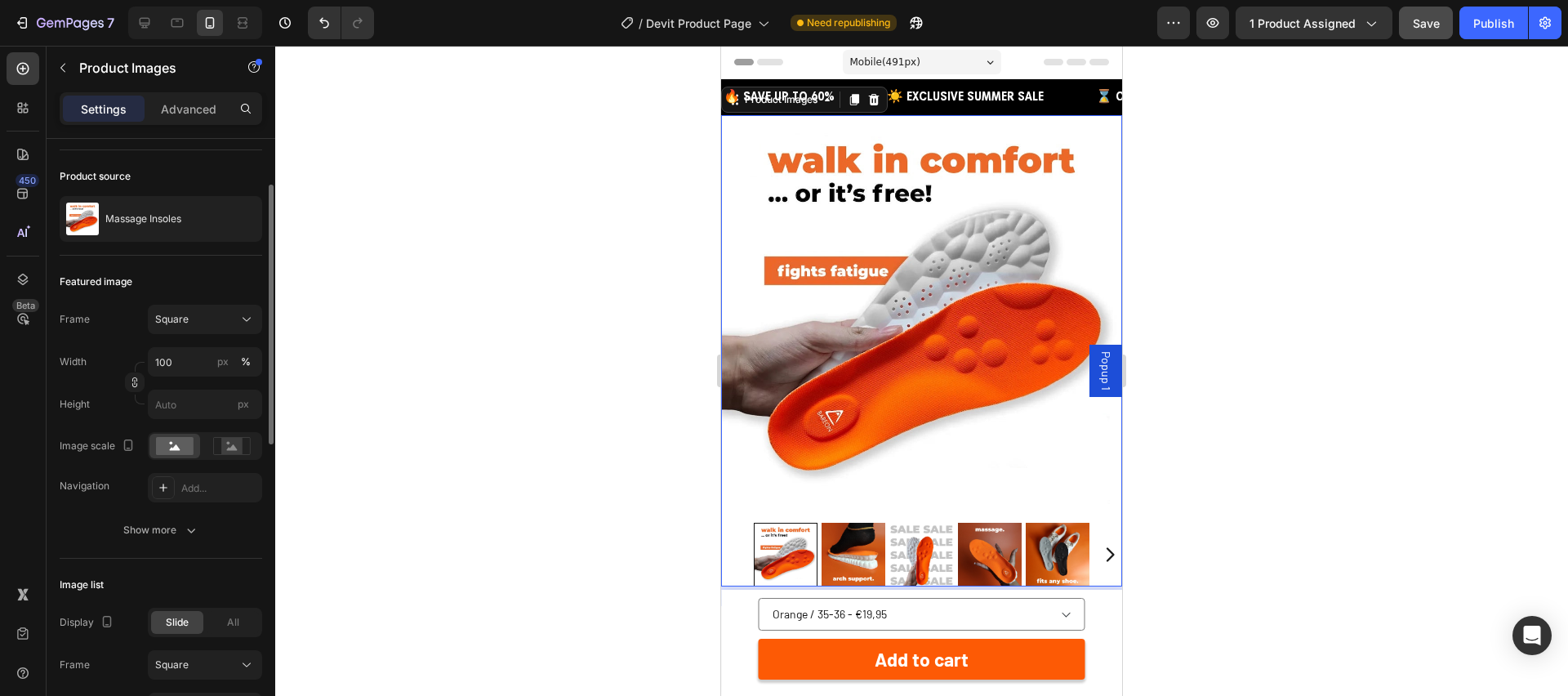
scroll to position [105, 0]
click at [169, 486] on icon at bounding box center [164, 487] width 13 height 13
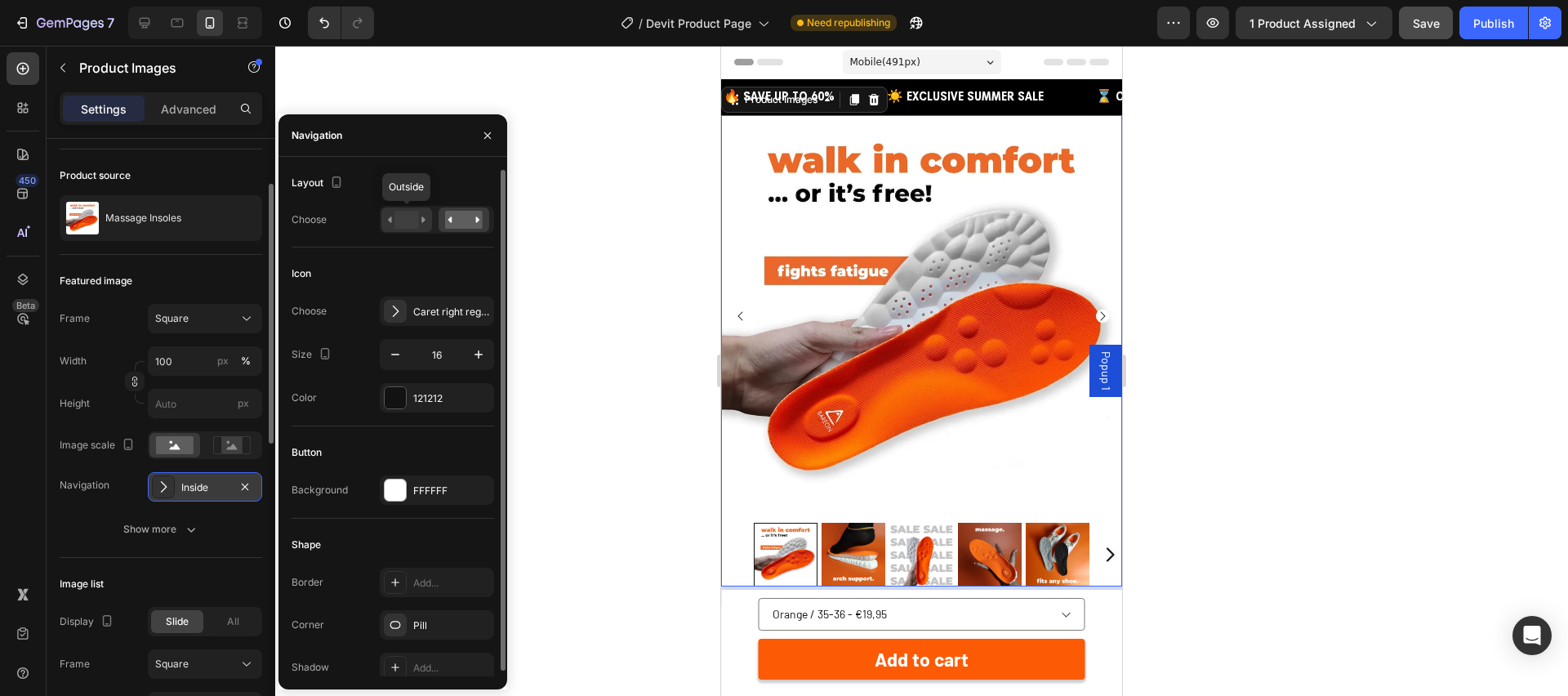
click at [415, 213] on rect at bounding box center [406, 219] width 23 height 18
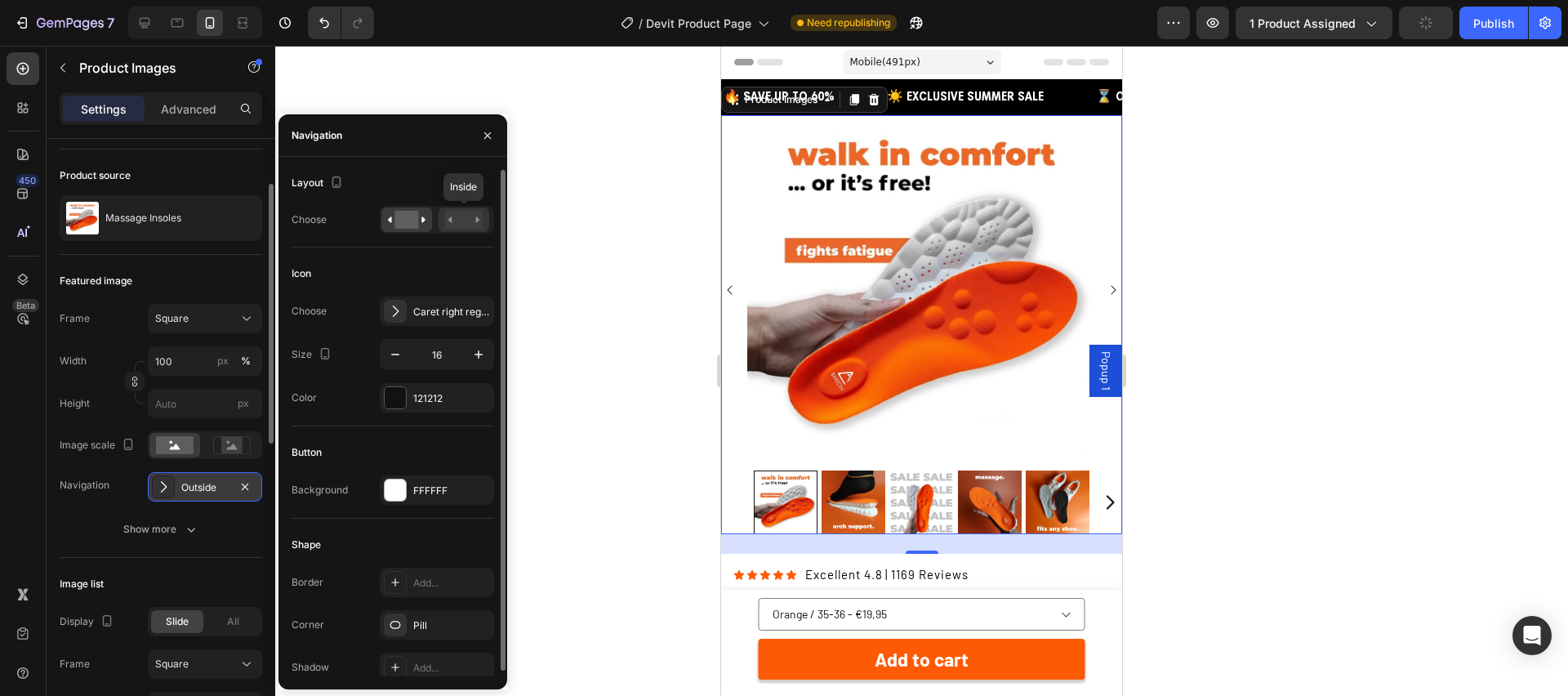
click at [472, 210] on icon at bounding box center [464, 219] width 38 height 18
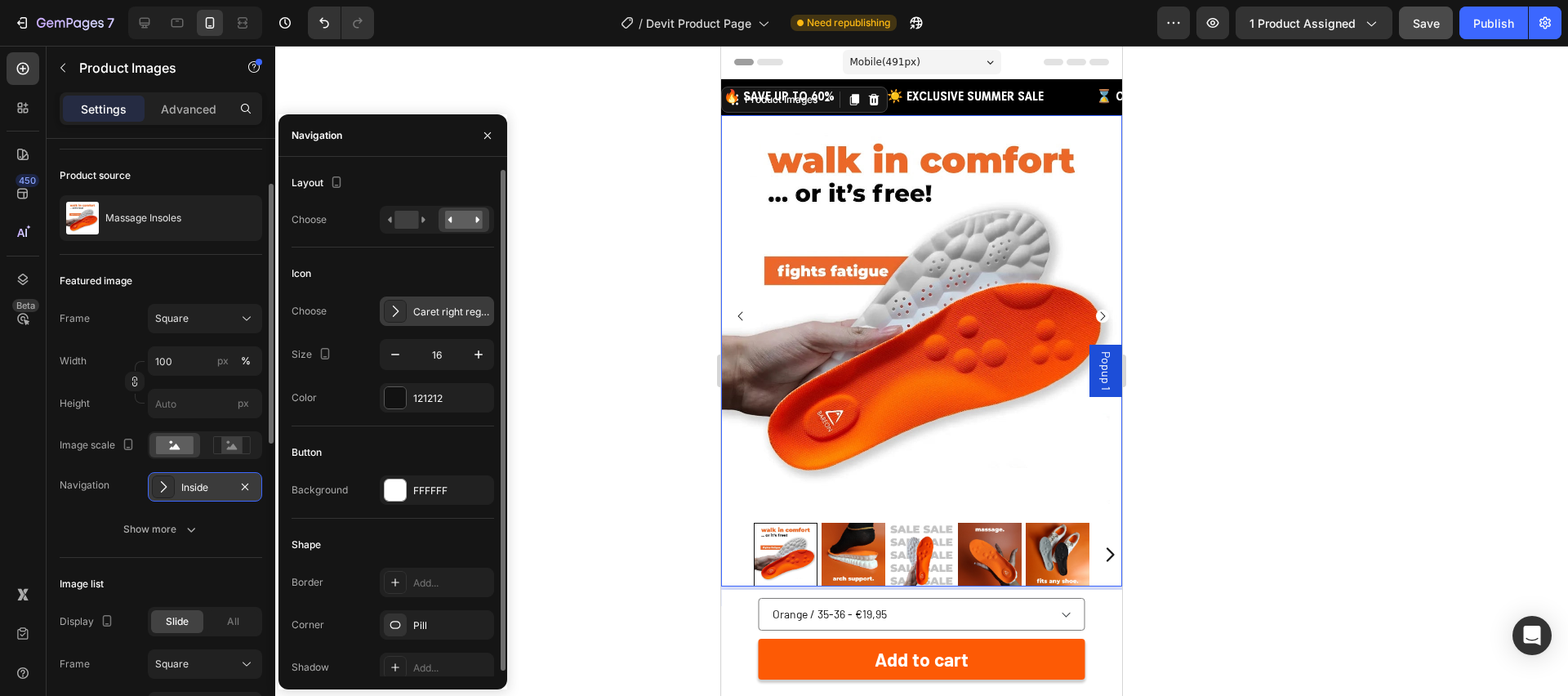
click at [445, 309] on div "Caret right regular" at bounding box center [452, 312] width 77 height 15
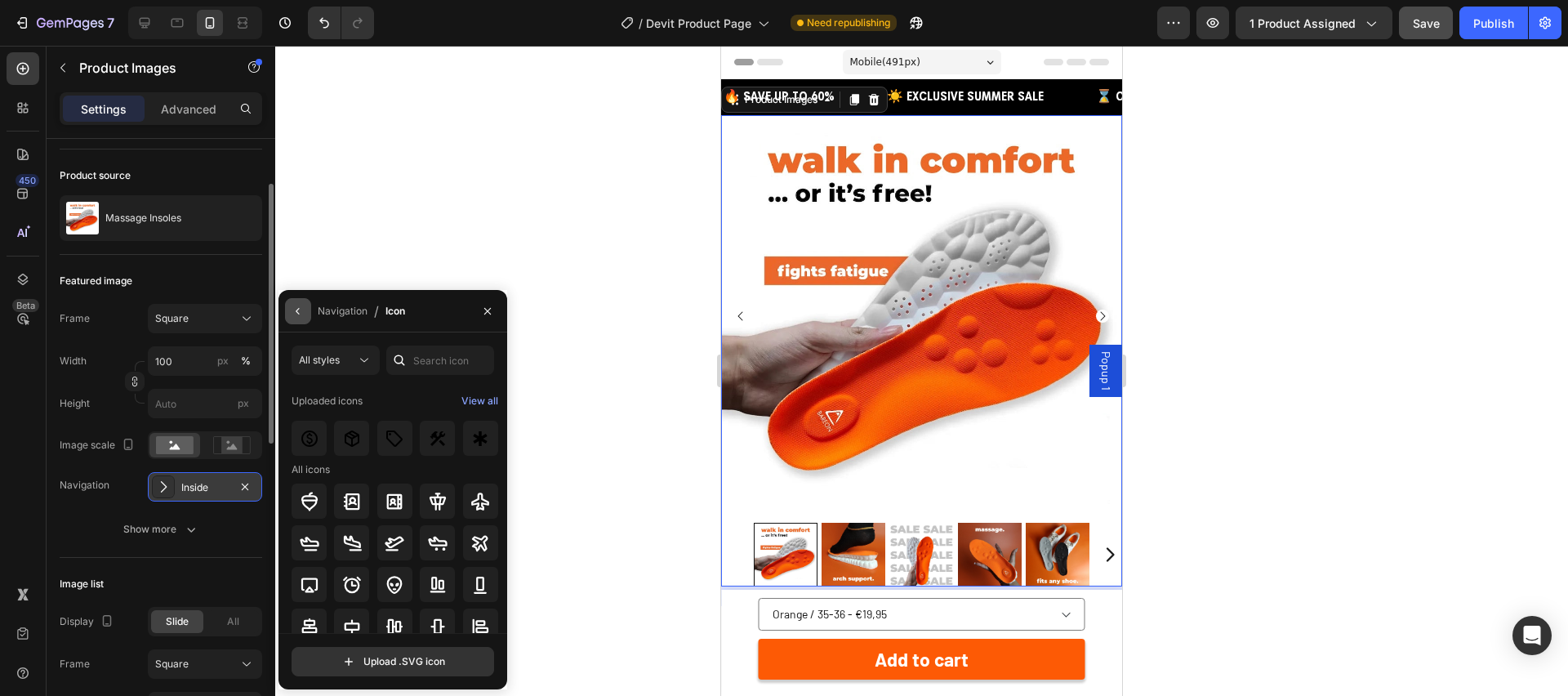
click at [304, 318] on button "button" at bounding box center [298, 311] width 26 height 26
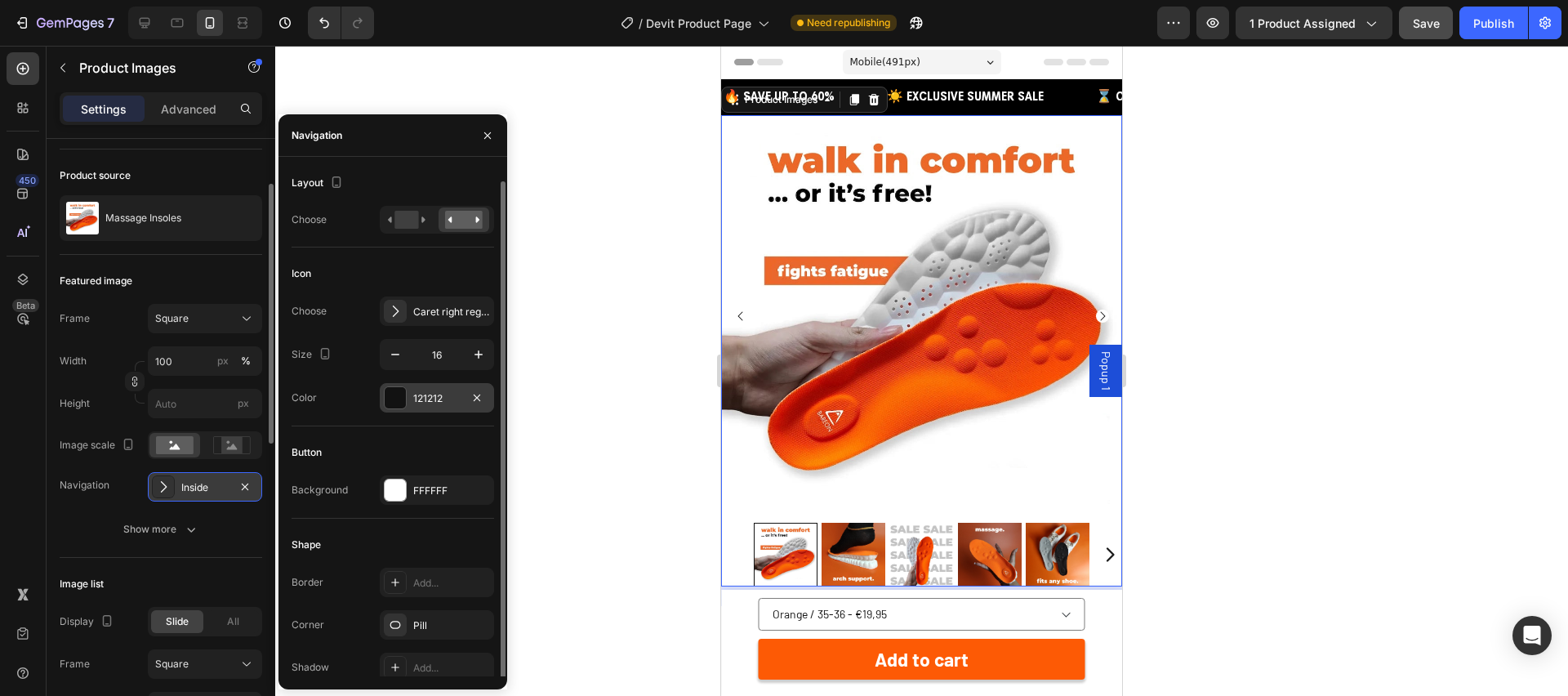
scroll to position [6, 0]
click at [485, 140] on icon "button" at bounding box center [488, 136] width 13 height 13
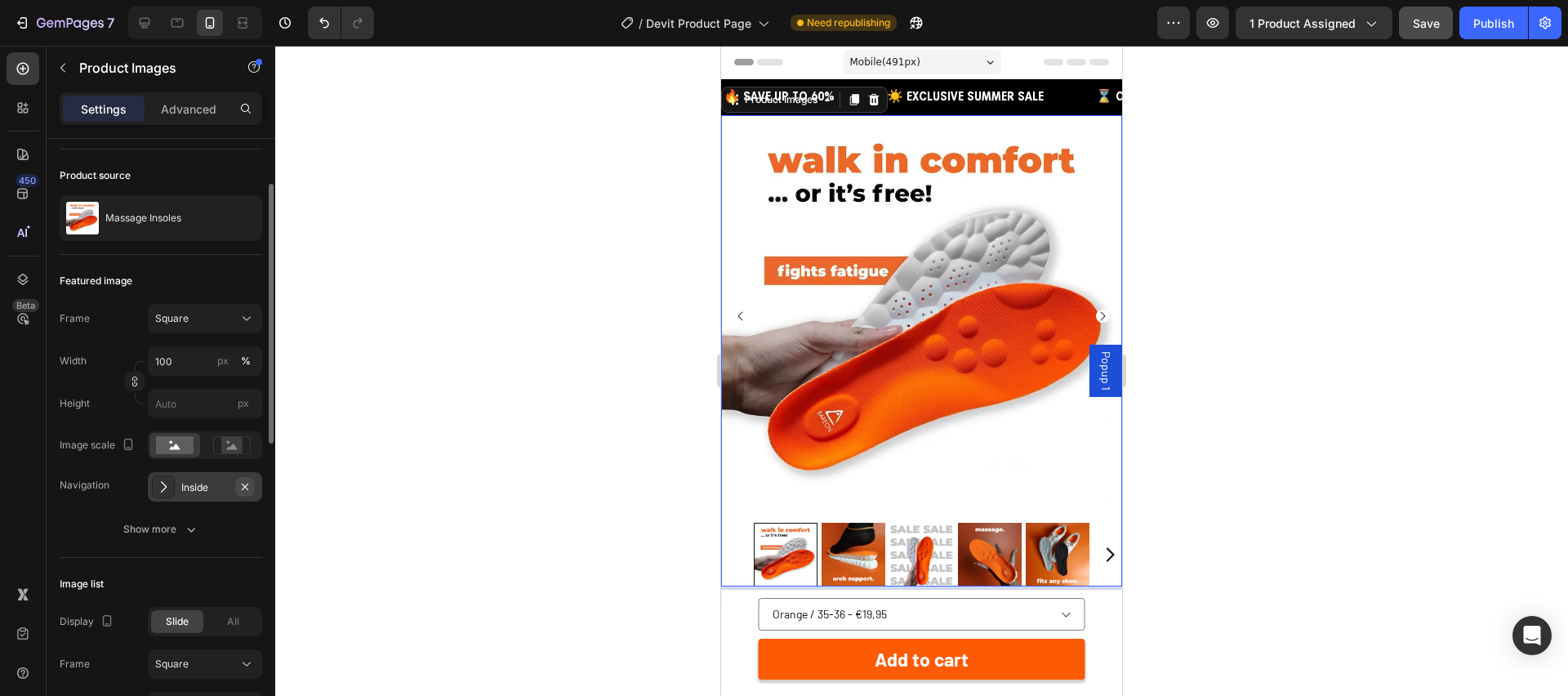
click at [247, 486] on icon "button" at bounding box center [245, 487] width 13 height 13
click at [1422, 21] on span "Save" at bounding box center [1426, 23] width 27 height 14
click at [1300, 30] on span "1 product assigned" at bounding box center [1302, 23] width 106 height 17
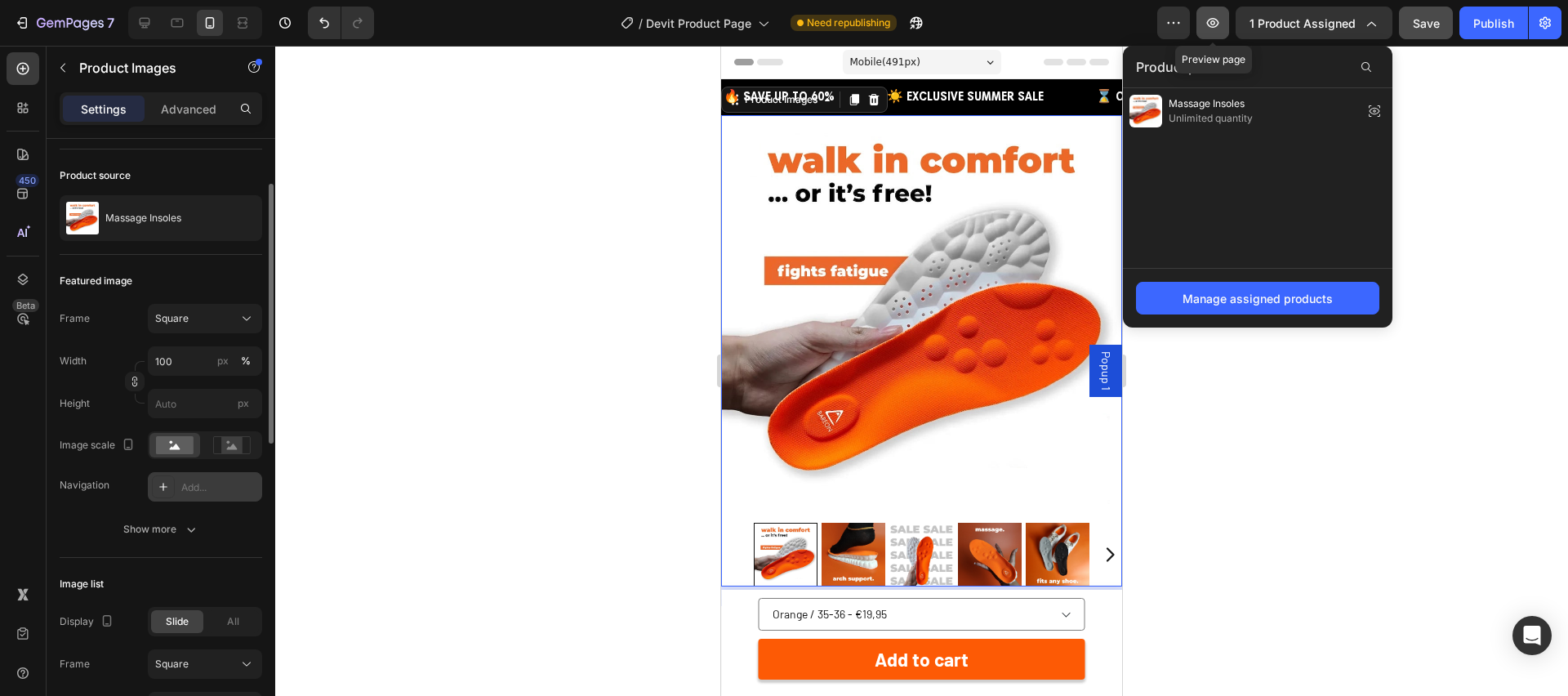
click at [1217, 16] on icon "button" at bounding box center [1212, 23] width 16 height 16
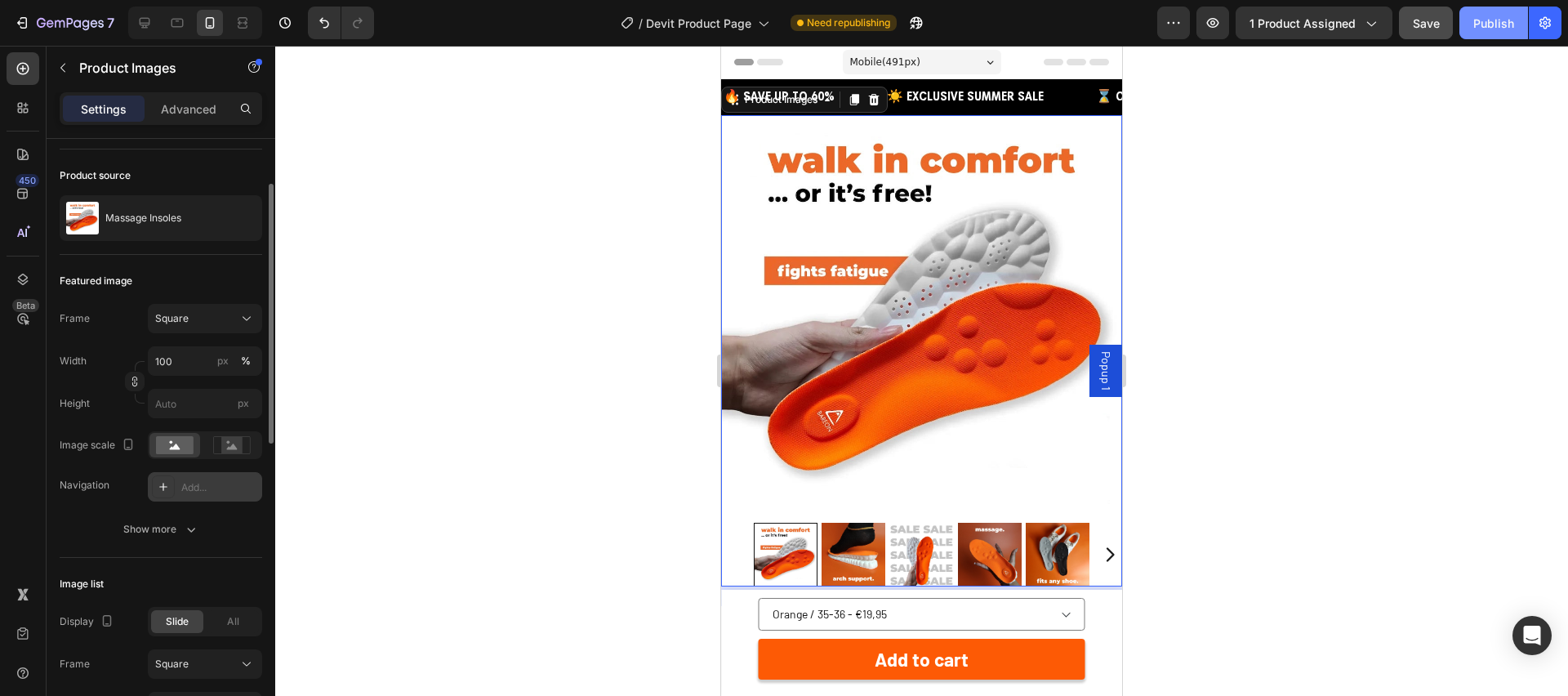
click at [1473, 32] on button "Publish" at bounding box center [1494, 23] width 69 height 33
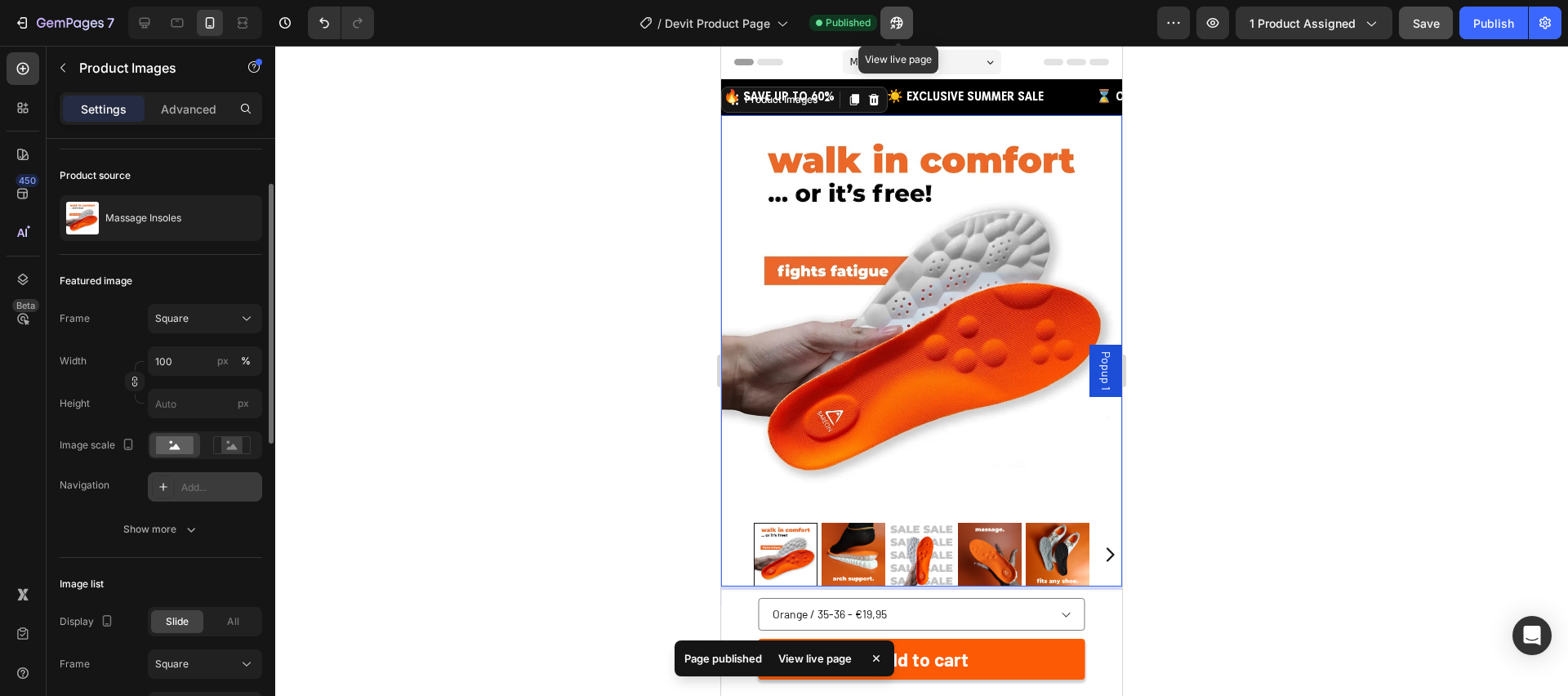
click at [896, 24] on icon "button" at bounding box center [893, 26] width 4 height 4
